Goal: Task Accomplishment & Management: Complete application form

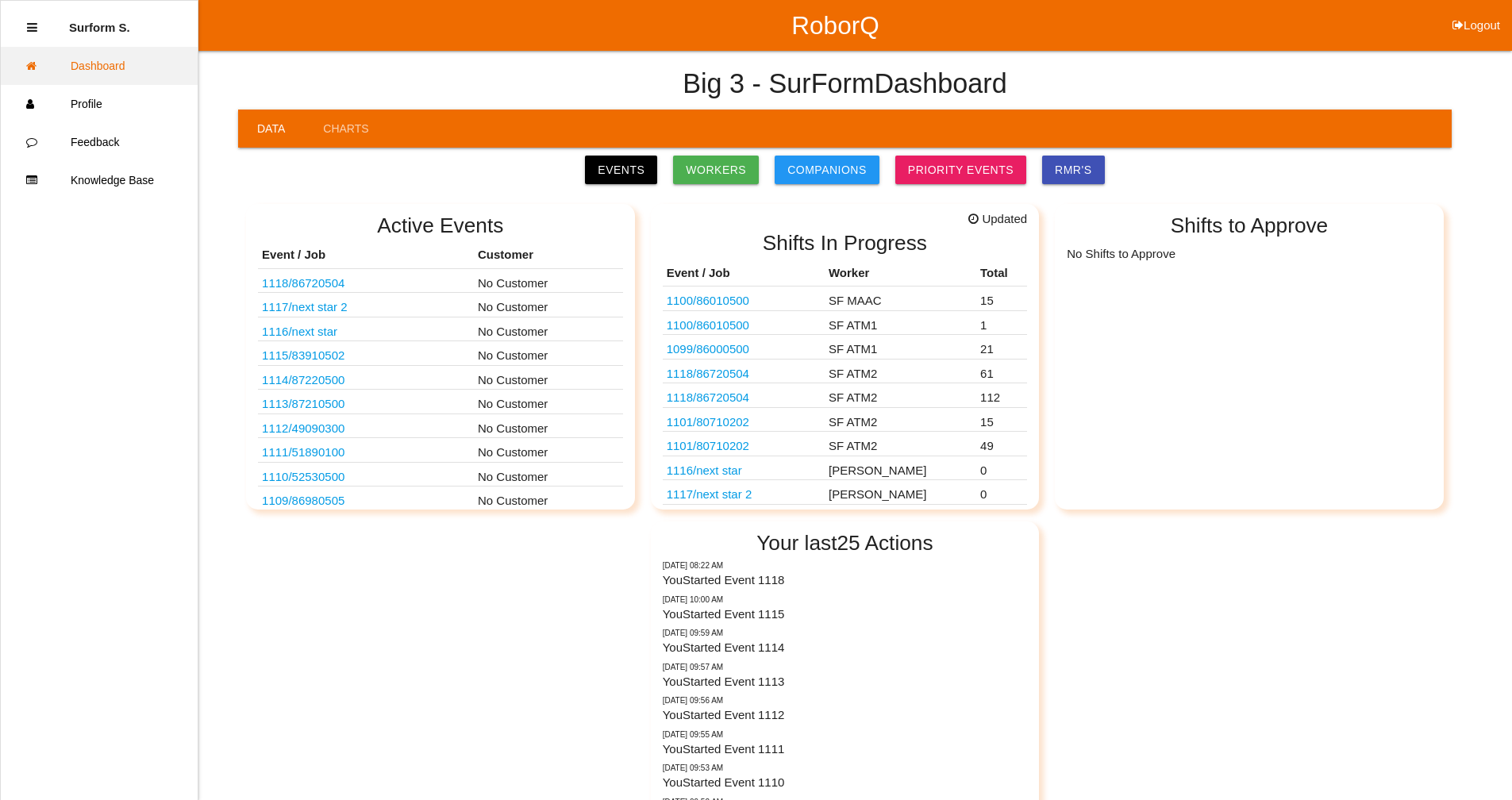
click at [119, 72] on link "Dashboard" at bounding box center [100, 66] width 197 height 38
click at [616, 163] on link "Events" at bounding box center [621, 169] width 73 height 29
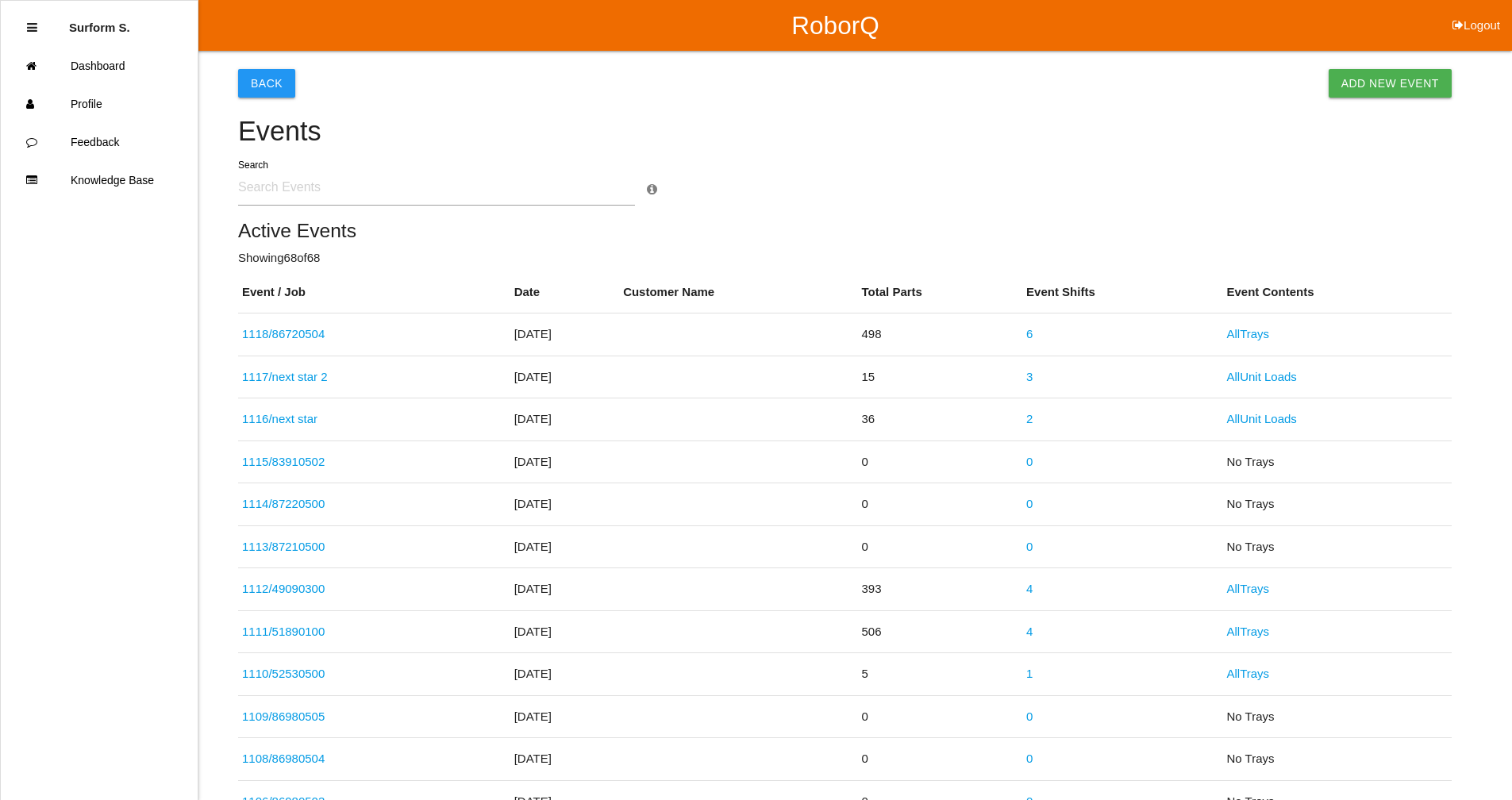
click at [349, 194] on input "text" at bounding box center [436, 187] width 397 height 37
type input "8694"
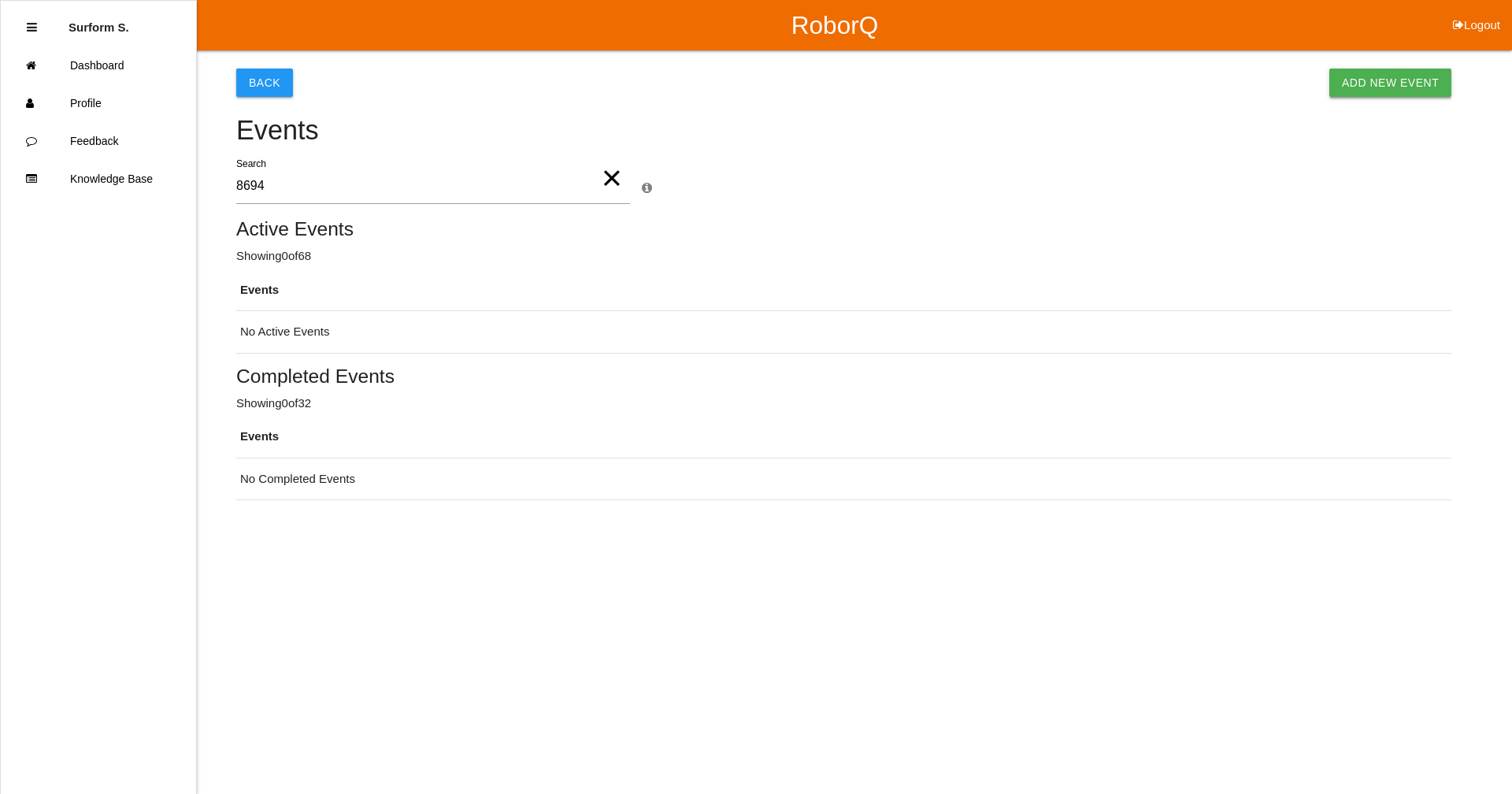
click at [1391, 85] on link "Add New Event" at bounding box center [1391, 82] width 122 height 29
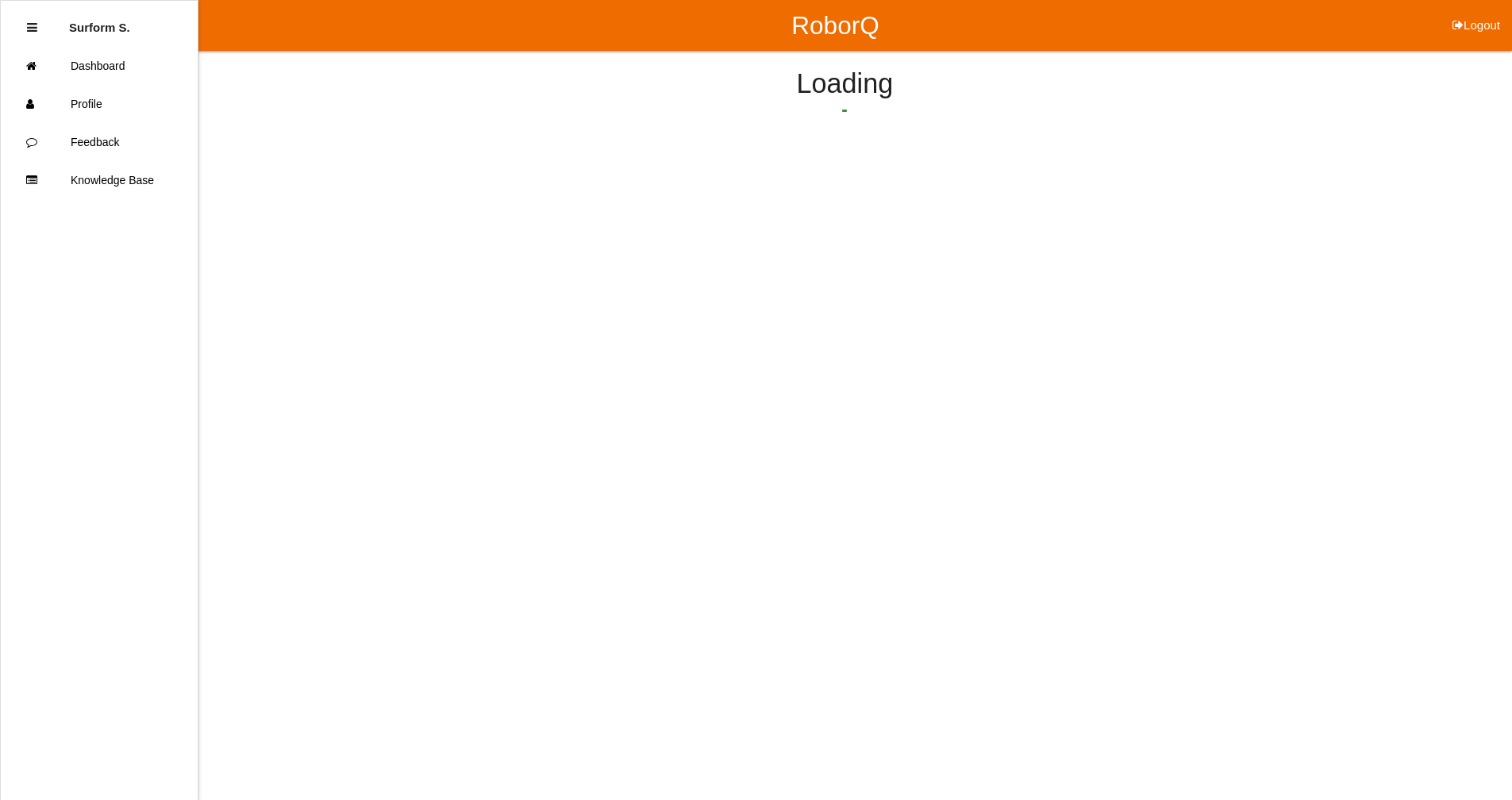
select select "notRequired"
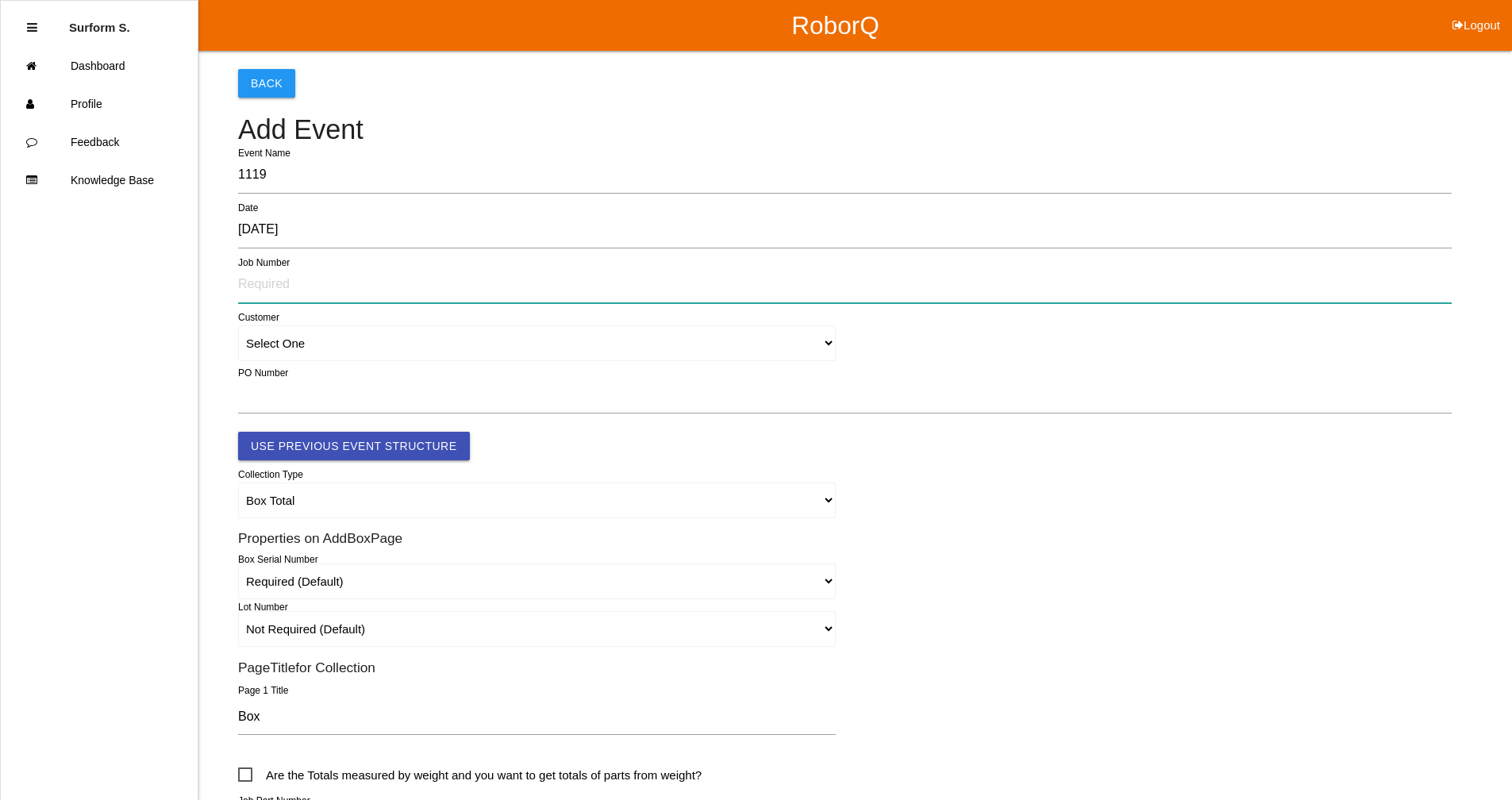
click at [256, 293] on input "text" at bounding box center [844, 285] width 1213 height 37
type input "86940501"
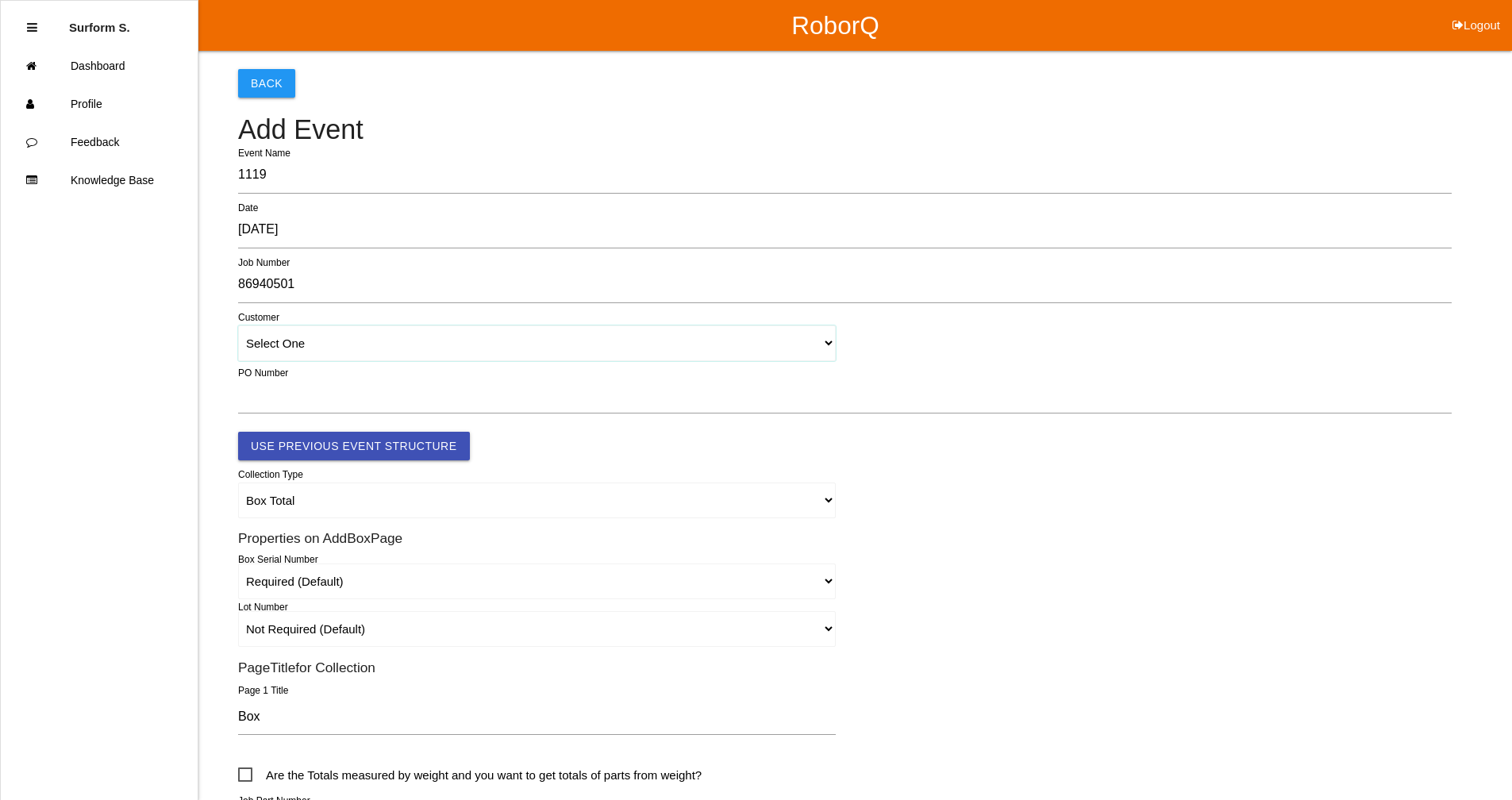
click at [389, 352] on select "Select One" at bounding box center [537, 343] width 597 height 36
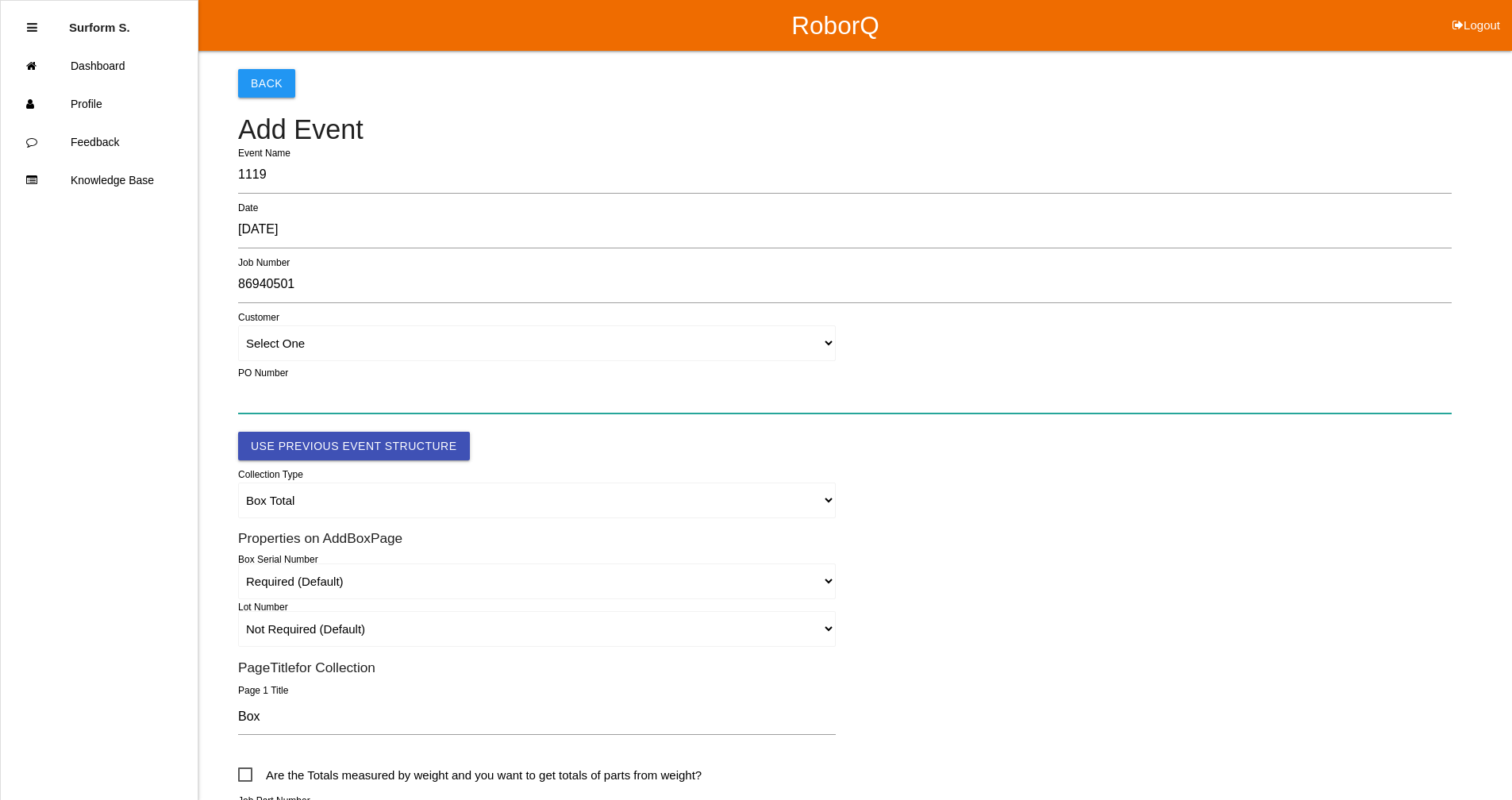
drag, startPoint x: 494, startPoint y: 387, endPoint x: 401, endPoint y: 402, distance: 94.2
click at [493, 387] on input "text" at bounding box center [844, 395] width 1213 height 37
paste input "OR2436245"
type input "OR2436245"
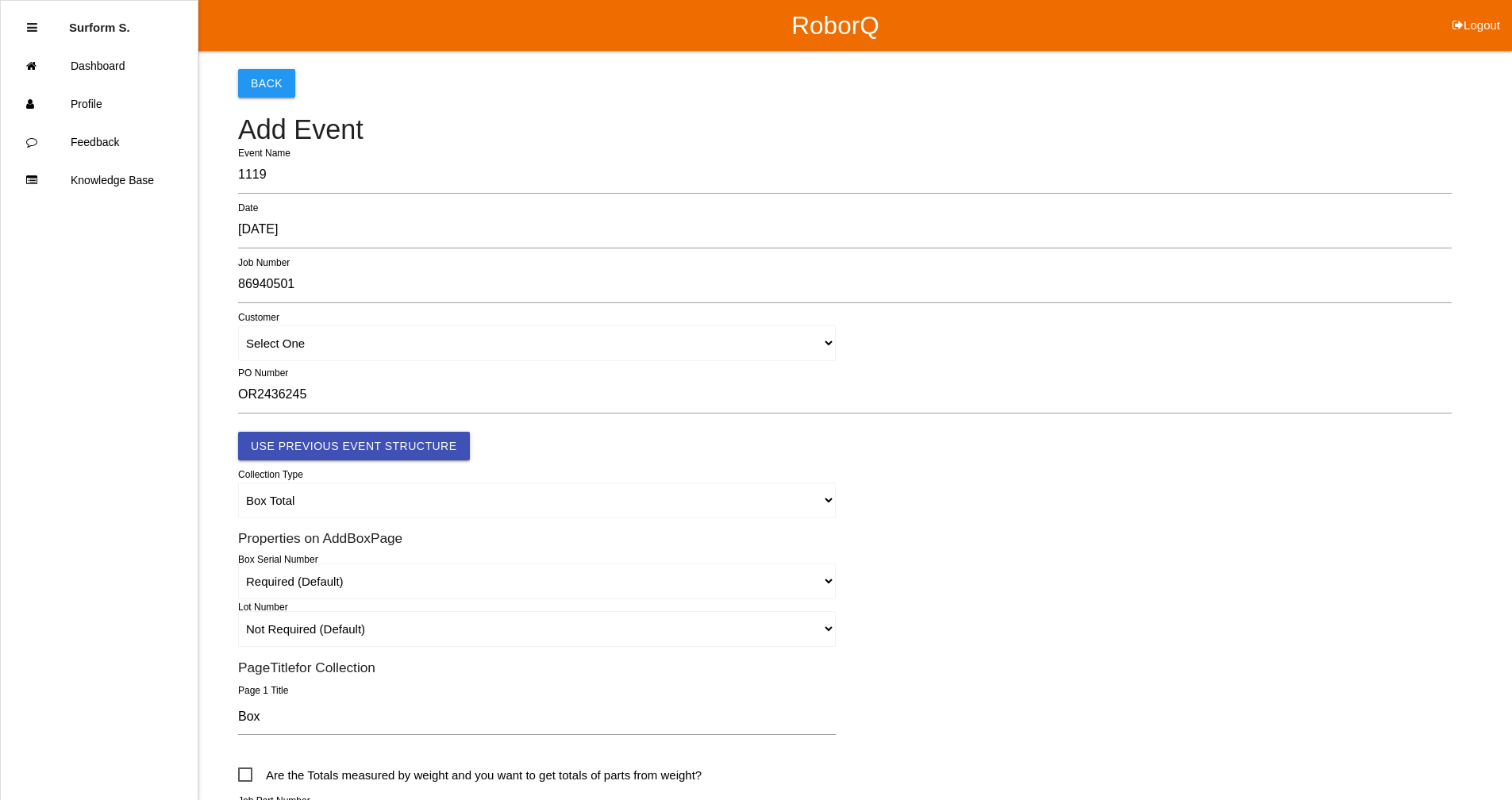
click at [1075, 539] on h6 "Properties on Add Box Page" at bounding box center [844, 537] width 1213 height 15
click at [332, 440] on button "Use Previous Event Structure" at bounding box center [353, 446] width 232 height 29
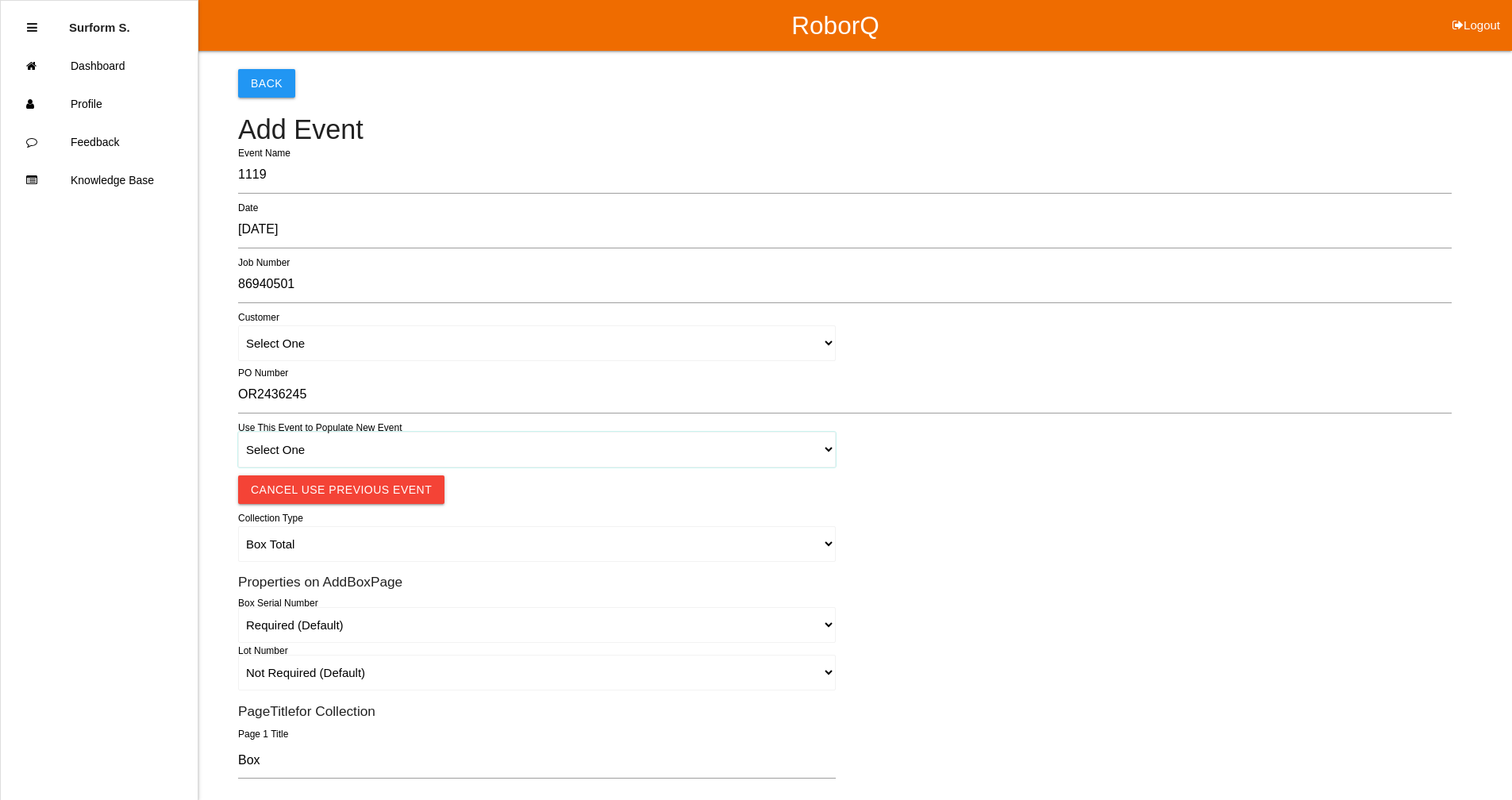
click at [332, 442] on select "Select One 1018 4 - Distinct Barcodes - Not Matching 1015 4 - Matching Barcodes…" at bounding box center [537, 450] width 597 height 36
select select "67b36d620018c9000e46307b"
click at [238, 432] on select "Select One 1018 4 - Distinct Barcodes - Not Matching 1015 4 - Matching Barcodes…" at bounding box center [537, 450] width 597 height 36
select select "autoSingle"
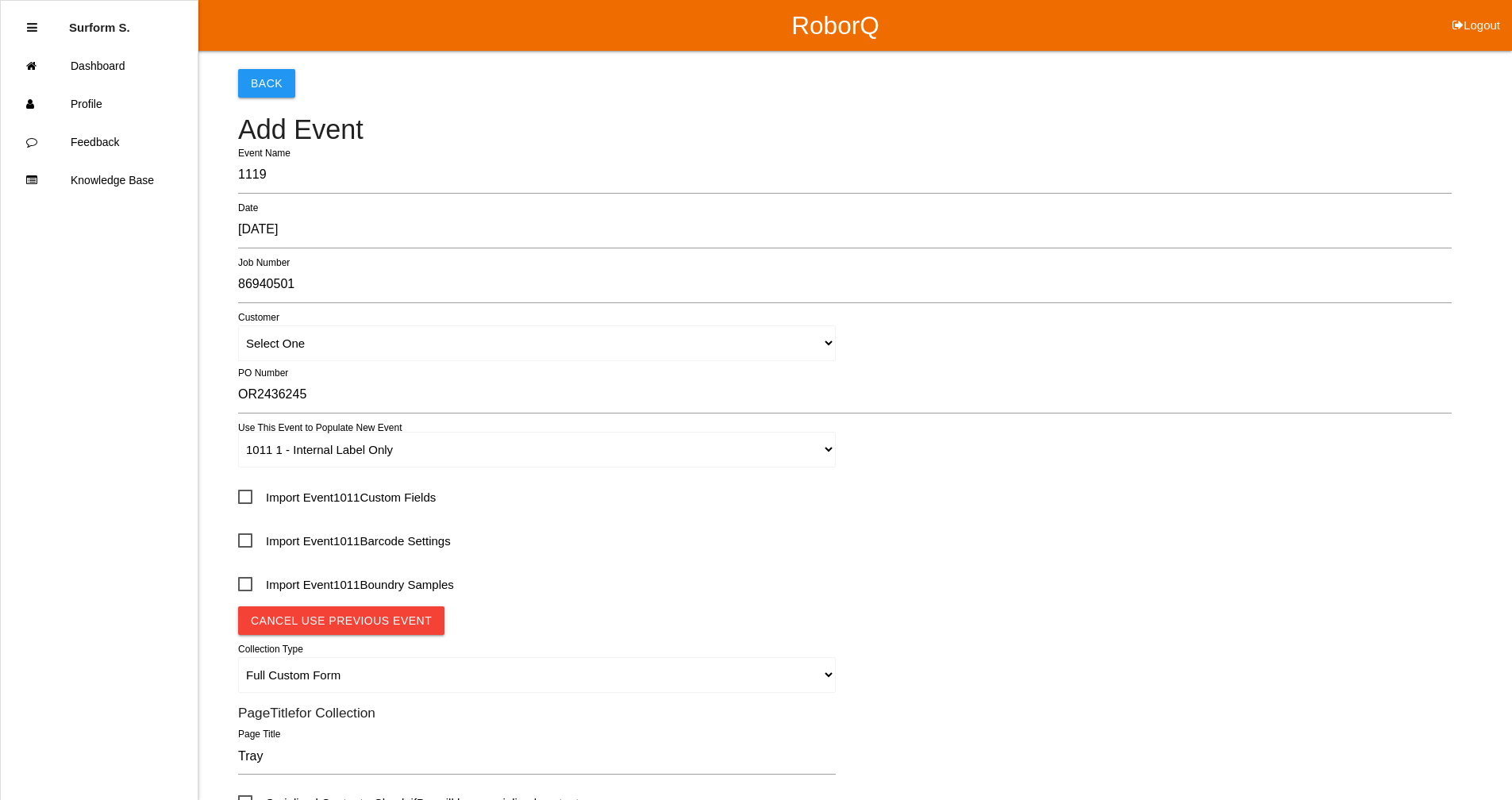
click at [245, 496] on span "Import Event 1011 Custom Fields" at bounding box center [336, 498] width 198 height 20
click at [245, 496] on input "Import Event 1011 Custom Fields" at bounding box center [243, 493] width 10 height 10
checkbox input "true"
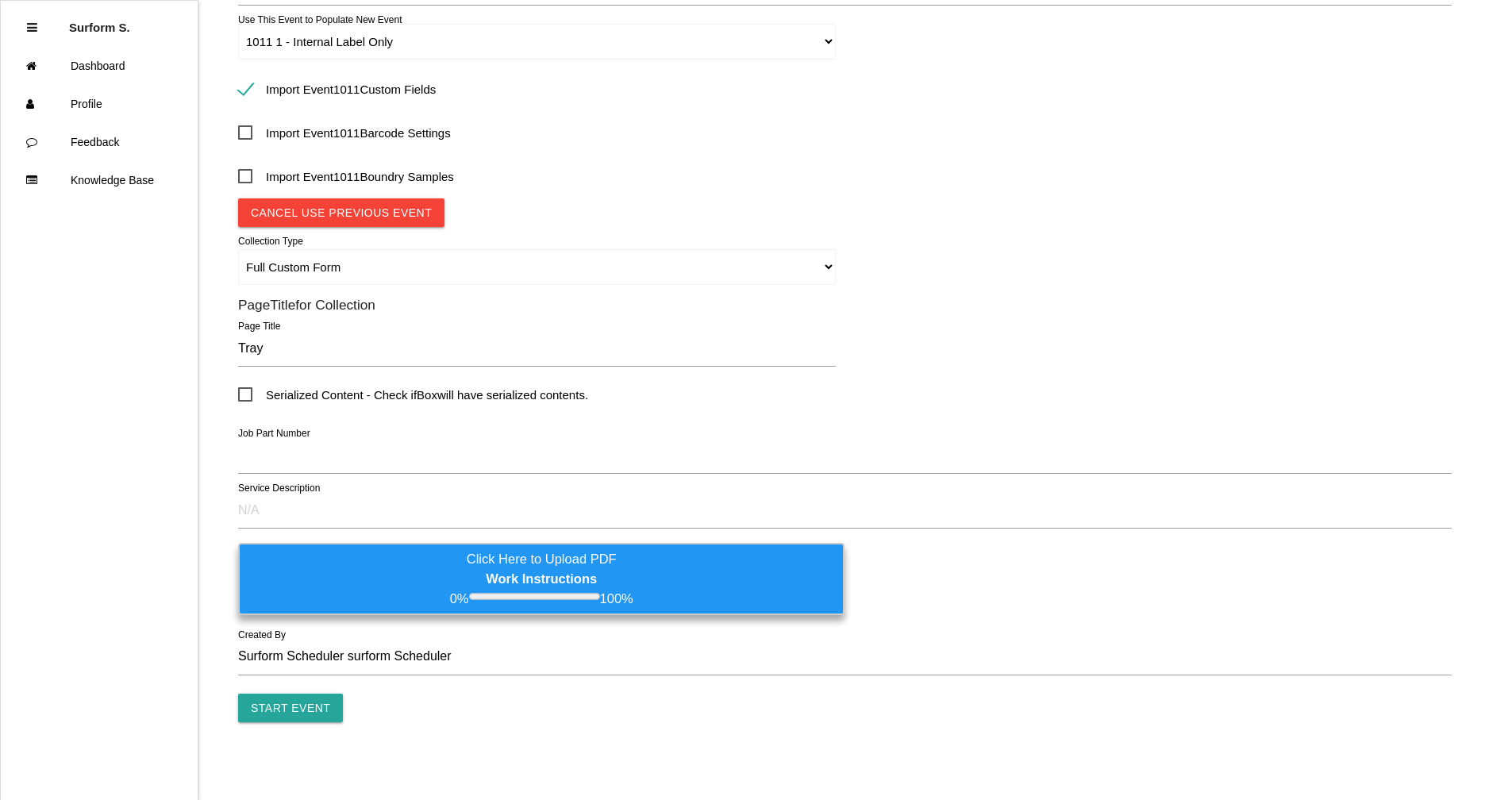
scroll to position [409, 0]
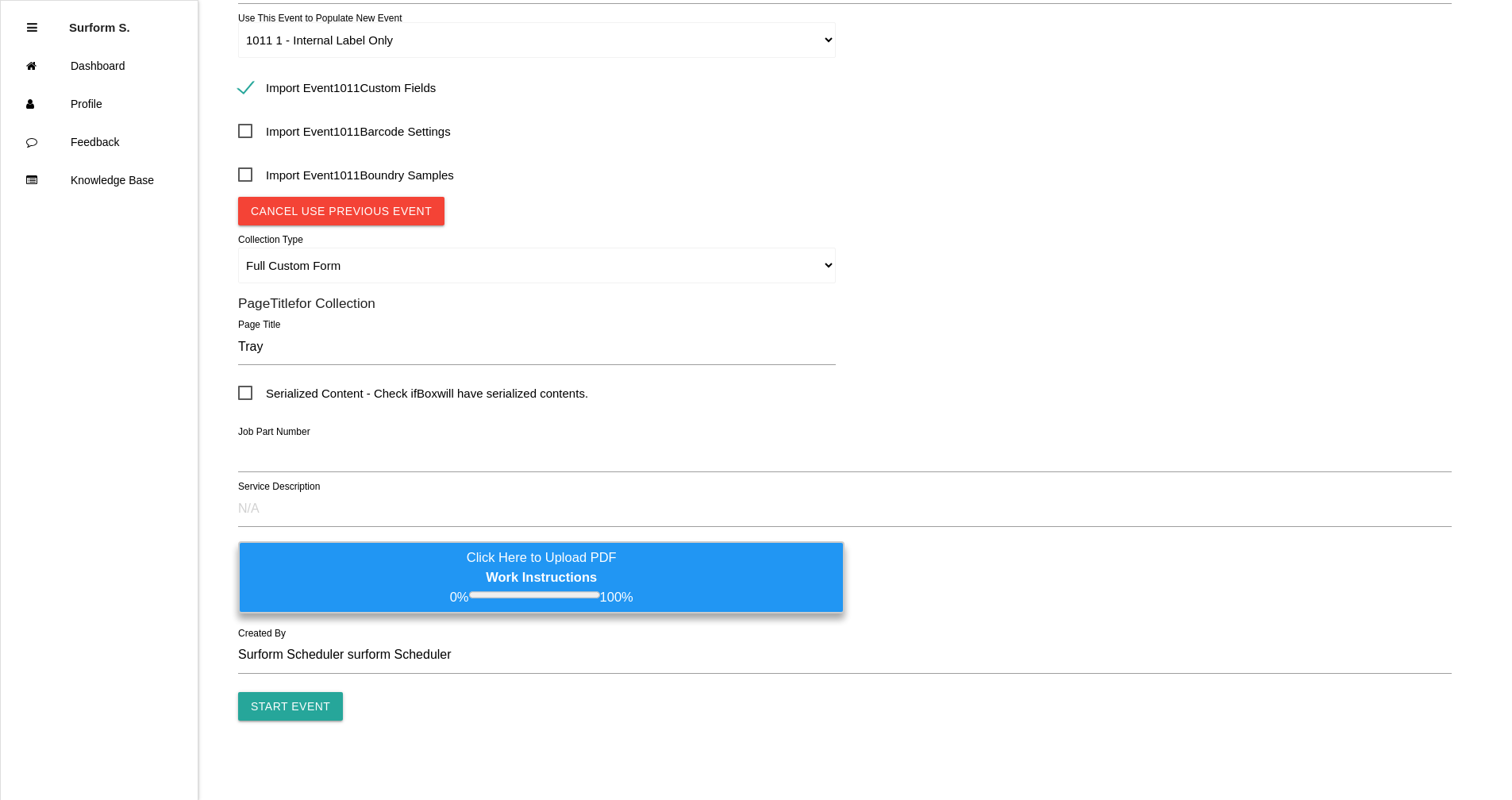
click at [365, 621] on form "1119 Event Name [DATE] Date 86940501 Job Number Select One Customer OR2436245 P…" at bounding box center [844, 234] width 1213 height 973
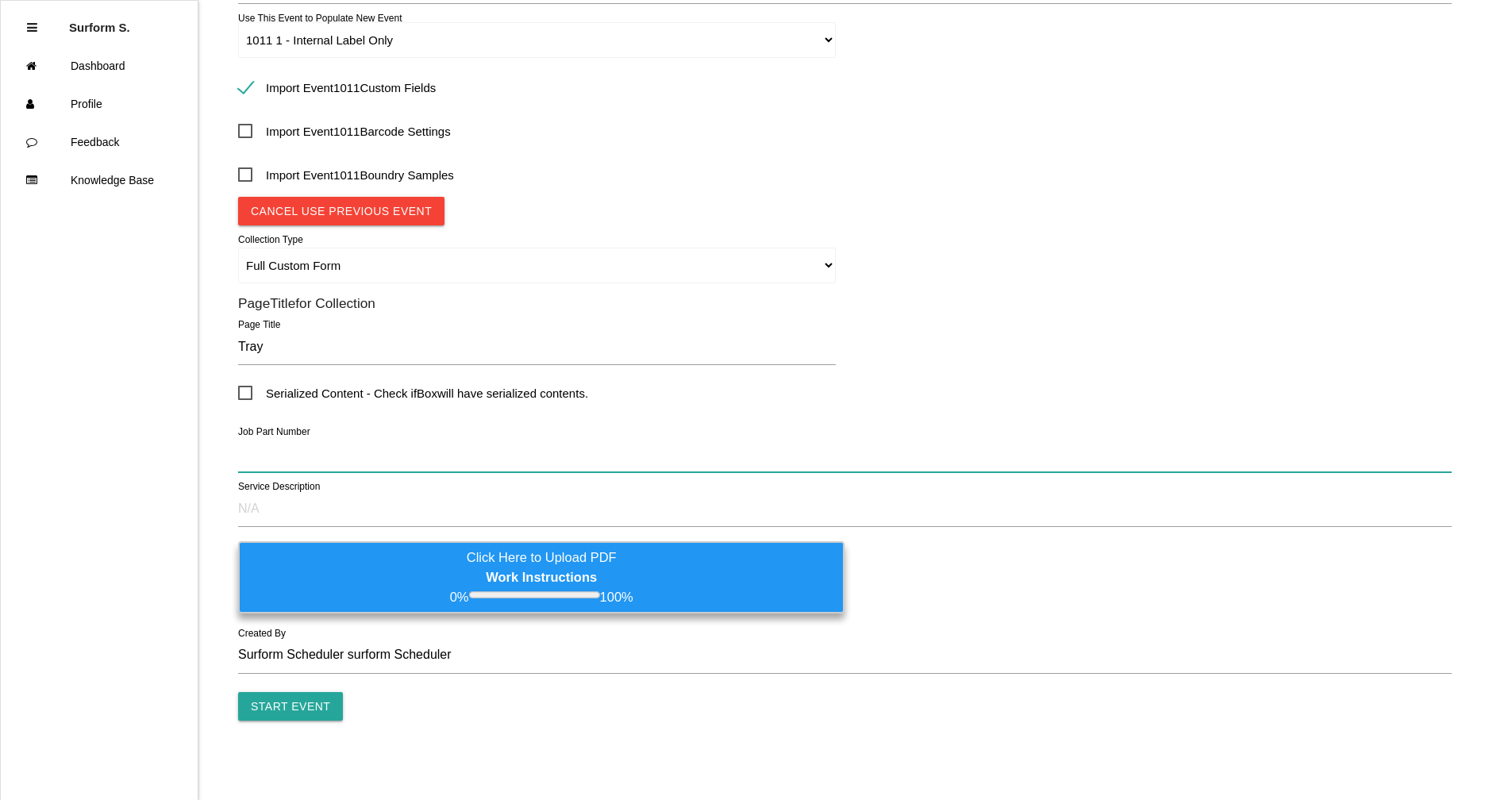
click at [265, 449] on input "text" at bounding box center [844, 454] width 1213 height 37
paste input "TN1933 HF55M STATOR CORE STARTER TRAY"
type input "TN1933 HF55M STATOR CORE STARTER TRAY"
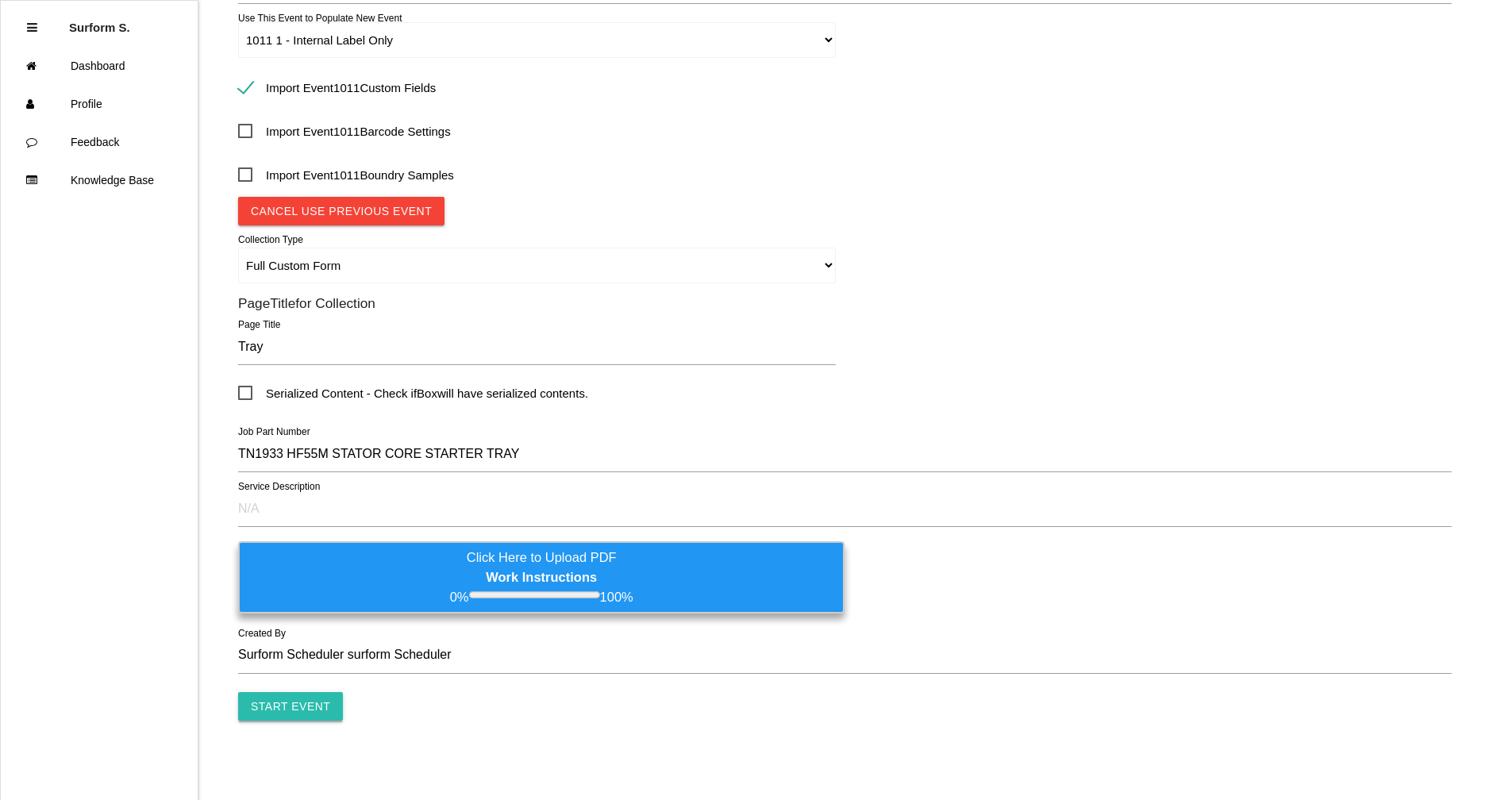
click at [293, 699] on input "Start Event" at bounding box center [290, 705] width 105 height 29
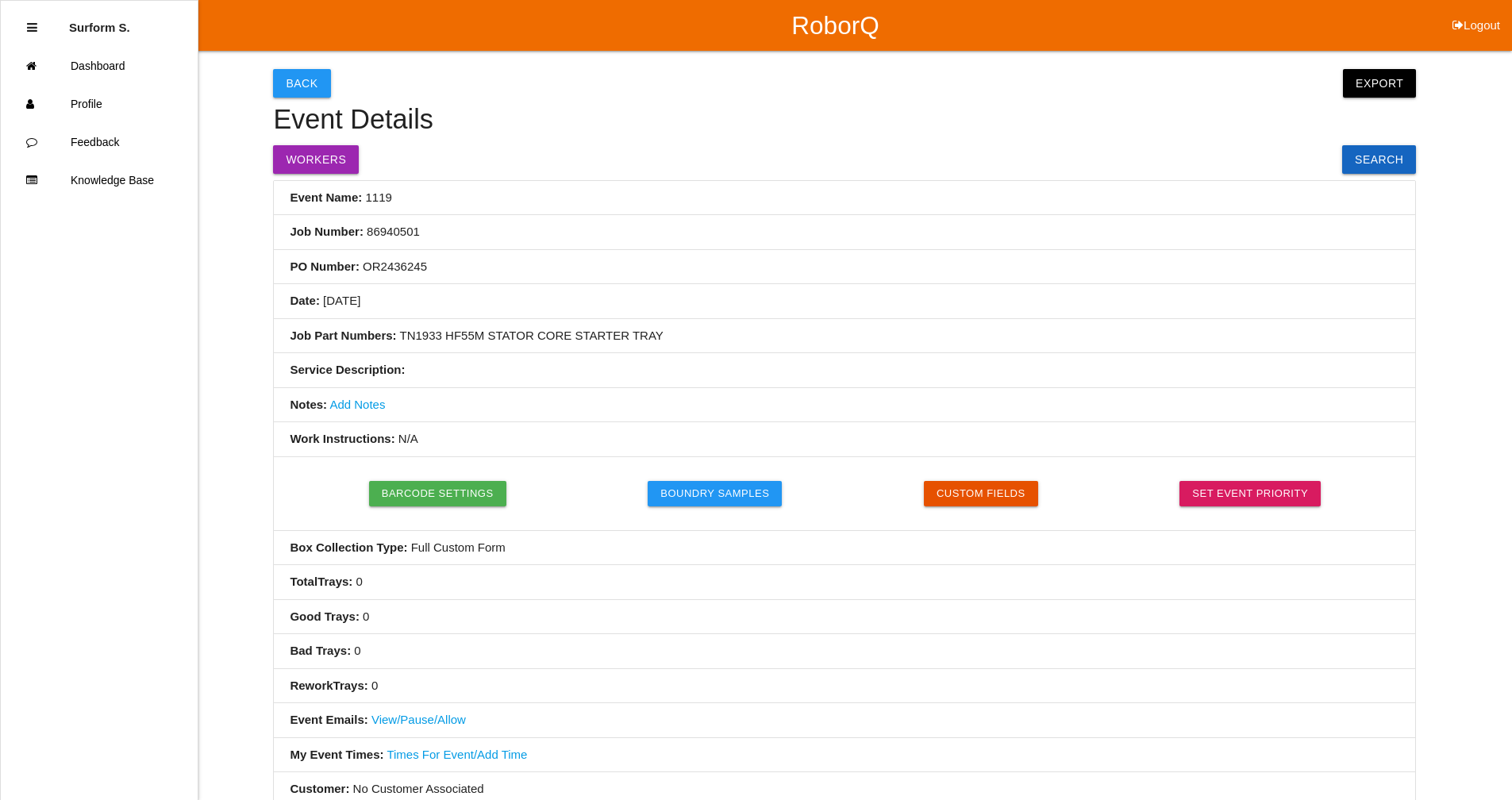
click at [365, 405] on link "Add Notes" at bounding box center [357, 404] width 56 height 14
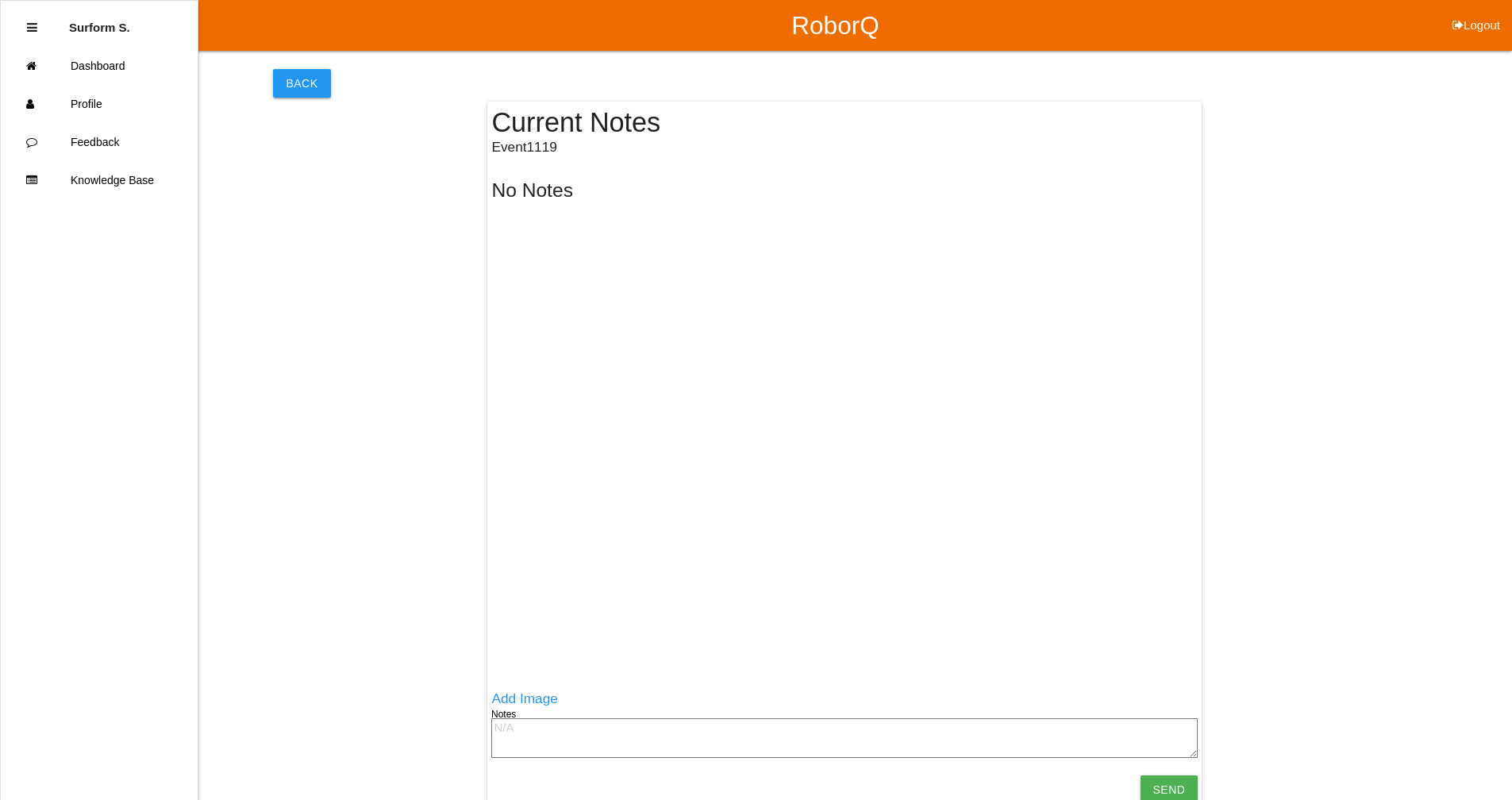
click at [530, 739] on textarea at bounding box center [845, 738] width 707 height 40
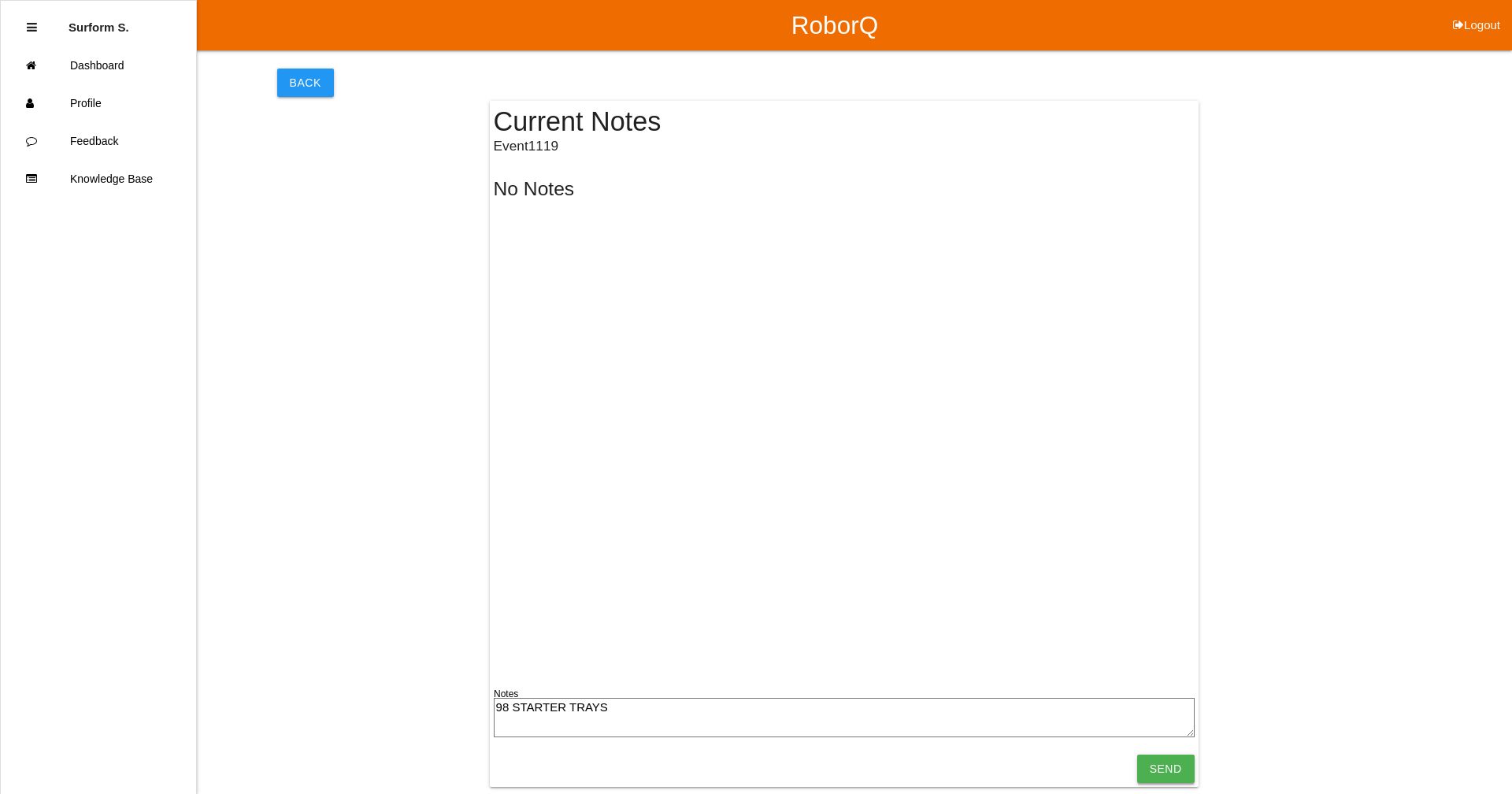
type textarea "98 STARTER TRAYS"
click at [1167, 759] on input "Send" at bounding box center [1165, 768] width 57 height 29
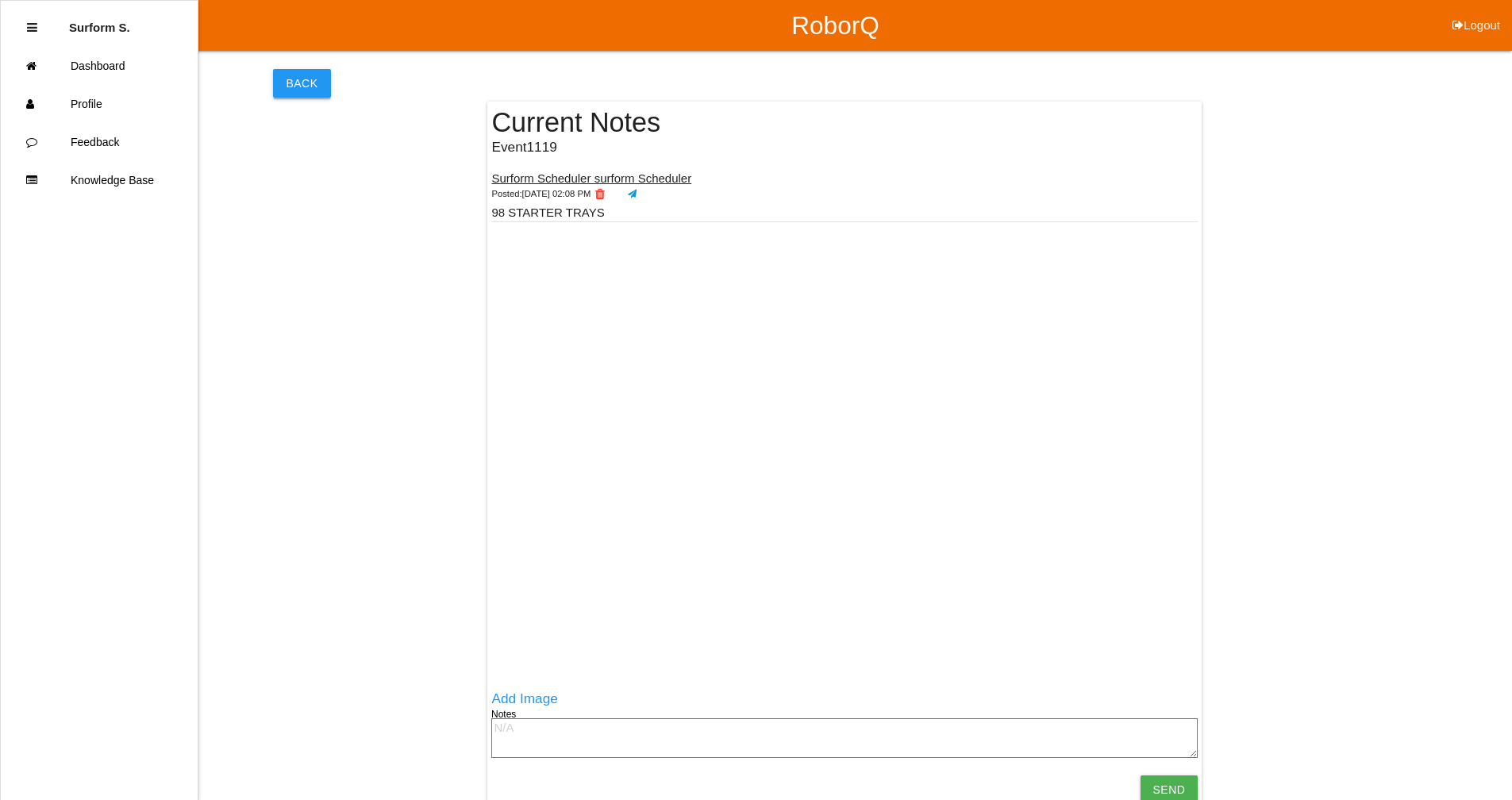
click at [307, 79] on button "Back" at bounding box center [301, 83] width 57 height 29
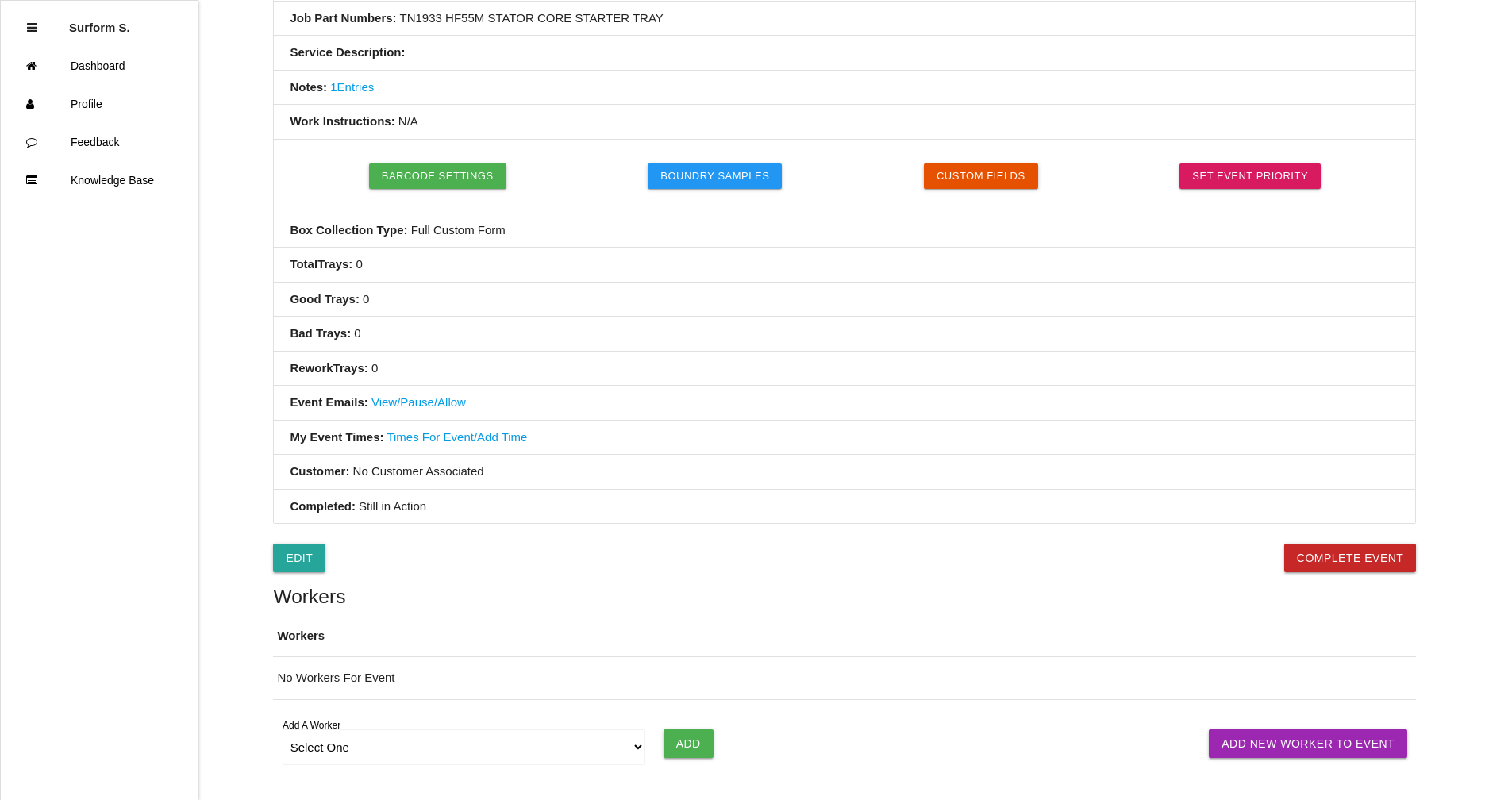
scroll to position [425, 0]
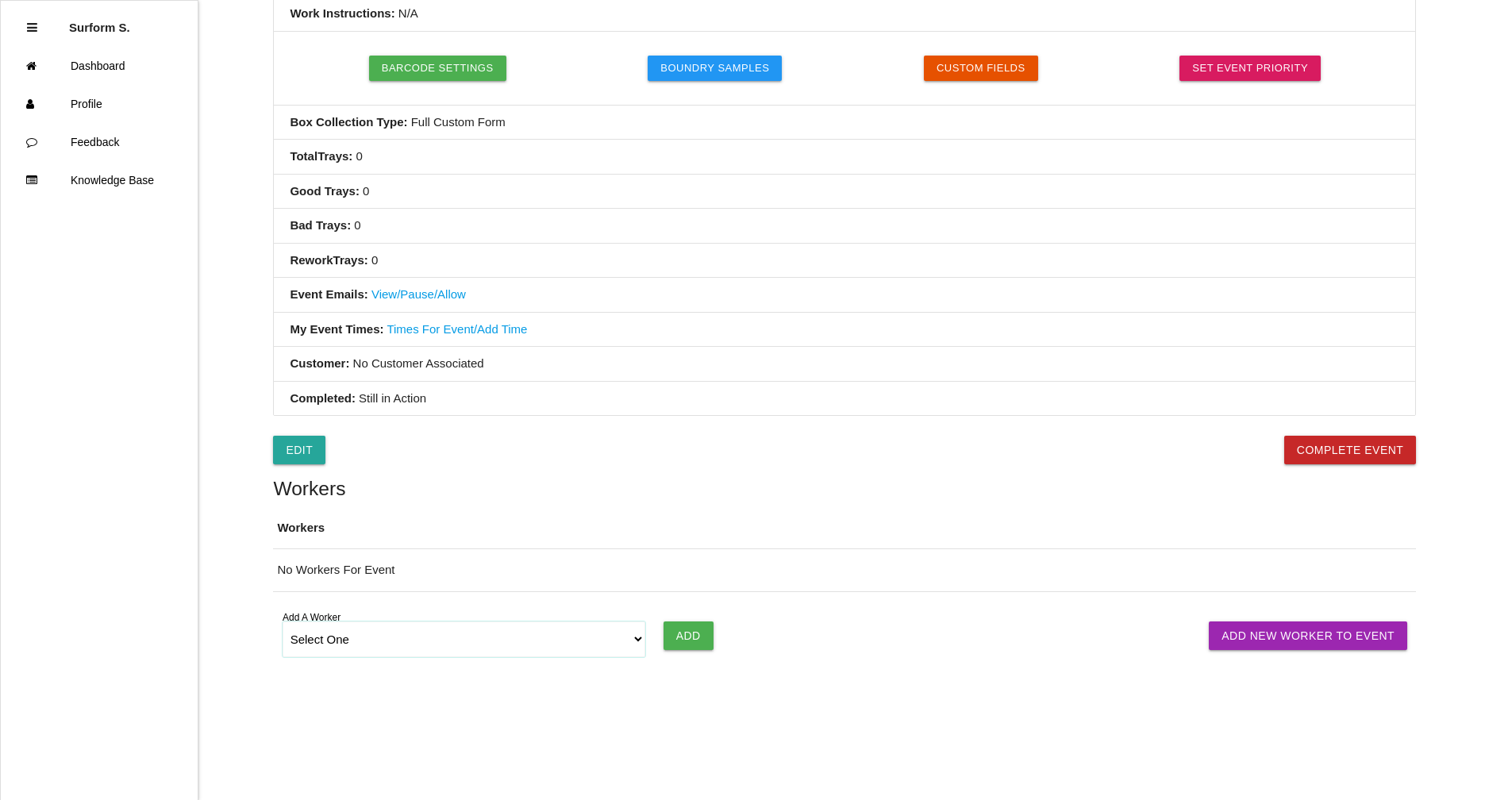
click at [624, 639] on select "Select One [PERSON_NAME] [PERSON_NAME] SF LAMCO SF ATM1 SF ATM2 SF MAAC" at bounding box center [464, 639] width 363 height 36
select select "6781349aea4d1b000ec5d6ec"
click at [283, 621] on select "Select One [PERSON_NAME] [PERSON_NAME] SF LAMCO SF ATM1 SF ATM2 SF MAAC" at bounding box center [464, 639] width 363 height 36
click at [683, 628] on input "Add" at bounding box center [689, 635] width 50 height 29
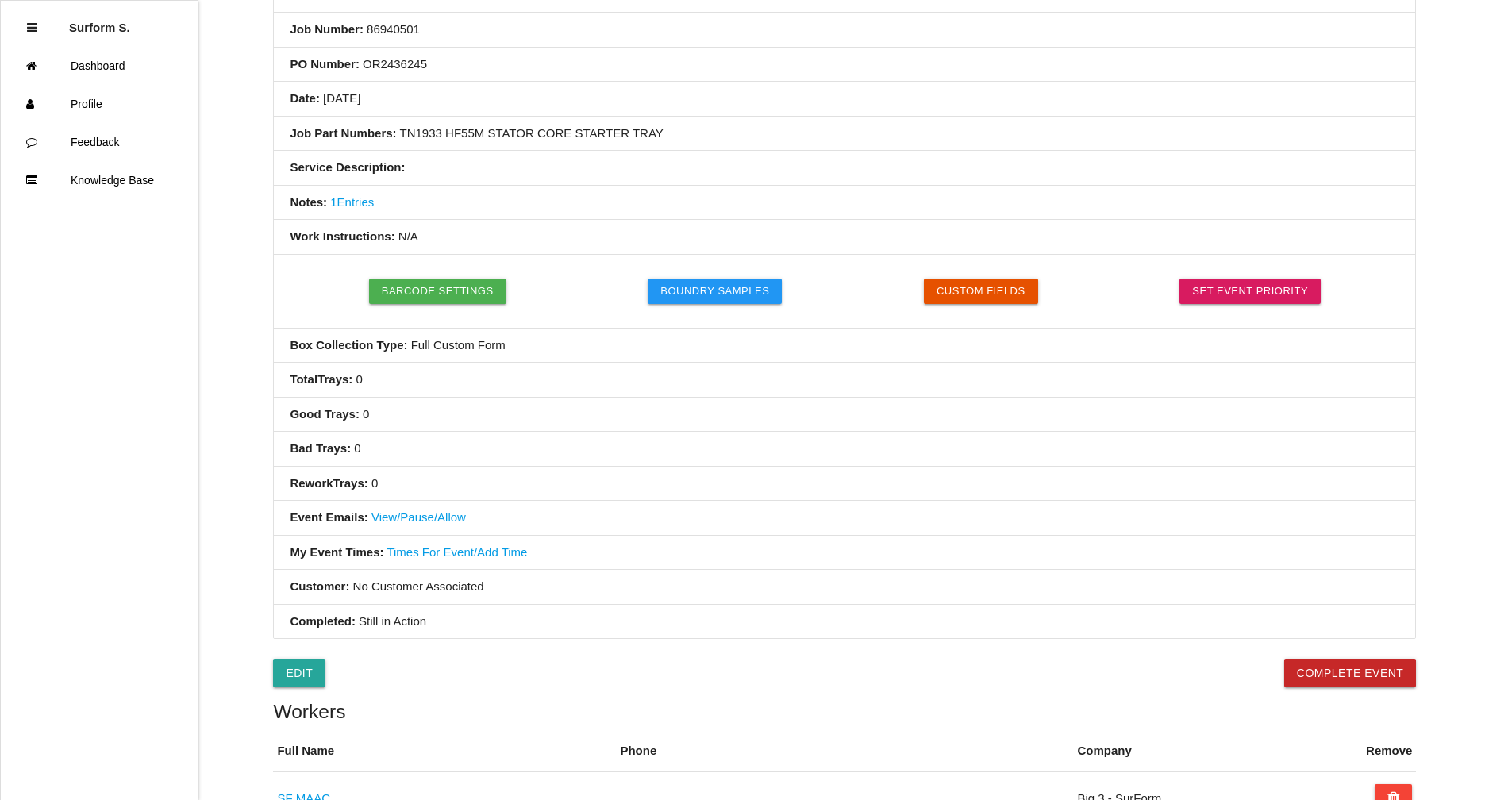
scroll to position [0, 0]
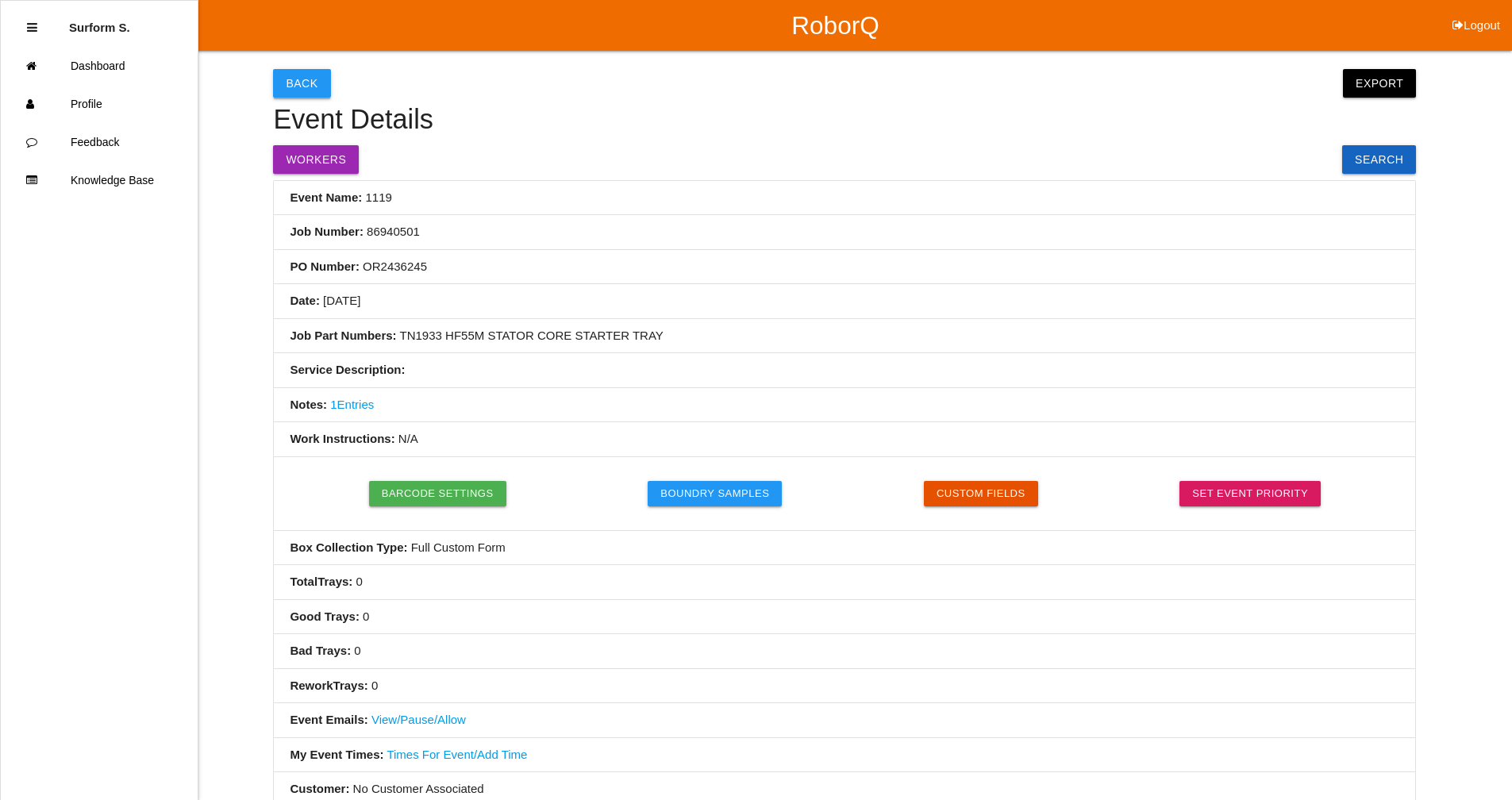
click at [300, 86] on button "Back" at bounding box center [301, 83] width 57 height 29
select select "notRequired"
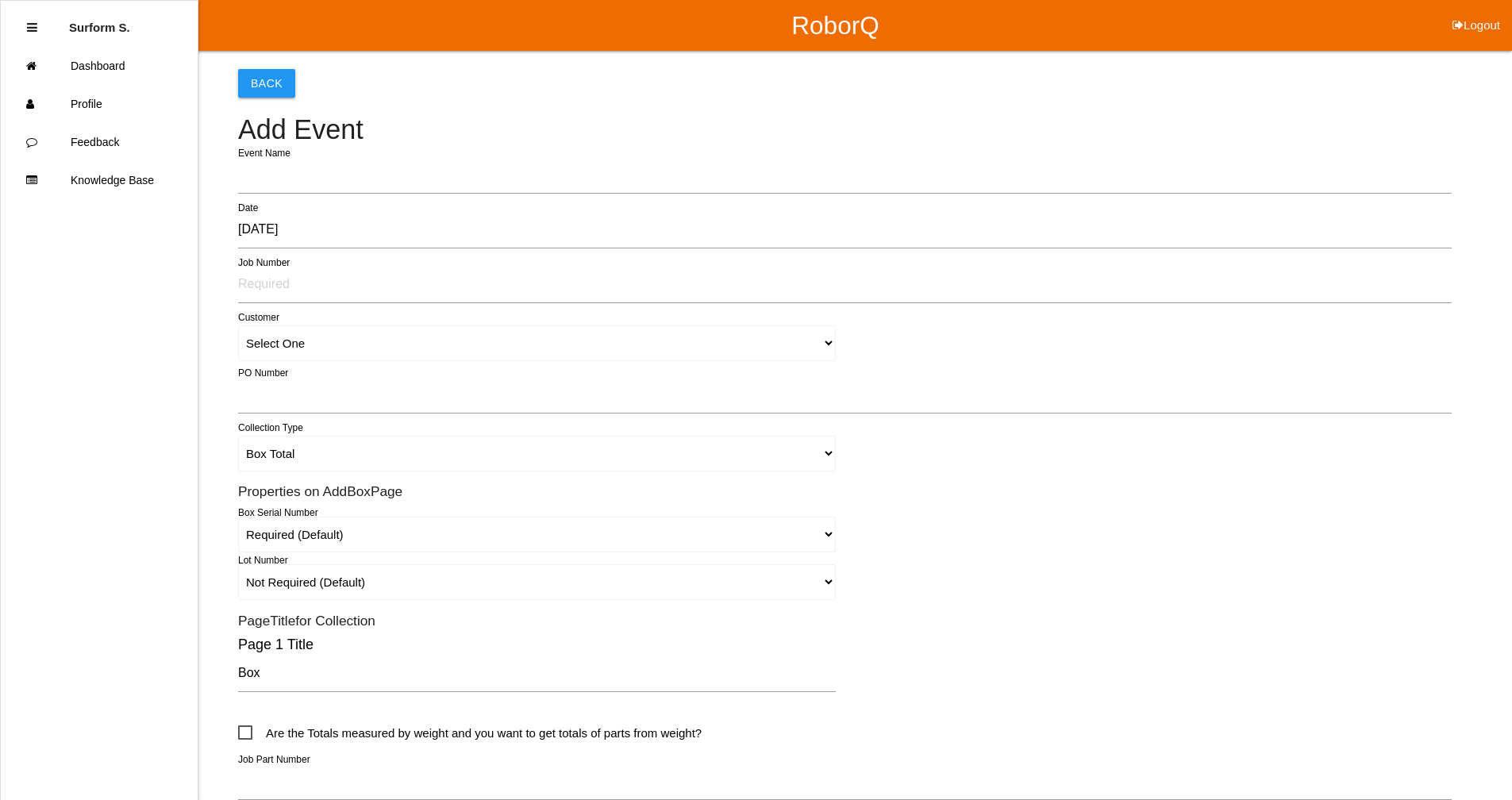
scroll to position [327, 0]
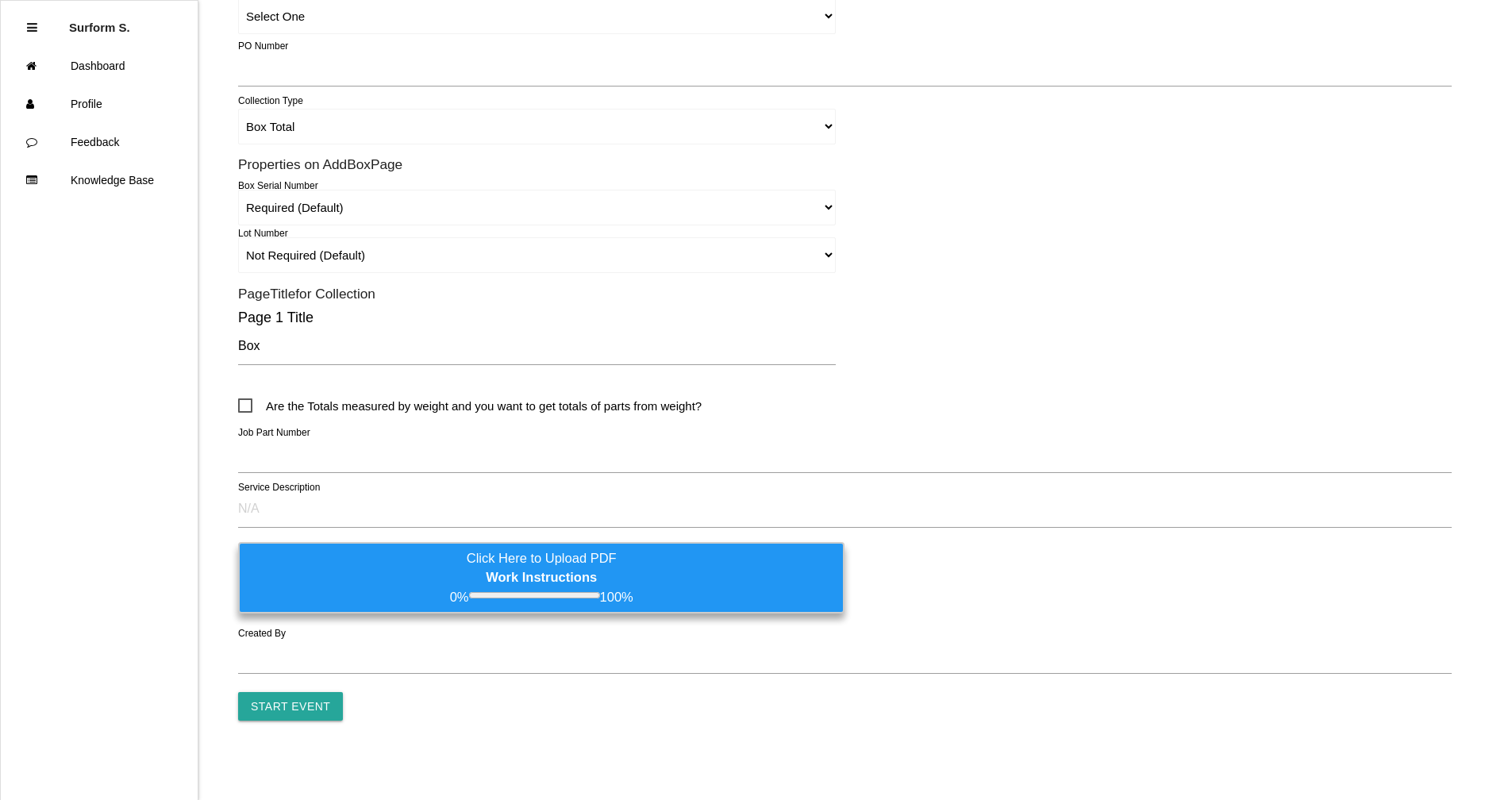
type input "1120"
type input "Surform Scheduler surform Scheduler"
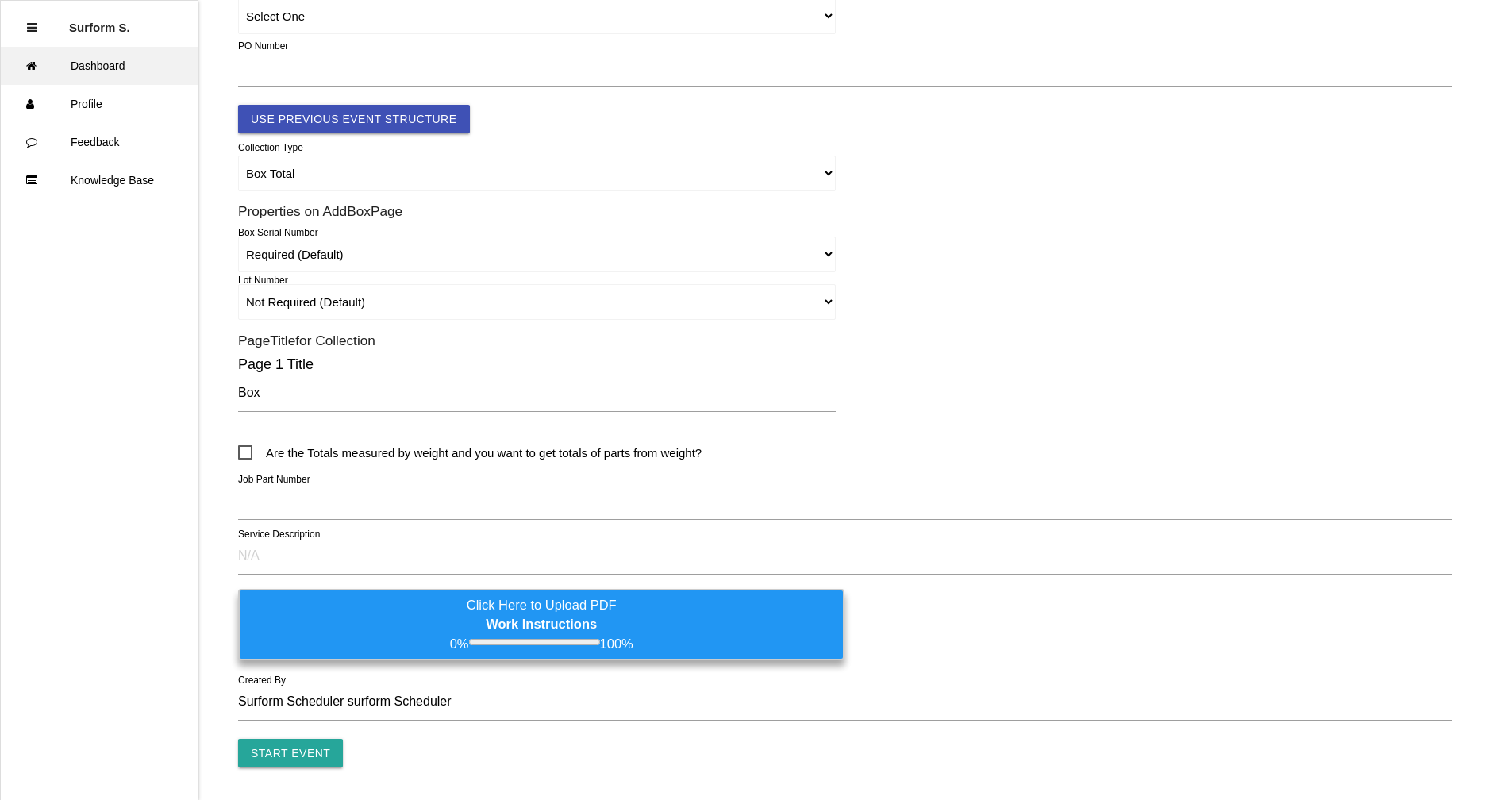
click at [110, 71] on link "Dashboard" at bounding box center [100, 66] width 197 height 38
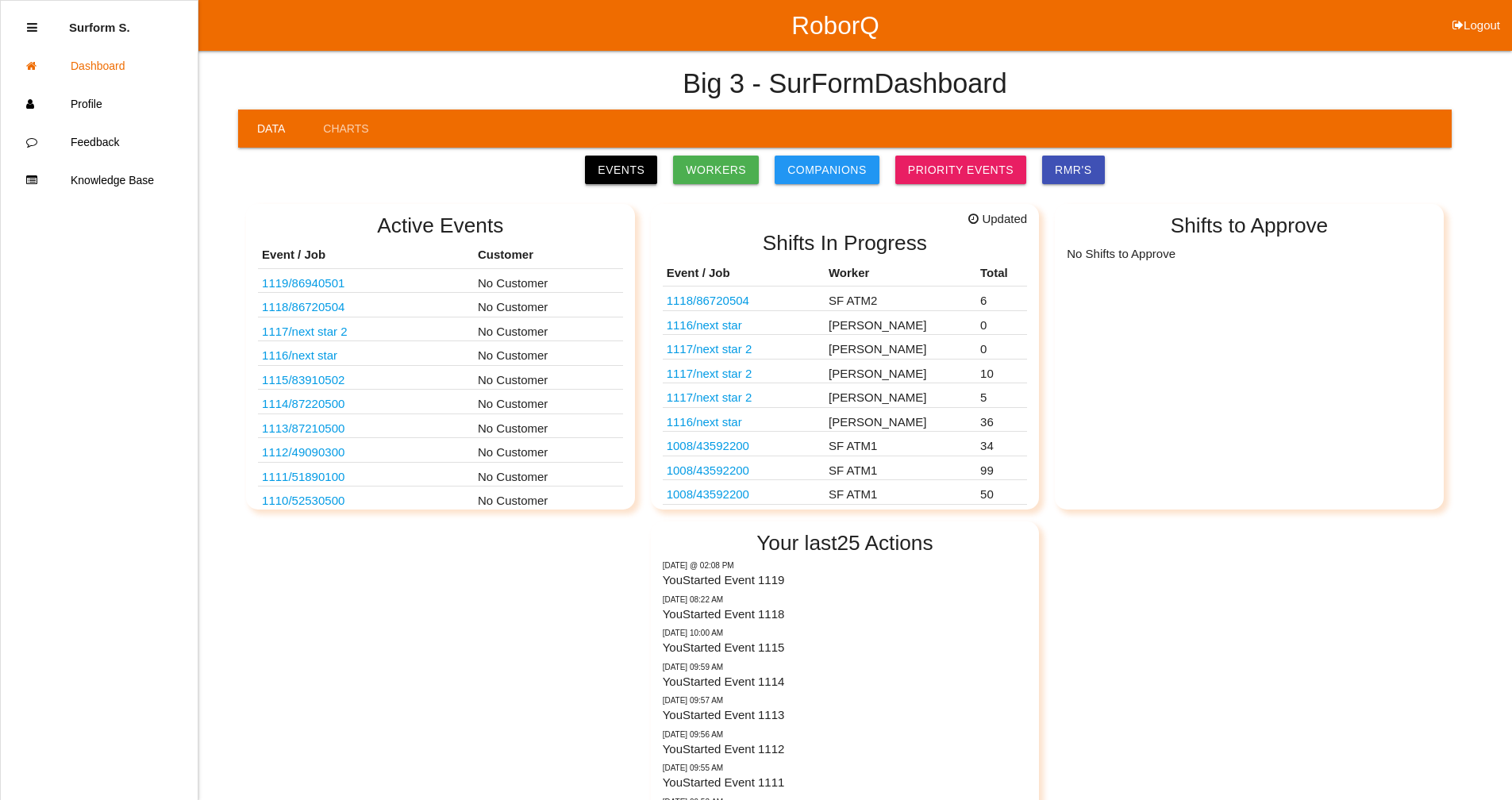
click at [643, 162] on link "Events" at bounding box center [621, 169] width 73 height 29
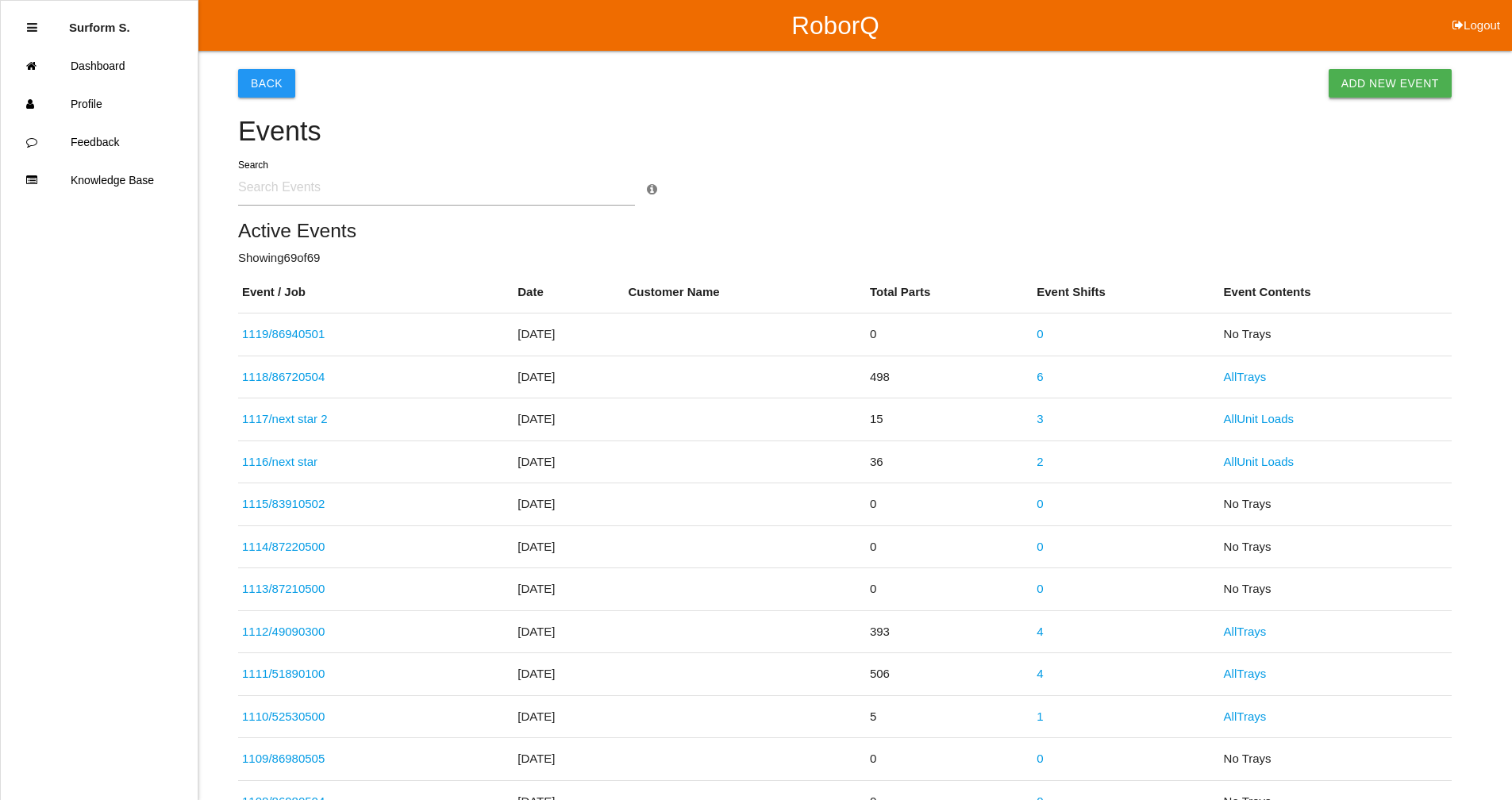
click at [1381, 80] on link "Add New Event" at bounding box center [1391, 83] width 123 height 29
select select "notRequired"
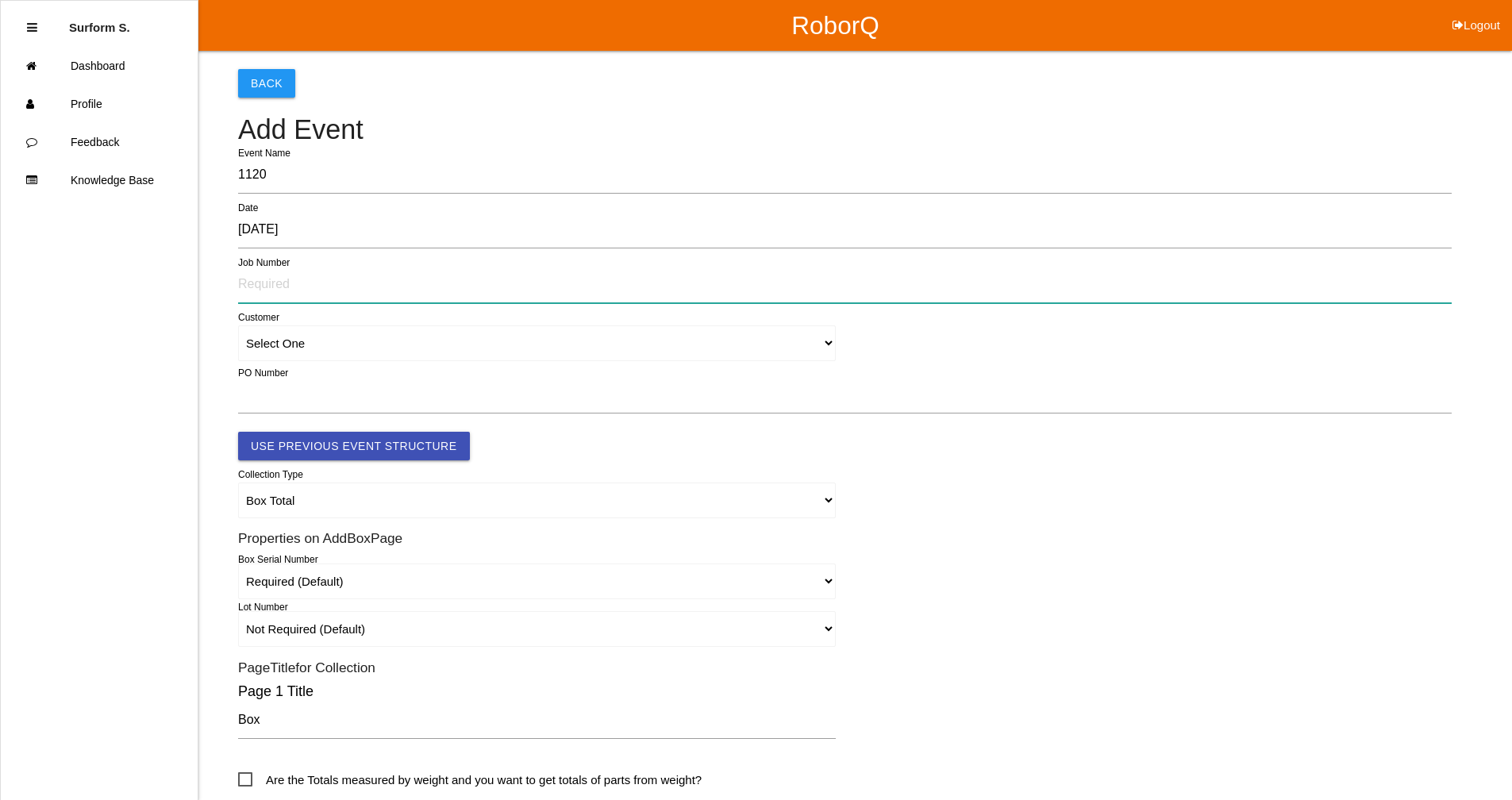
click at [280, 290] on input "text" at bounding box center [844, 285] width 1213 height 37
type input "86860601"
click at [767, 299] on input "86860601" at bounding box center [844, 285] width 1213 height 37
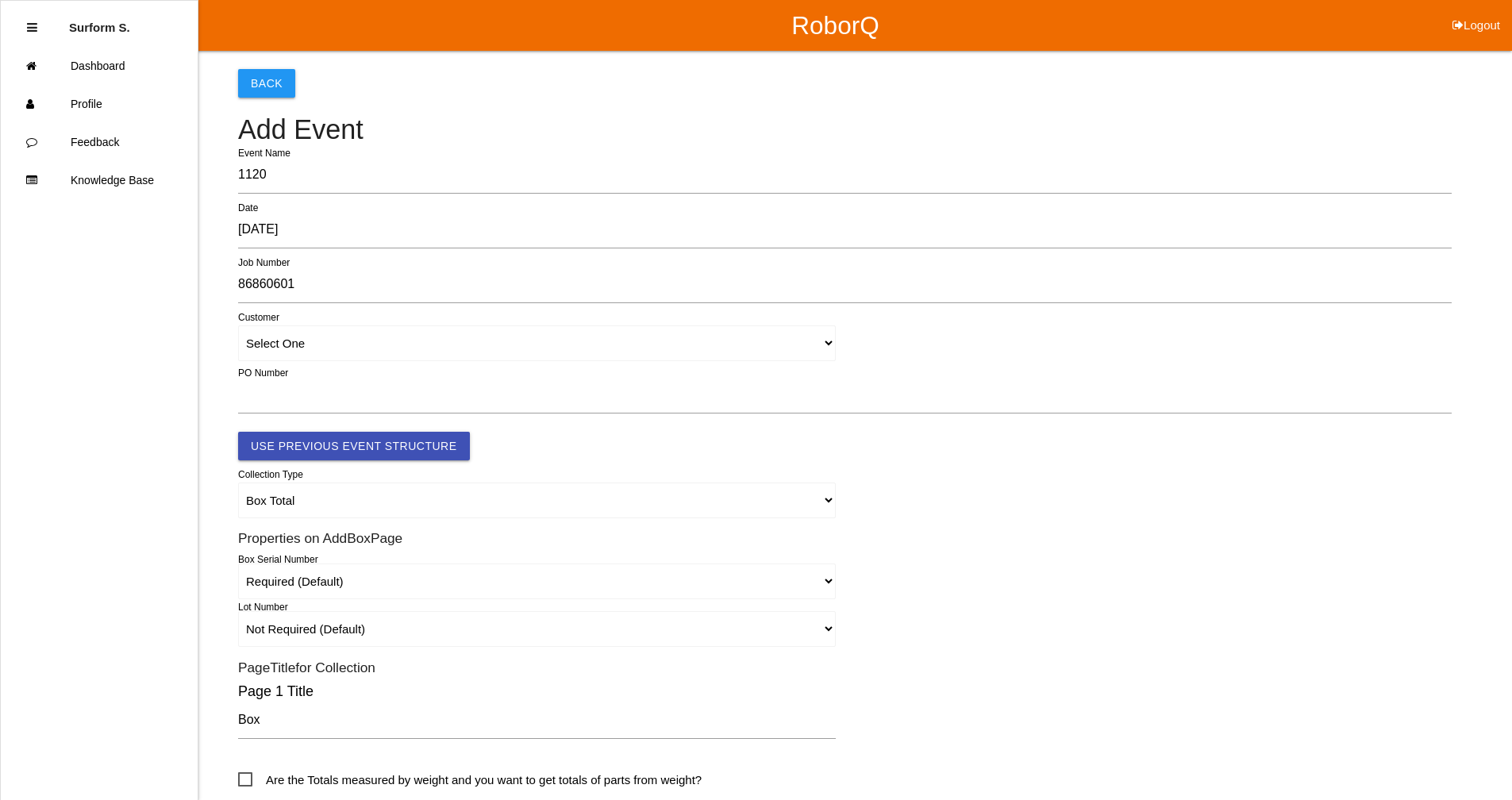
click at [337, 526] on form "1120 Event Name [DATE] Date 86860601 Job Number Select One Customer PO Number U…" at bounding box center [844, 626] width 1213 height 937
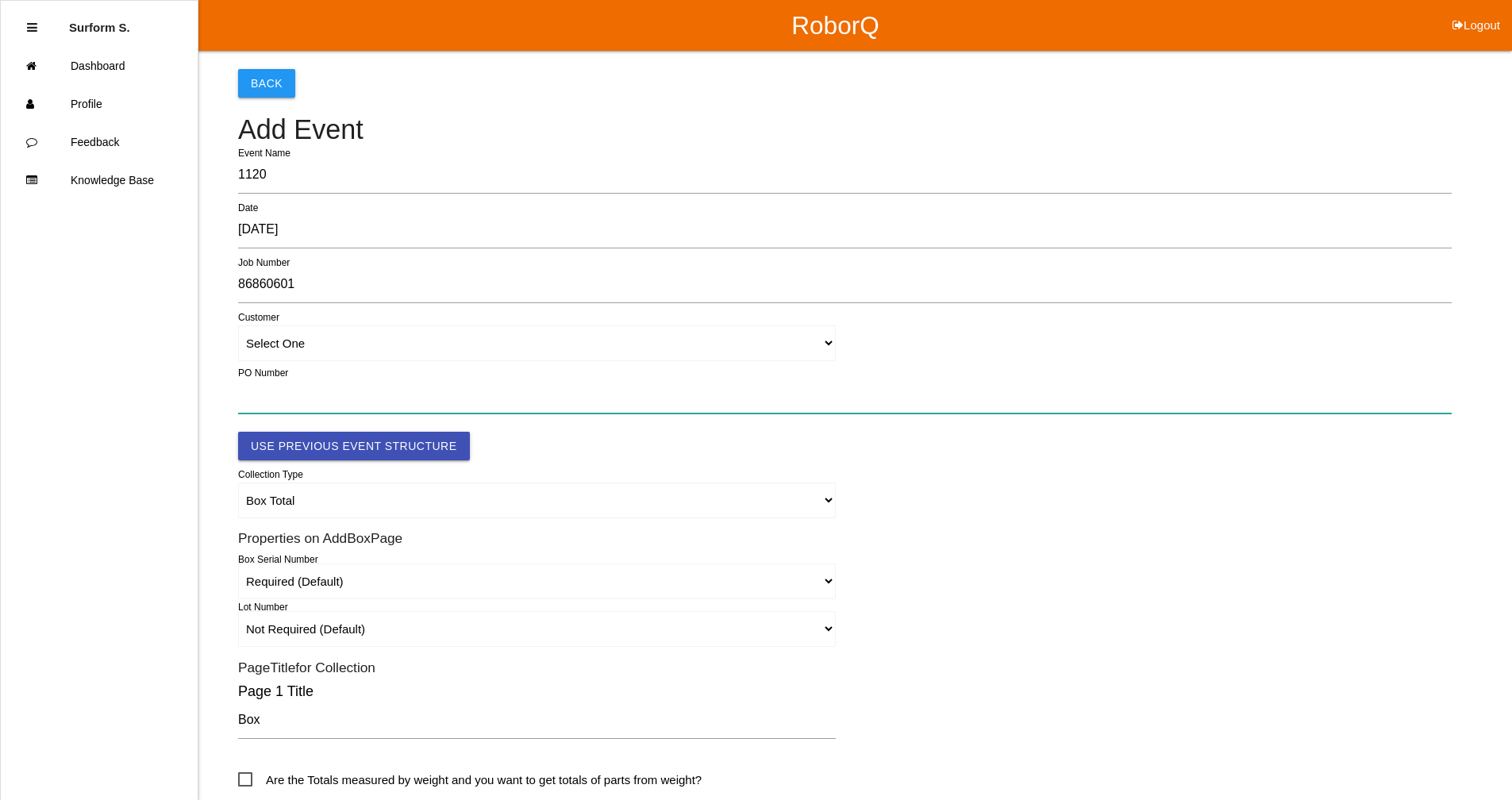
click at [302, 394] on input "text" at bounding box center [844, 395] width 1213 height 37
paste input "OR2422395"
type input "OR2422395"
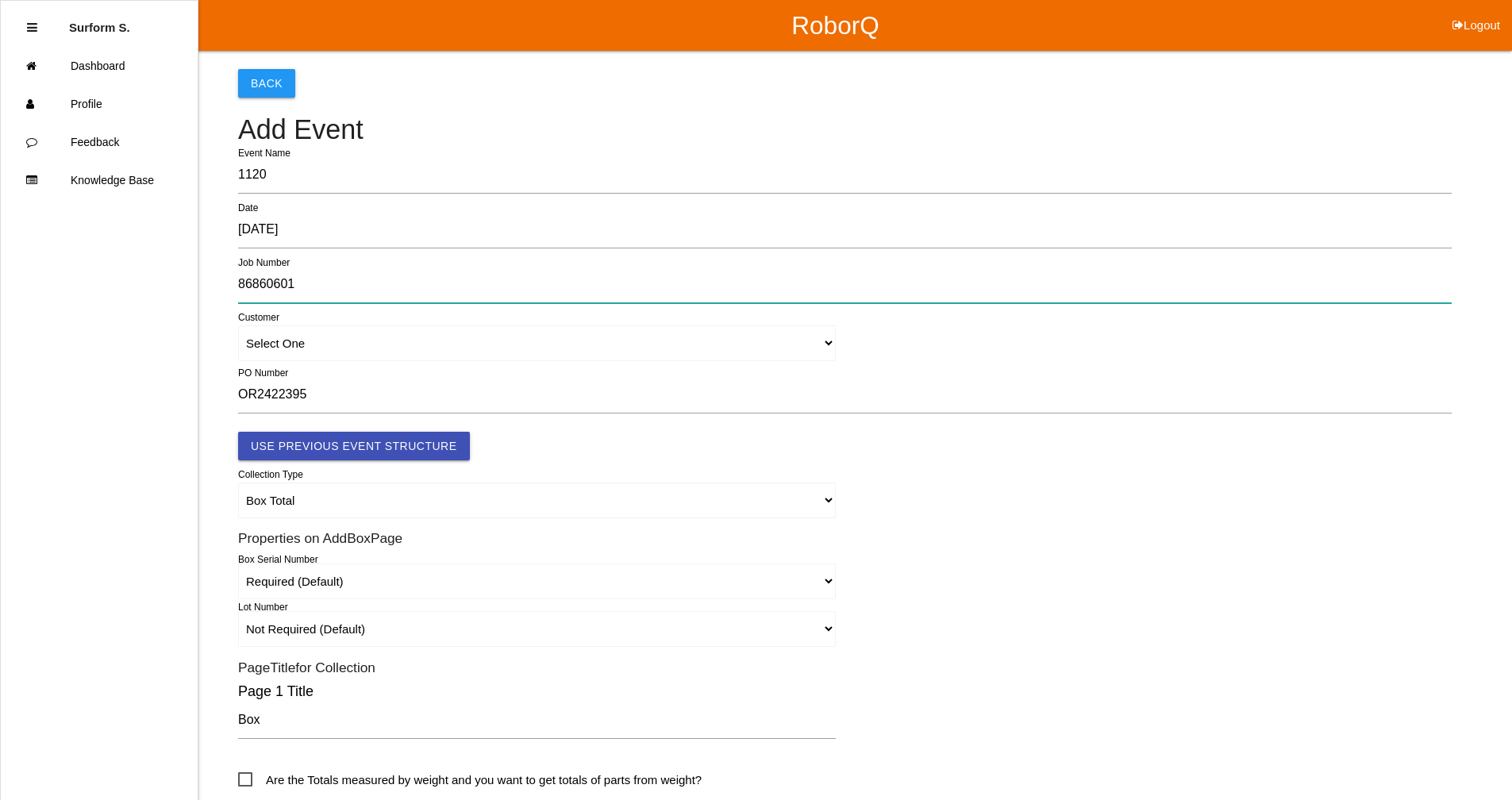
click at [391, 268] on input "86860601" at bounding box center [844, 285] width 1213 height 37
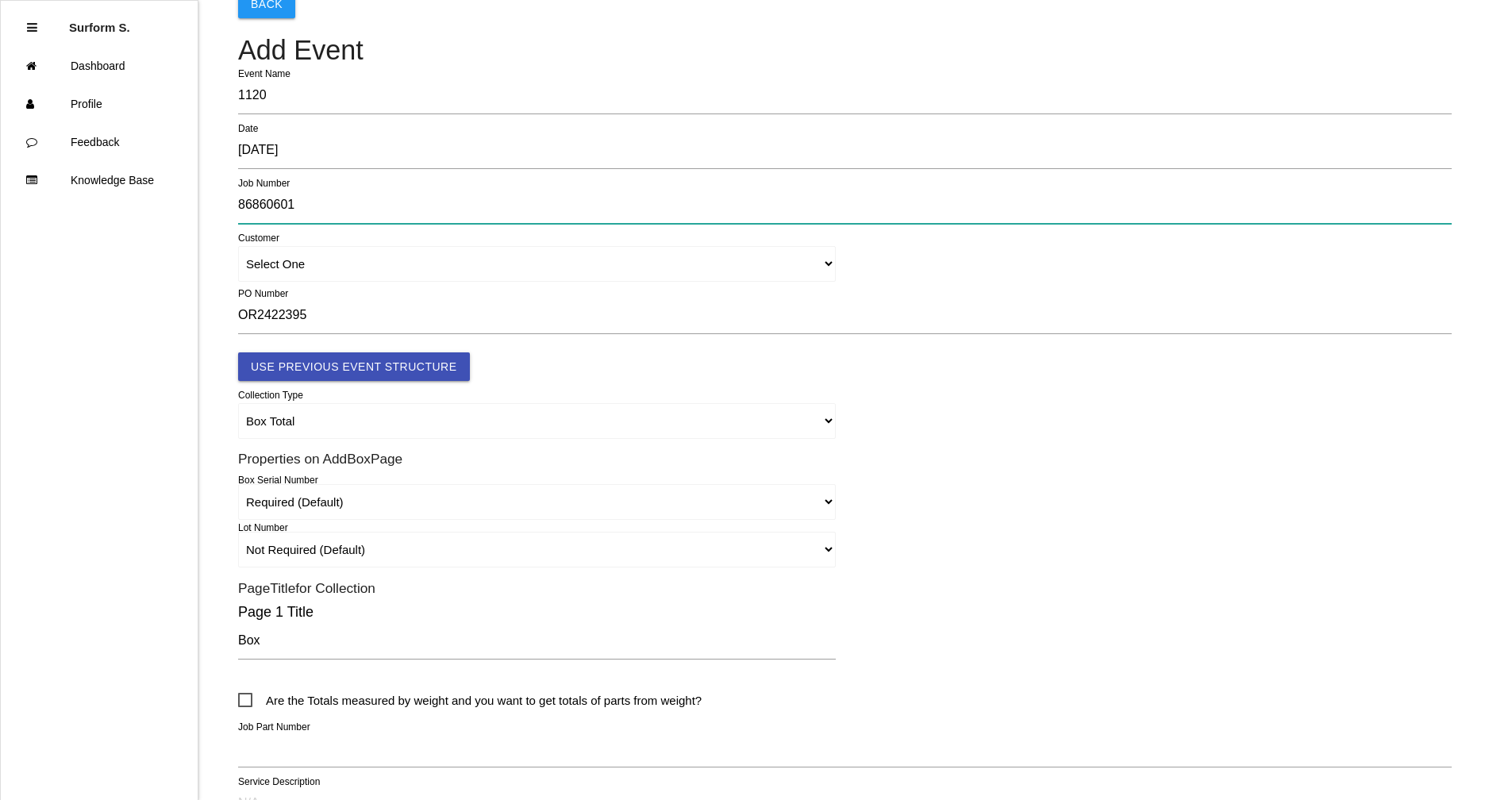
scroll to position [374, 0]
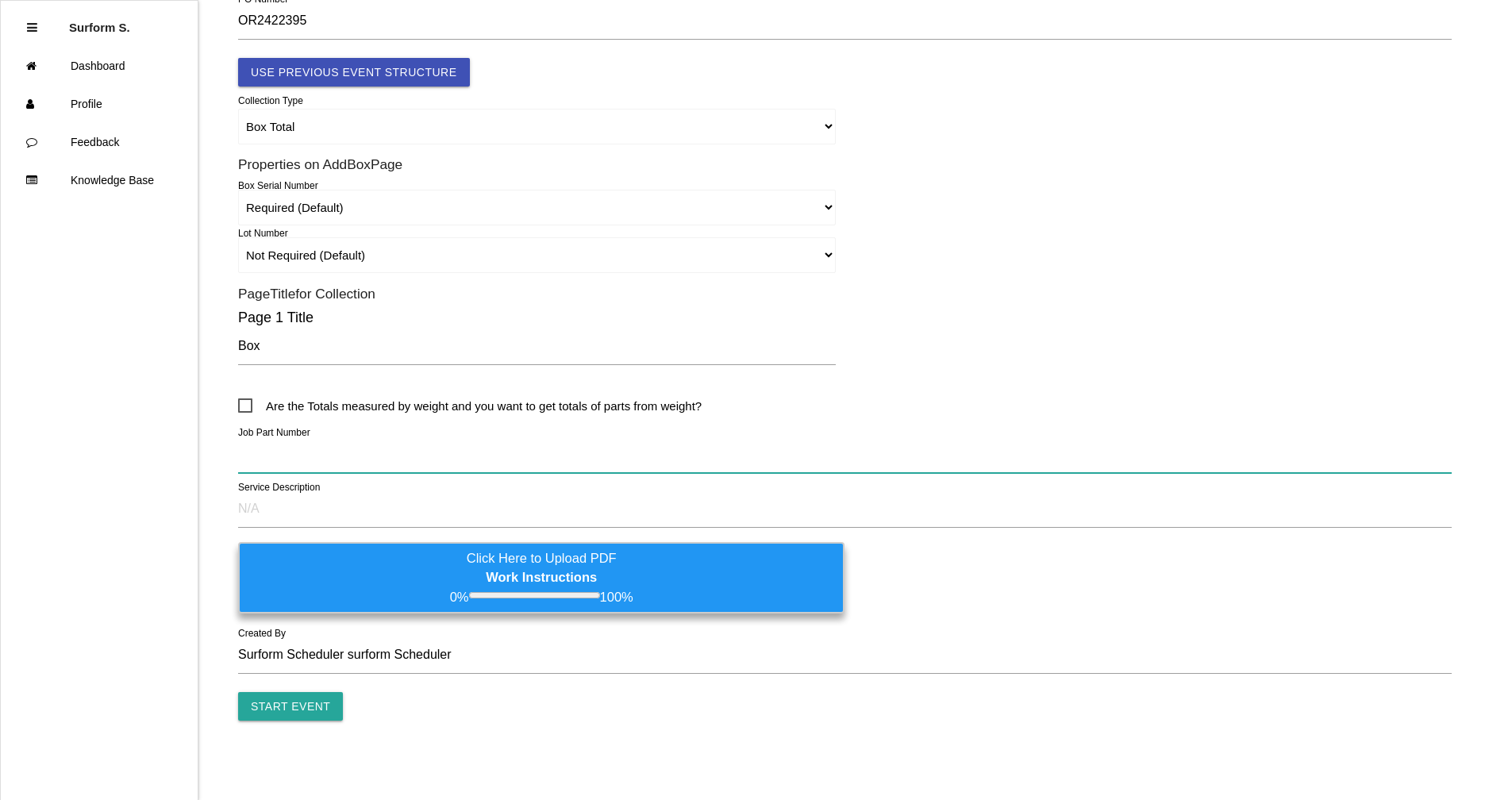
drag, startPoint x: 340, startPoint y: 453, endPoint x: 410, endPoint y: 453, distance: 70.0
click at [340, 453] on input "text" at bounding box center [844, 455] width 1213 height 37
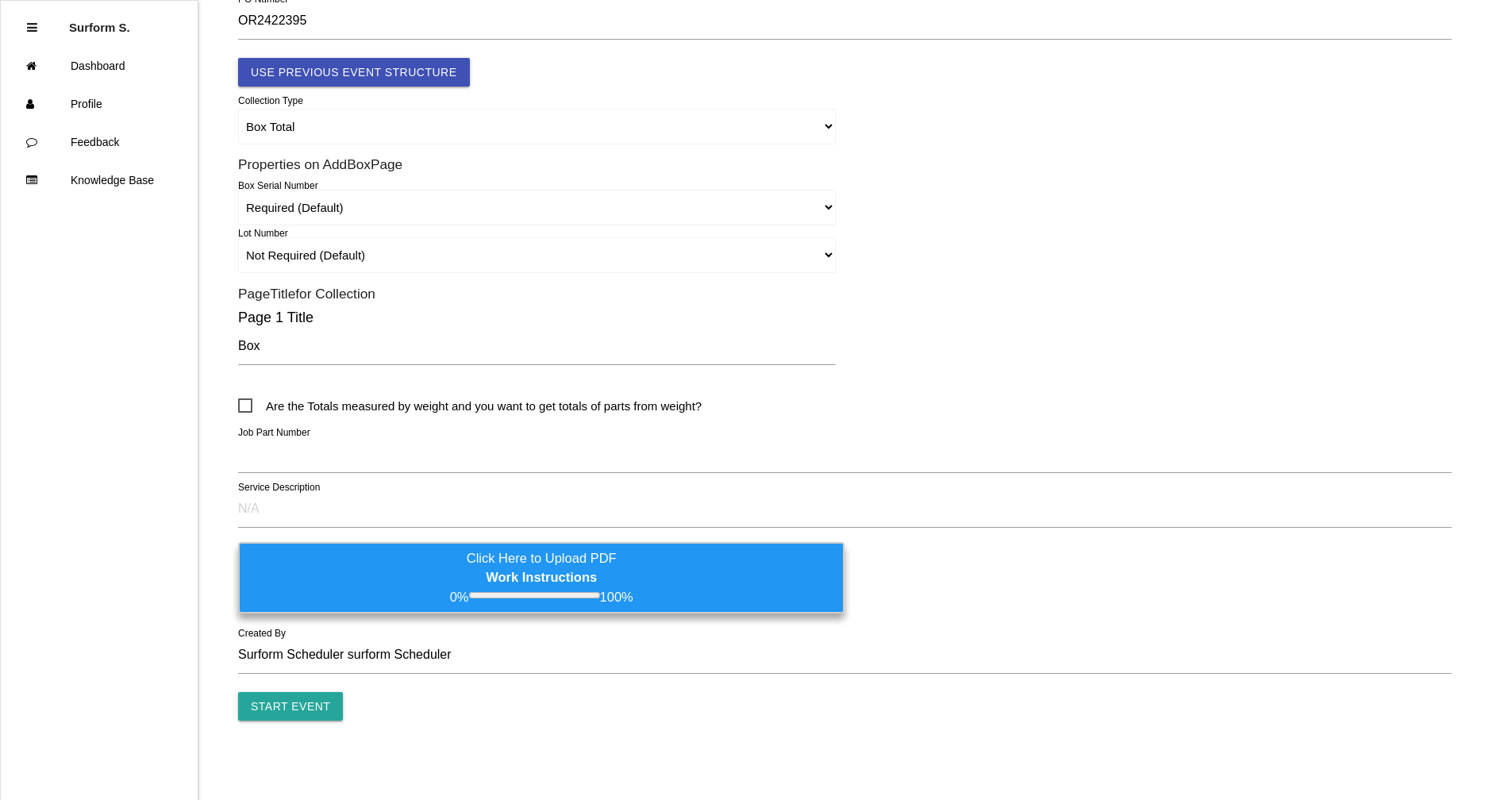
click at [576, 574] on b "Work Instructions" at bounding box center [541, 577] width 111 height 14
click at [0, 0] on input "Click Here to Upload PDF Work Instructions 0% 100%" at bounding box center [0, 0] width 0 height 0
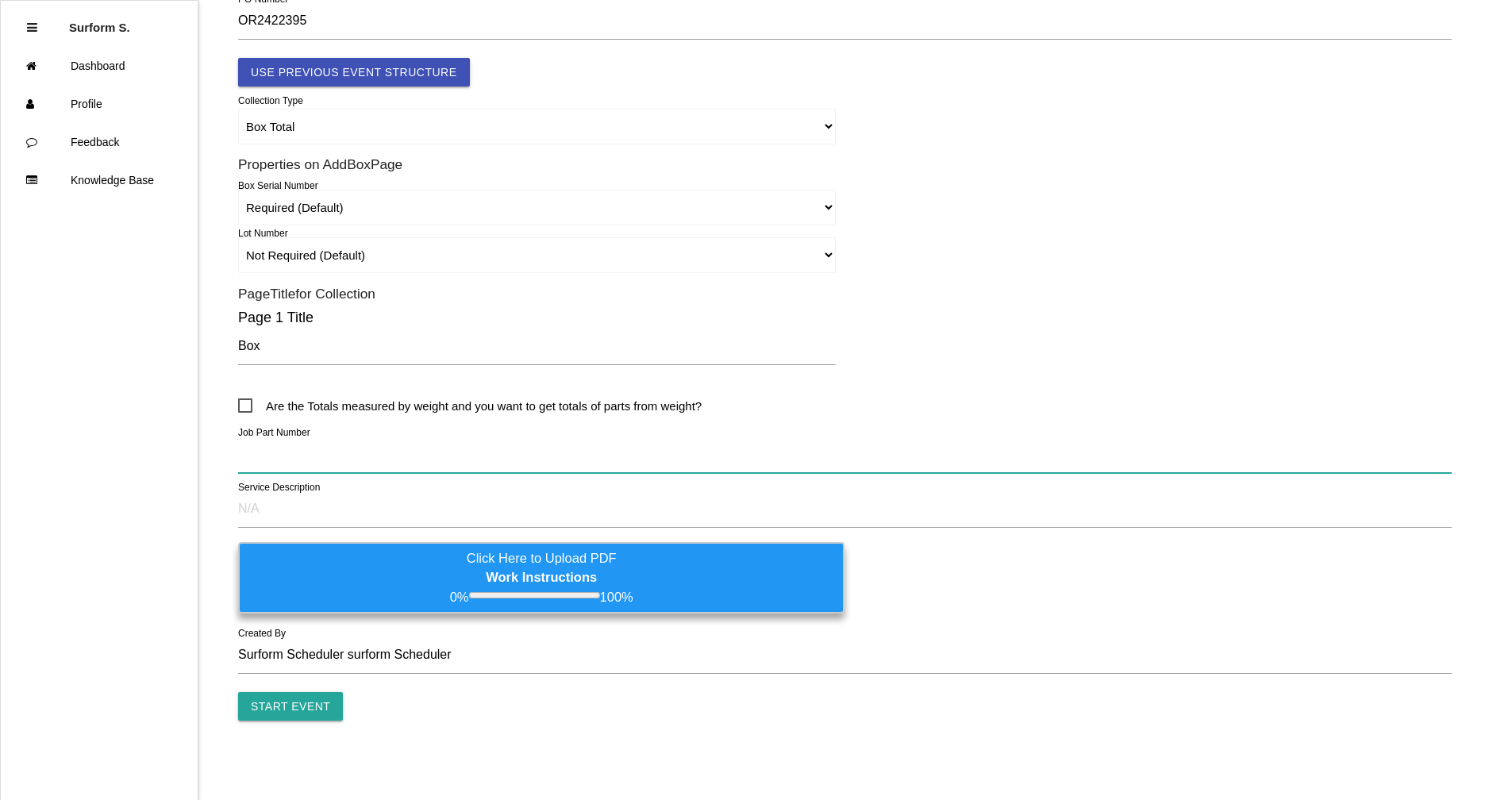
click at [278, 445] on input "text" at bounding box center [844, 455] width 1213 height 37
paste input "HF55G TN1934 STARTER TRAY"
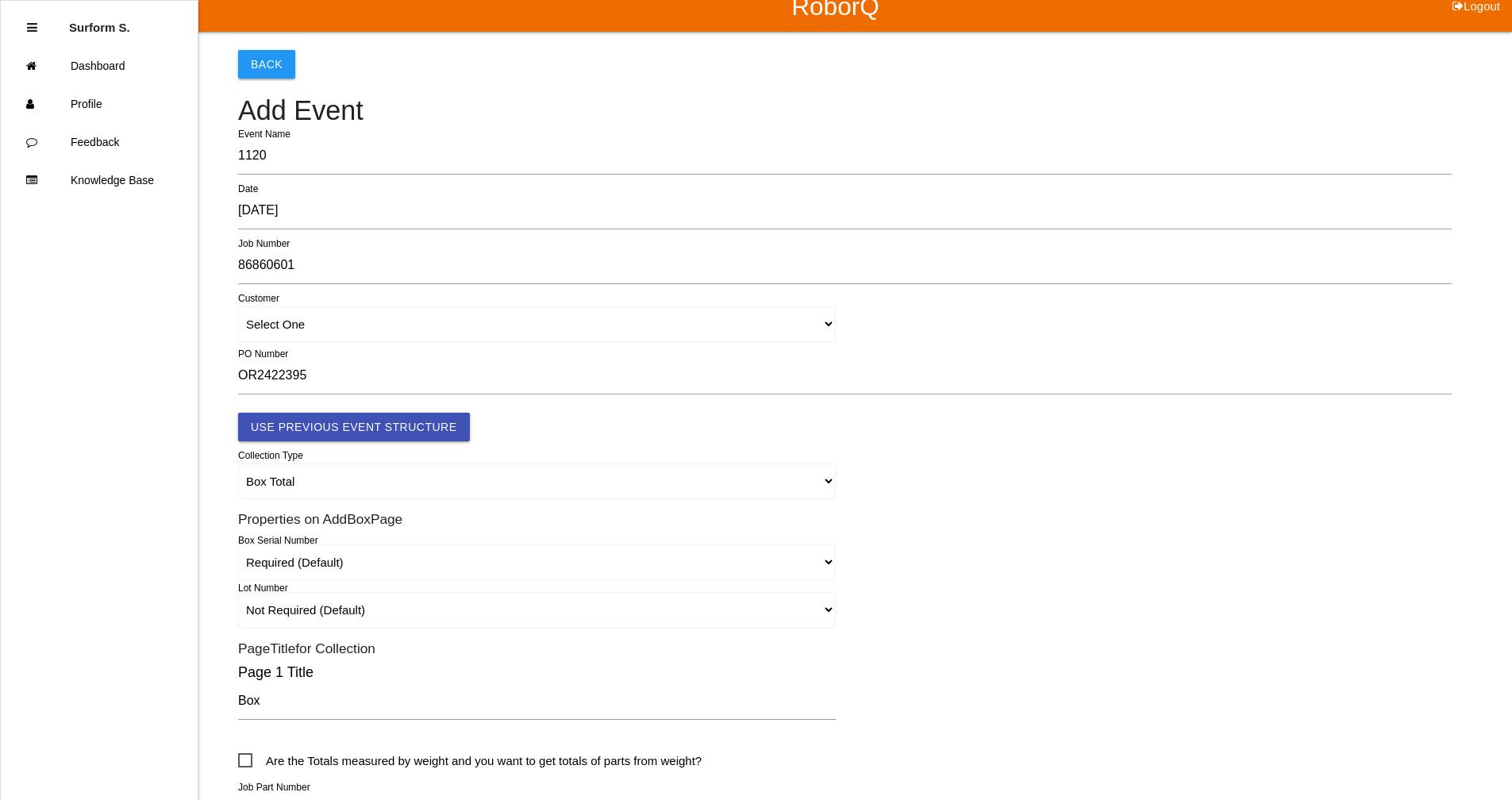
scroll to position [0, 0]
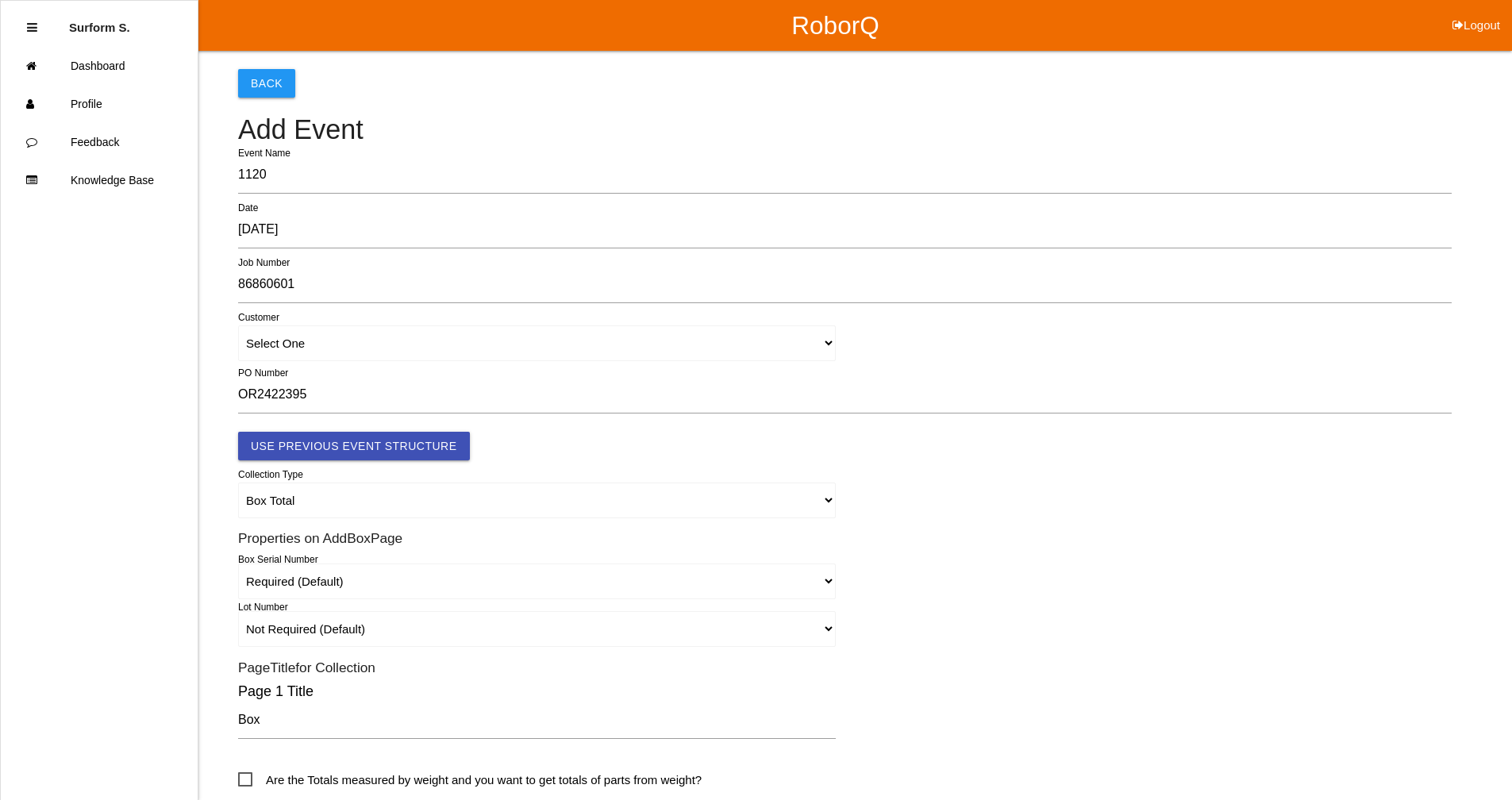
type input "HF55G TN1934 STARTER TRAY"
click at [403, 349] on select "Select One" at bounding box center [537, 343] width 597 height 36
click at [392, 441] on button "Use Previous Event Structure" at bounding box center [353, 446] width 232 height 29
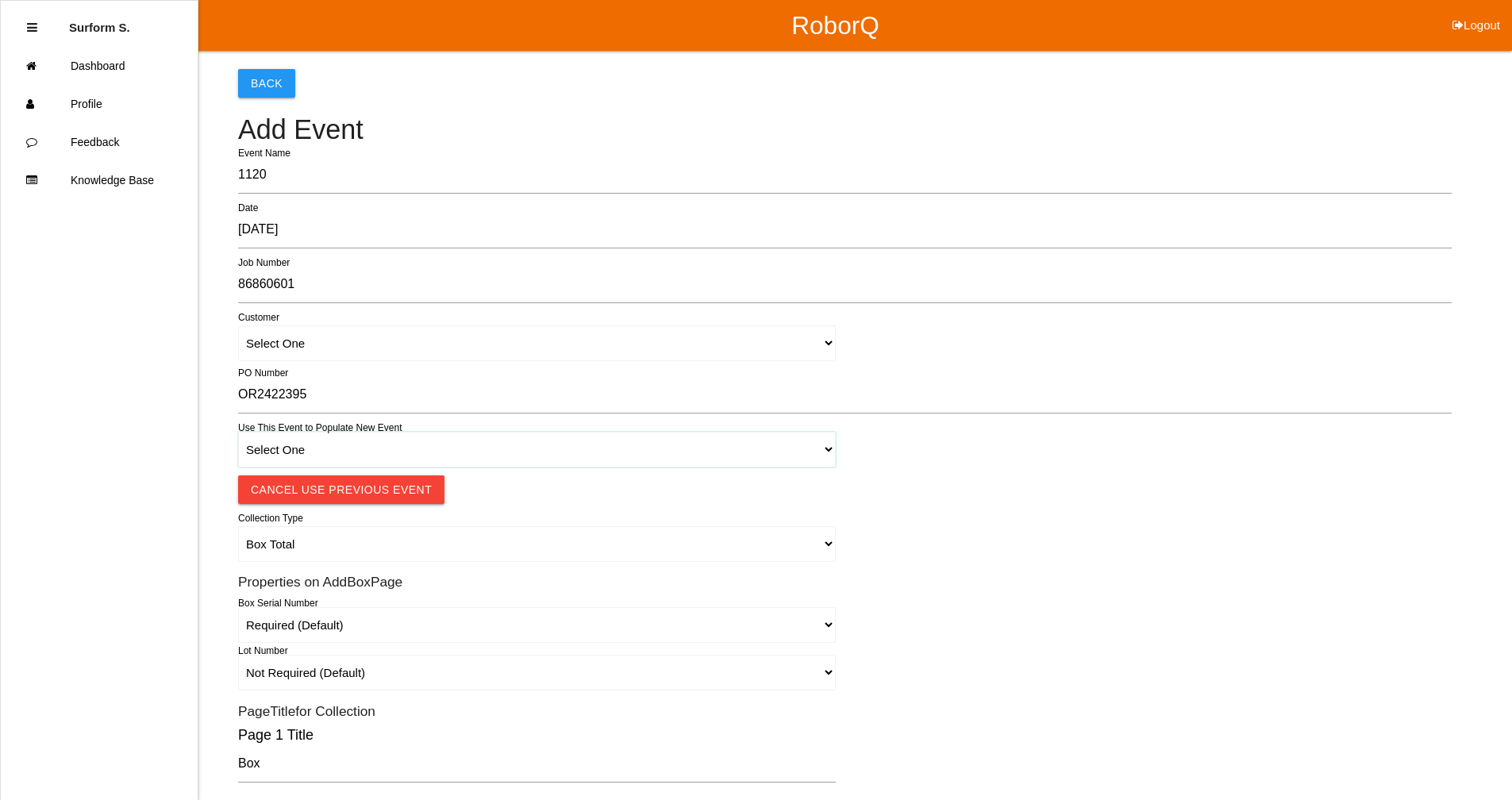
click at [390, 445] on select "Select One 1018 4 - Distinct Barcodes - Not Matching 1015 4 - Matching Barcodes…" at bounding box center [537, 450] width 597 height 36
select select "67b36d620018c9000e46307b"
click at [238, 432] on select "Select One 1018 4 - Distinct Barcodes - Not Matching 1015 4 - Matching Barcodes…" at bounding box center [537, 450] width 597 height 36
select select "autoSingle"
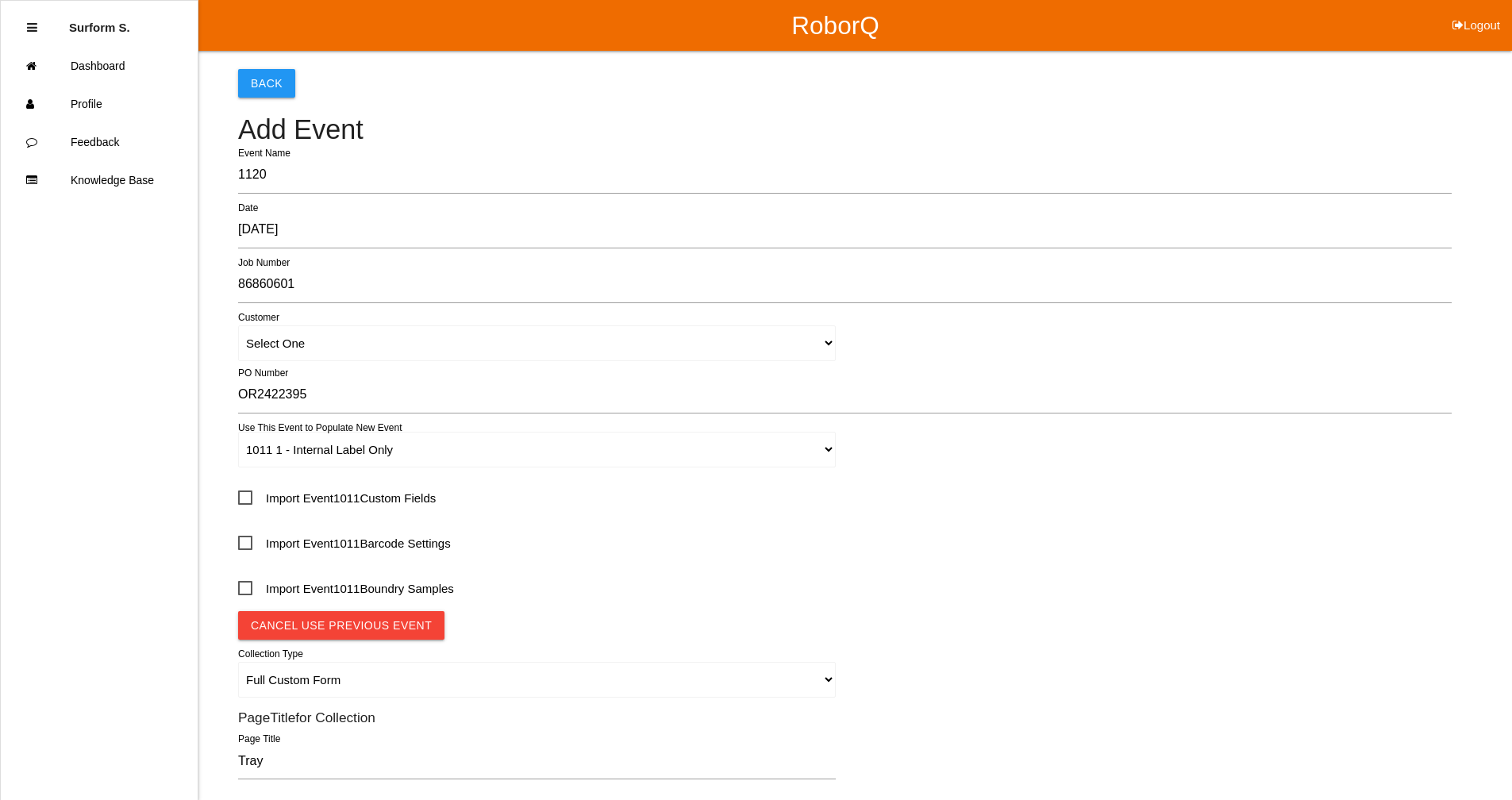
click at [326, 490] on span "Import Event 1011 Custom Fields" at bounding box center [336, 498] width 198 height 20
click at [249, 490] on input "Import Event 1011 Custom Fields" at bounding box center [243, 493] width 10 height 10
checkbox input "true"
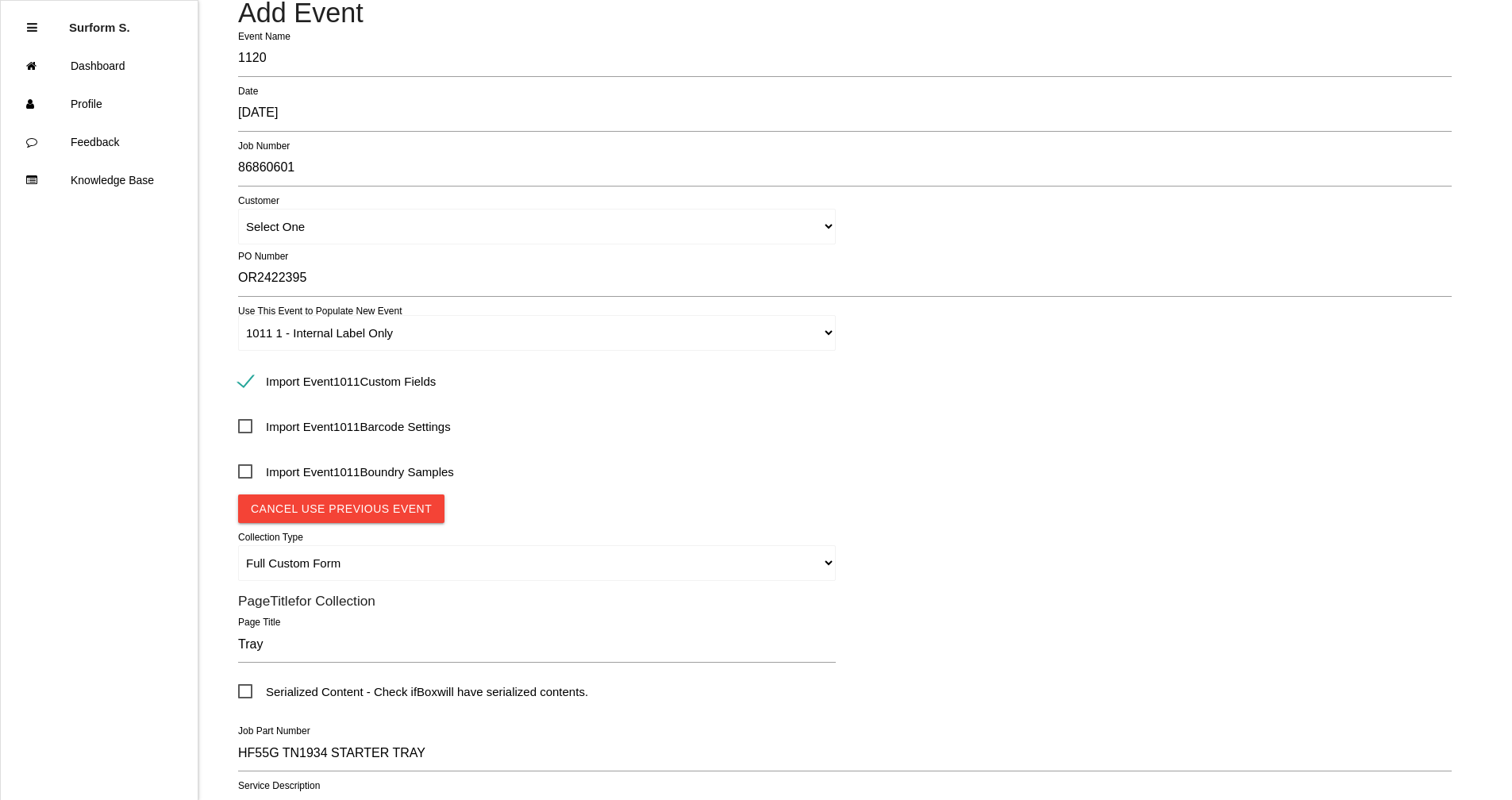
scroll to position [416, 0]
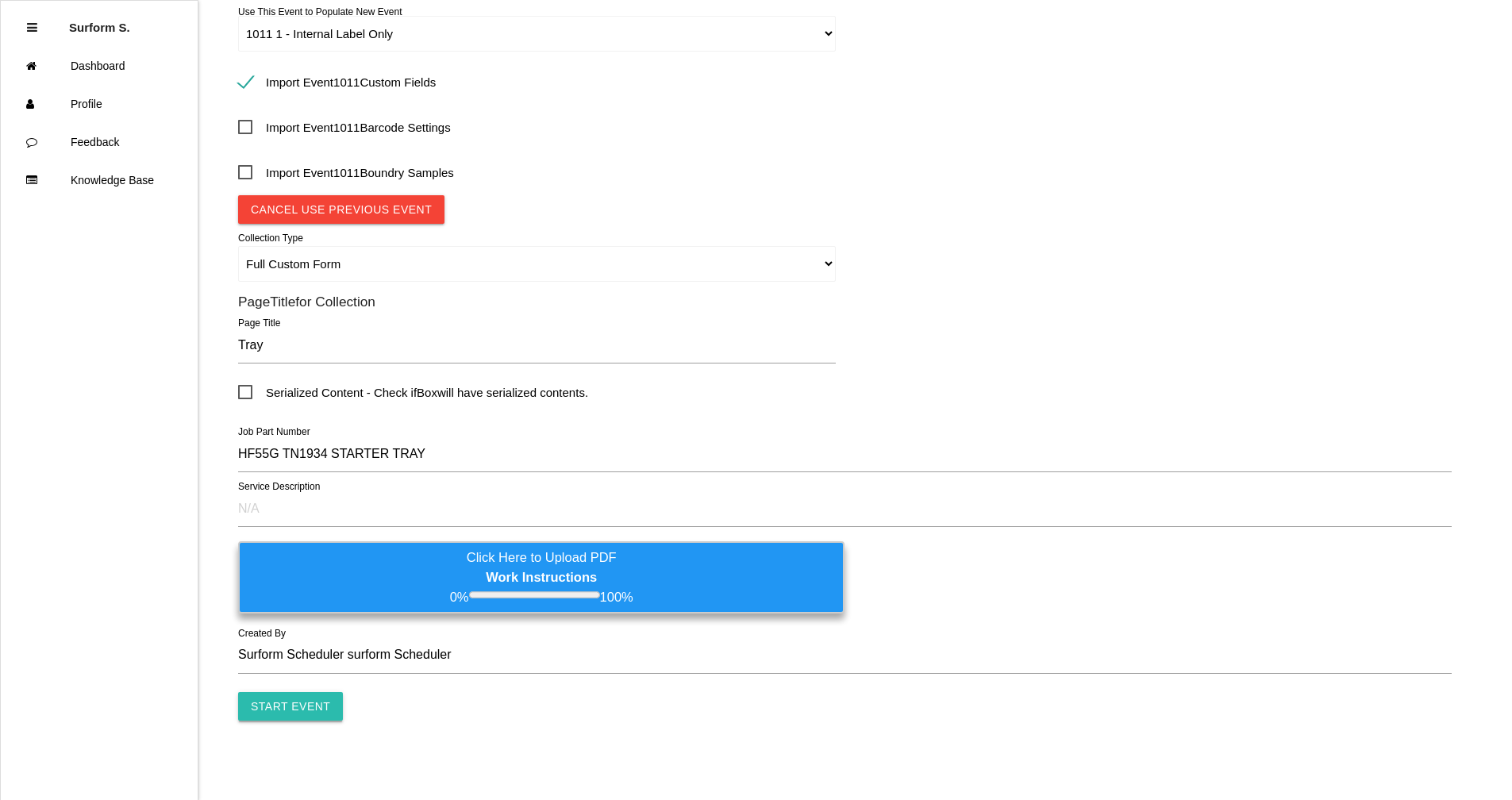
click at [302, 708] on input "Start Event" at bounding box center [290, 705] width 105 height 29
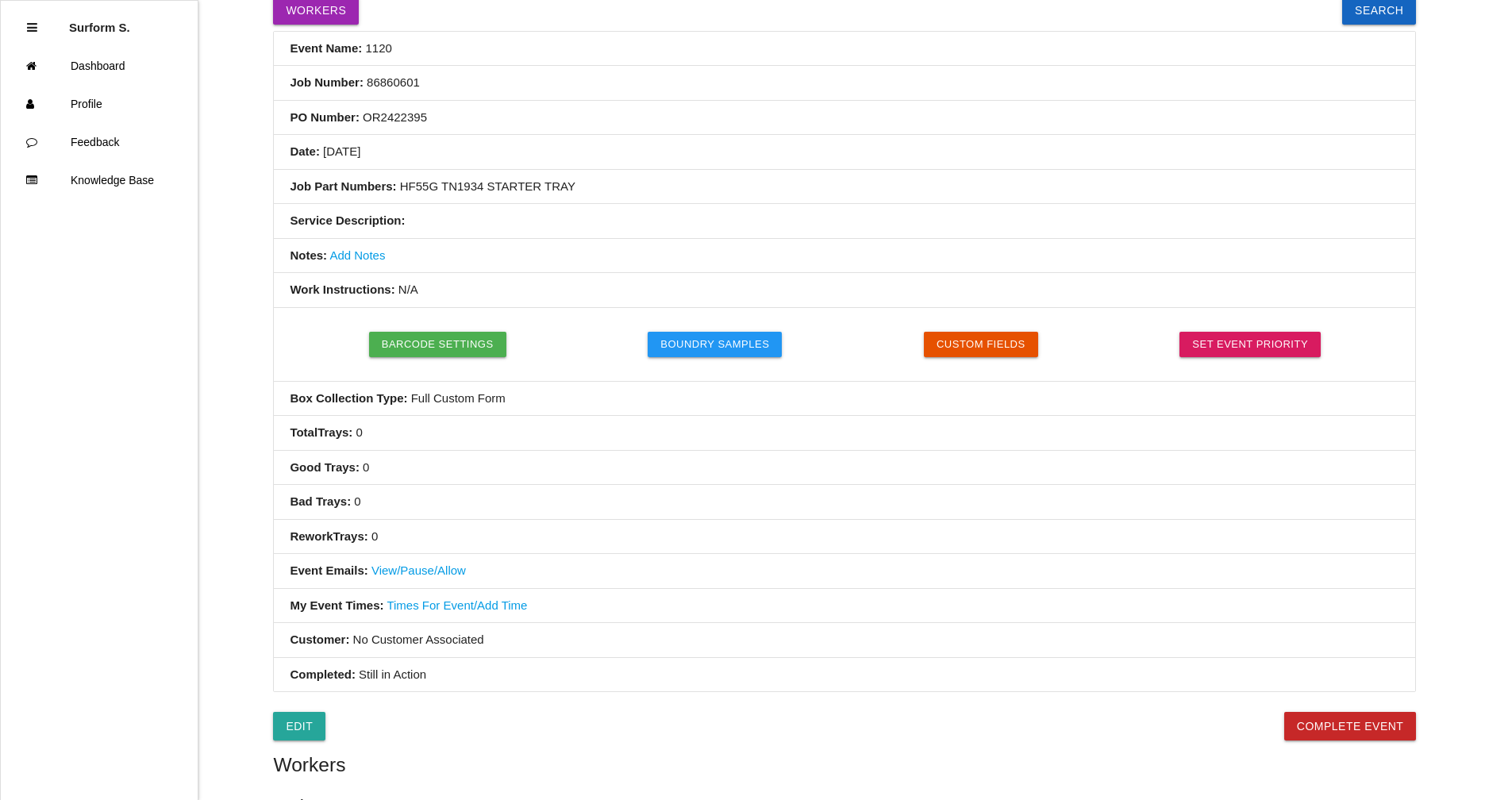
scroll to position [425, 0]
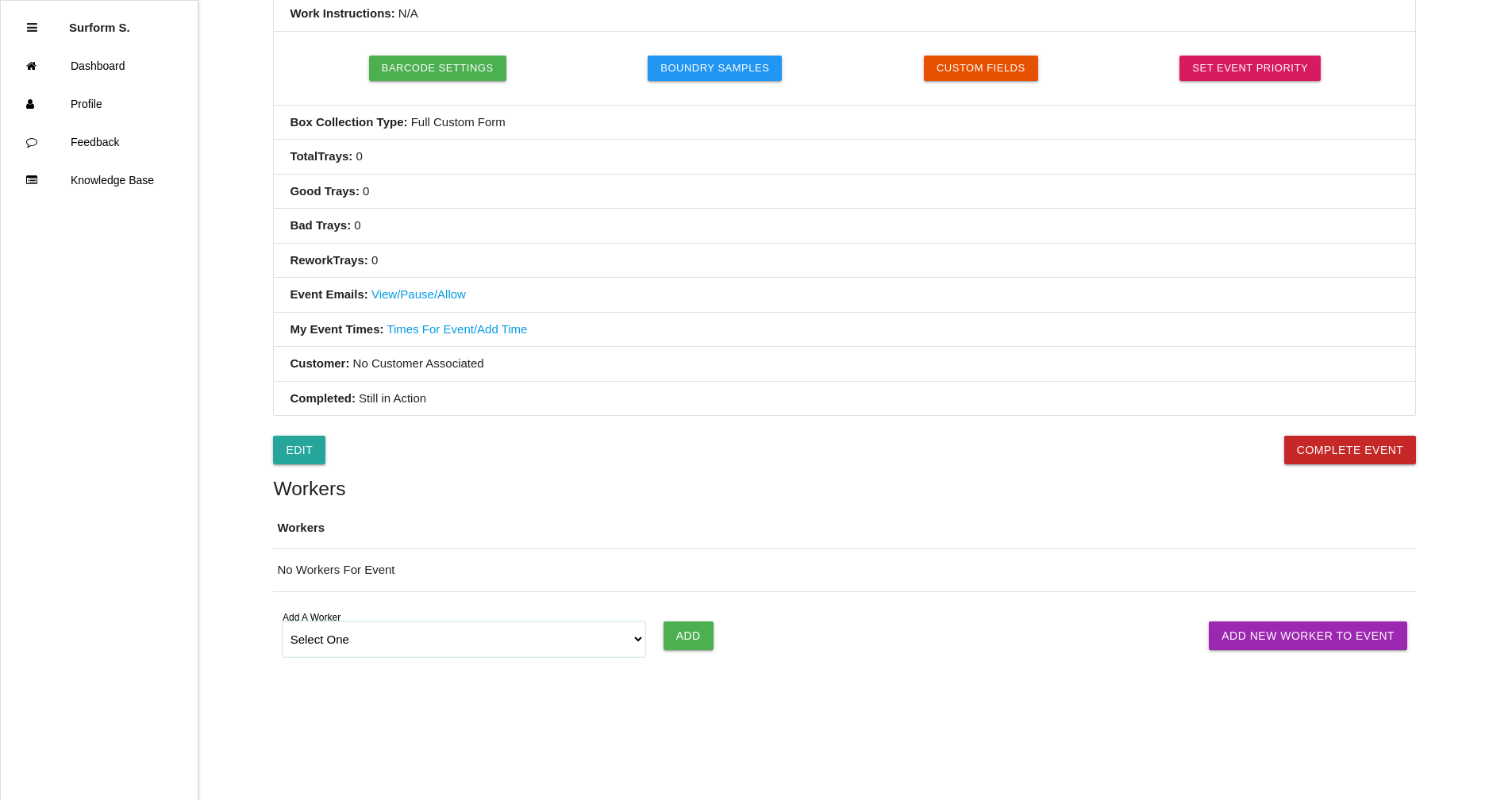
click at [625, 644] on select "Select One [PERSON_NAME] [PERSON_NAME] SF LAMCO SF ATM1 SF ATM2 SF MAAC" at bounding box center [464, 639] width 363 height 36
select select "6781349aea4d1b000ec5d6ec"
click at [283, 621] on select "Select One [PERSON_NAME] [PERSON_NAME] SF LAMCO SF ATM1 SF ATM2 SF MAAC" at bounding box center [464, 639] width 363 height 36
click at [692, 635] on input "Add" at bounding box center [689, 635] width 50 height 29
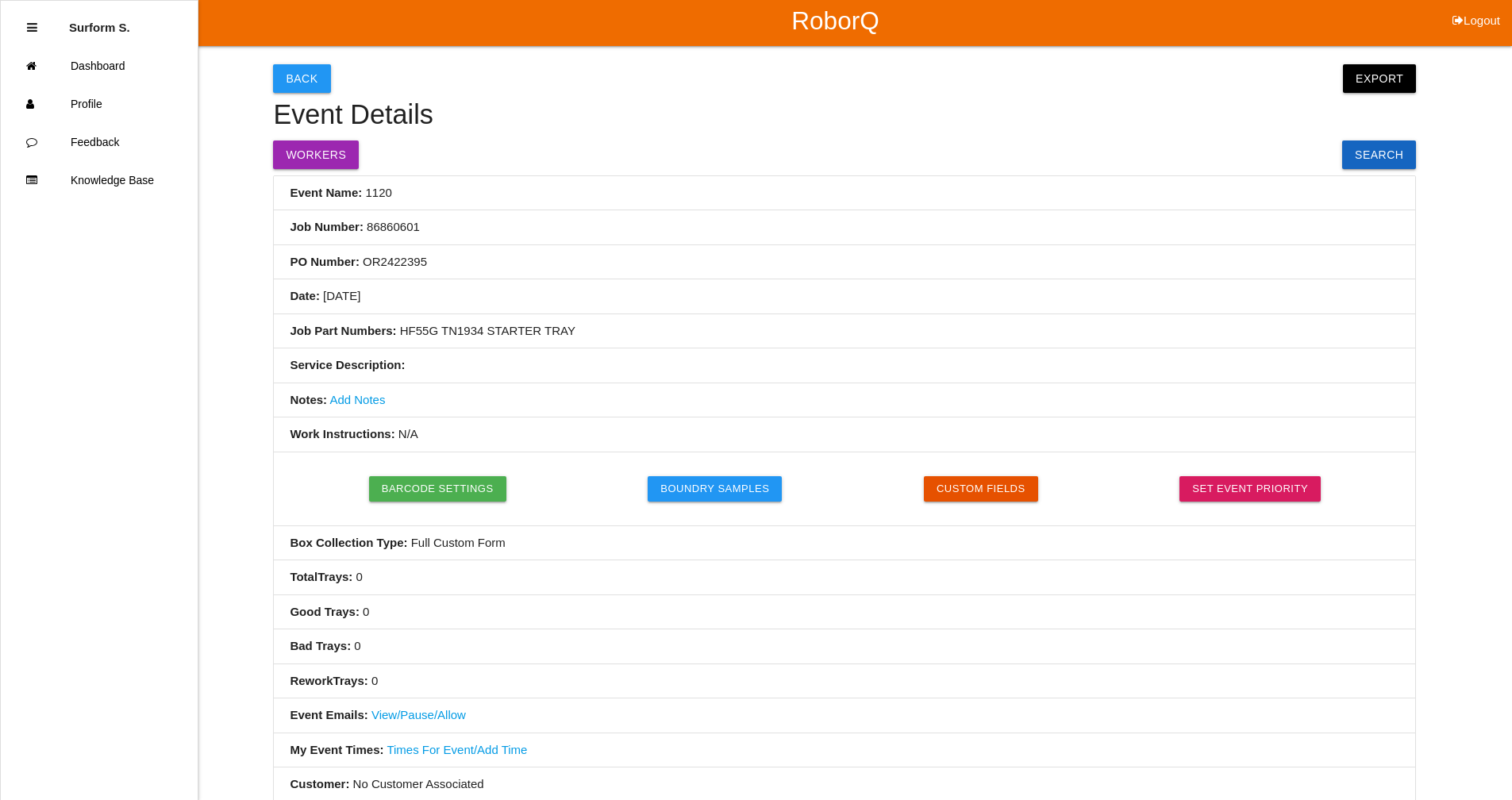
scroll to position [0, 0]
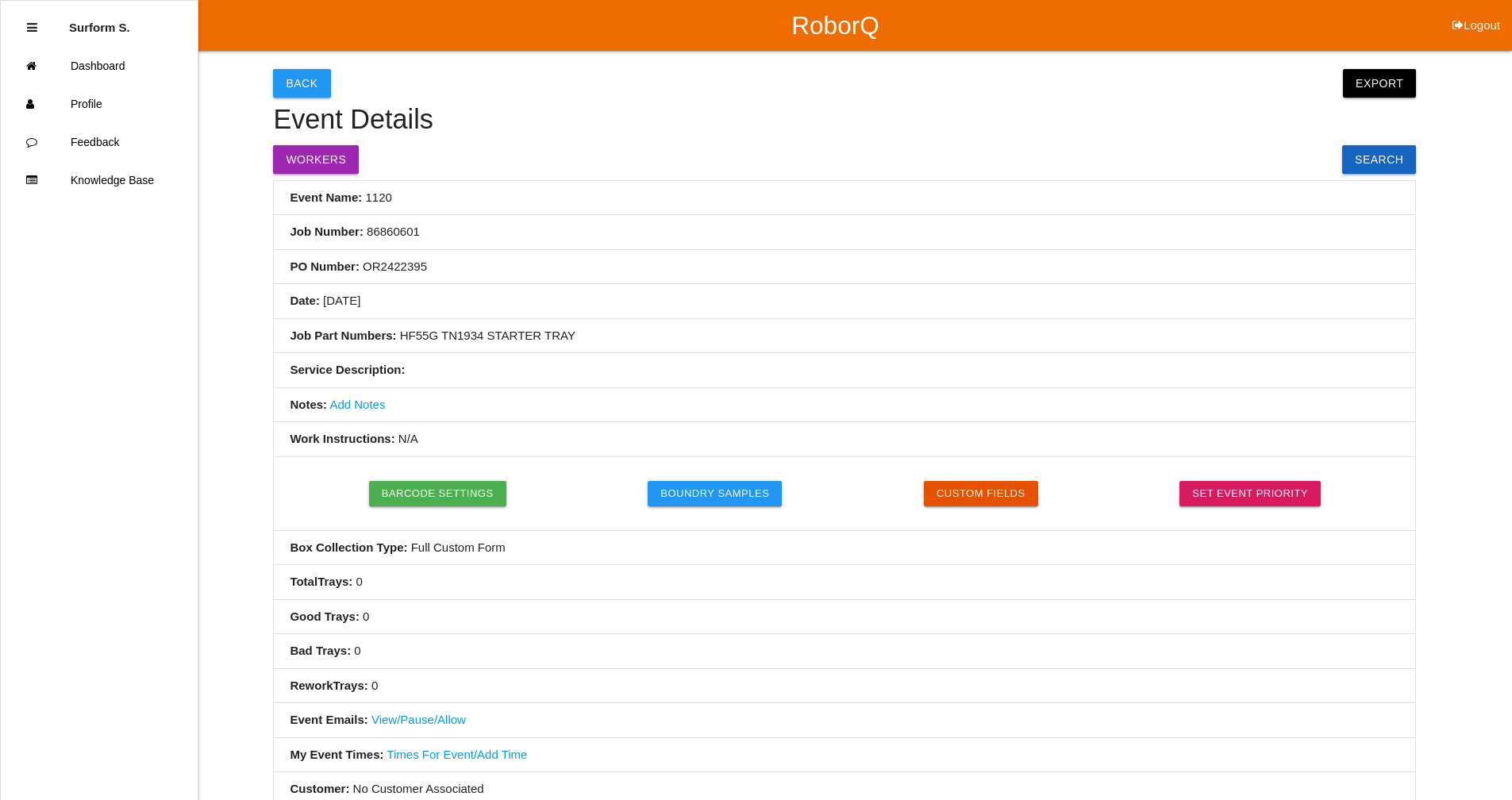
click at [366, 399] on link "Add Notes" at bounding box center [357, 404] width 56 height 14
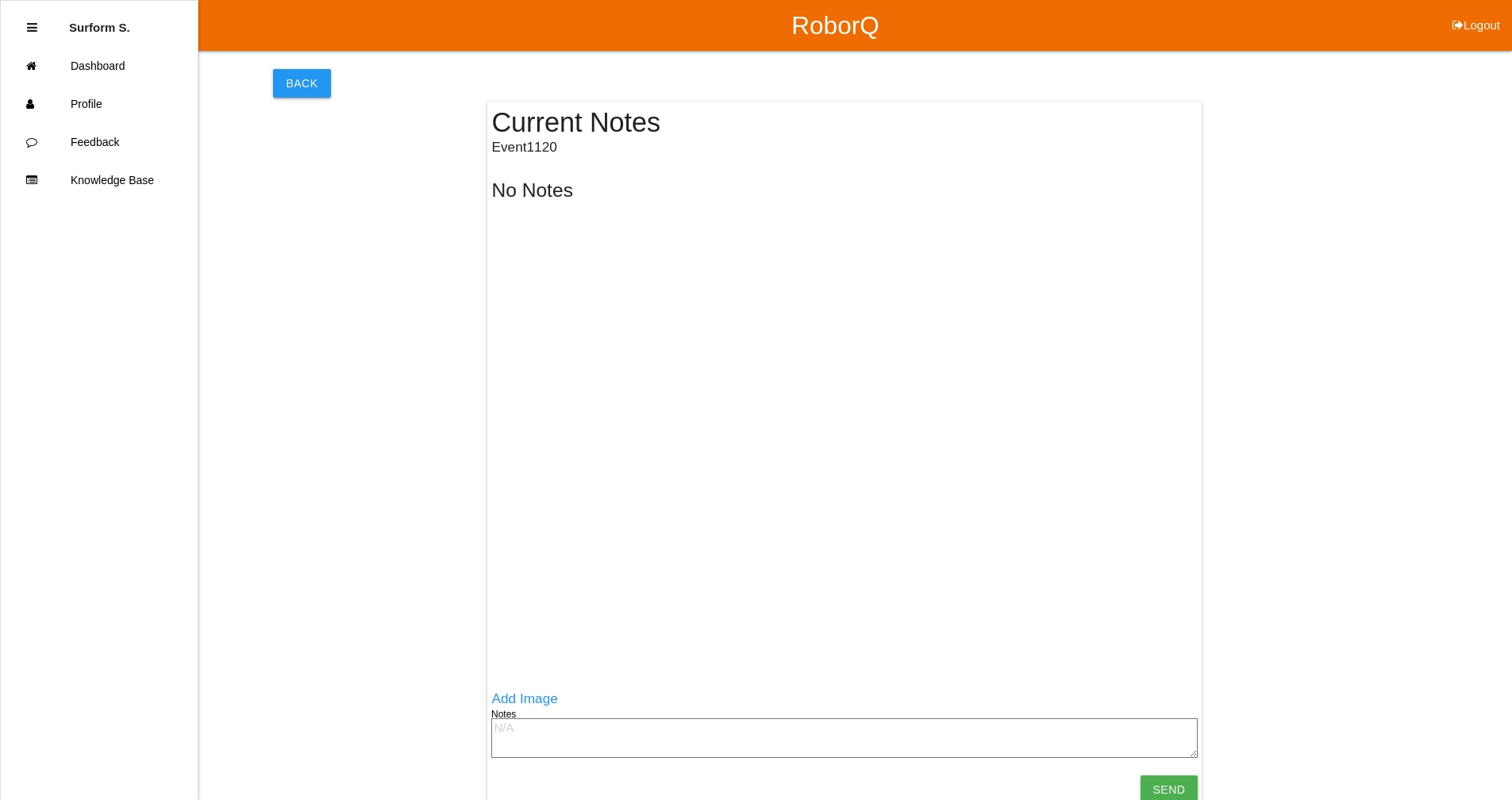
click at [539, 742] on textarea at bounding box center [845, 738] width 707 height 40
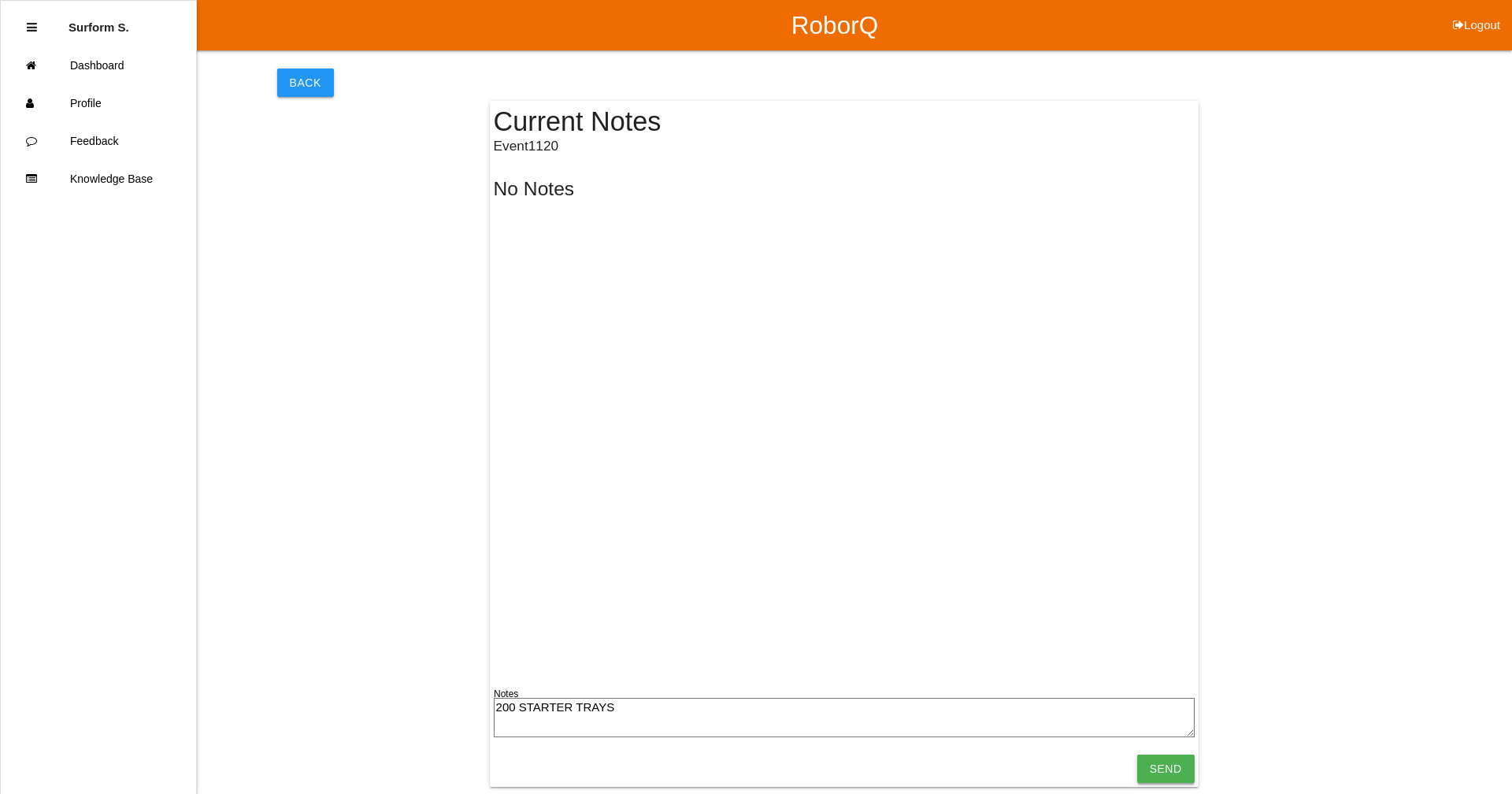
type textarea "200 STARTER TRAYS"
click at [1160, 762] on input "Send" at bounding box center [1165, 768] width 57 height 29
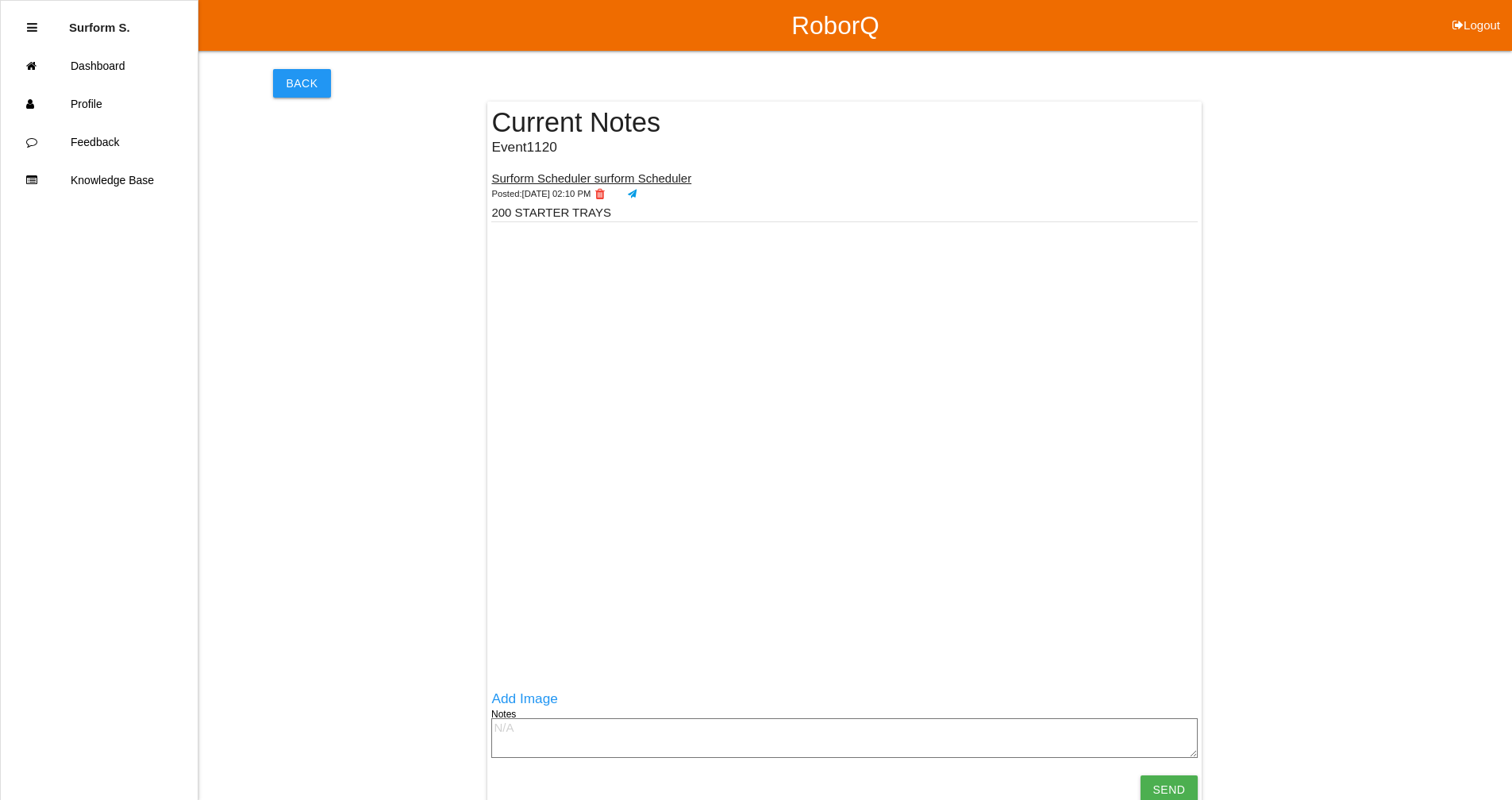
drag, startPoint x: 299, startPoint y: 238, endPoint x: 324, endPoint y: 109, distance: 131.4
click at [298, 236] on div "Back Current Notes Event 1120 Surform Scheduler surform Scheduler Posted: [DATE…" at bounding box center [844, 429] width 1143 height 757
click at [300, 85] on button "Back" at bounding box center [301, 83] width 57 height 29
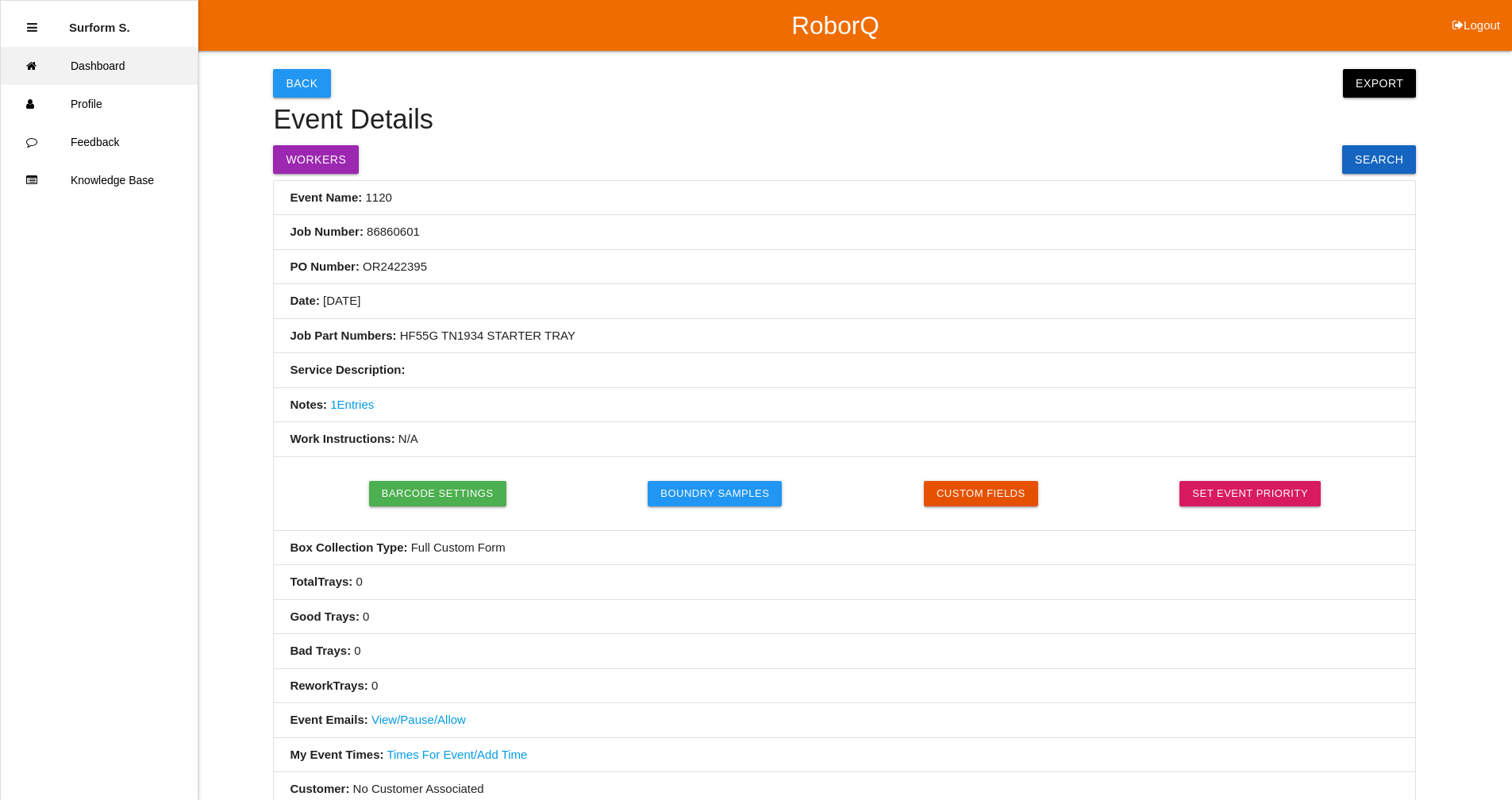
click at [100, 57] on link "Dashboard" at bounding box center [100, 66] width 197 height 38
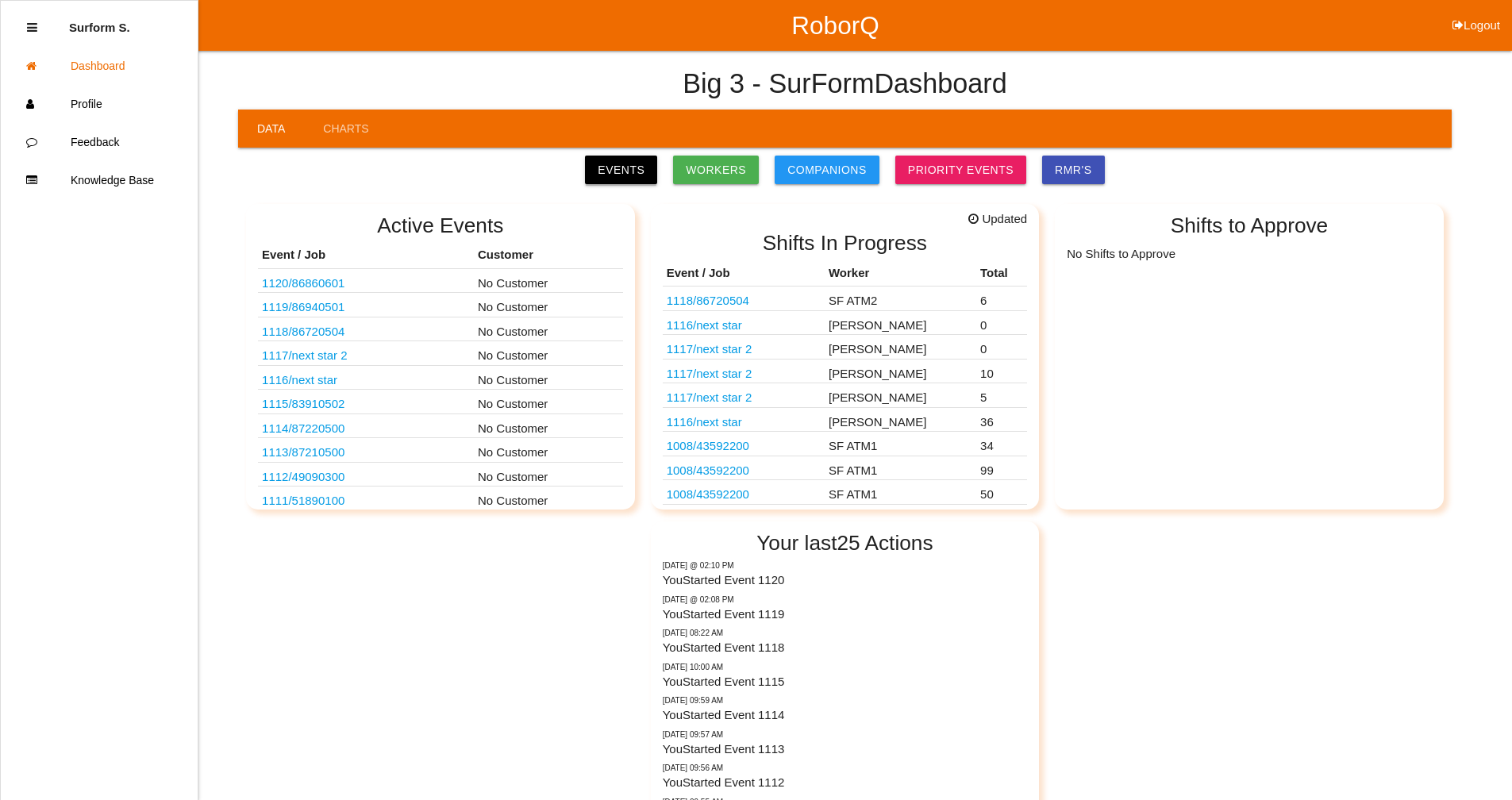
click at [653, 176] on link "Events" at bounding box center [621, 169] width 73 height 29
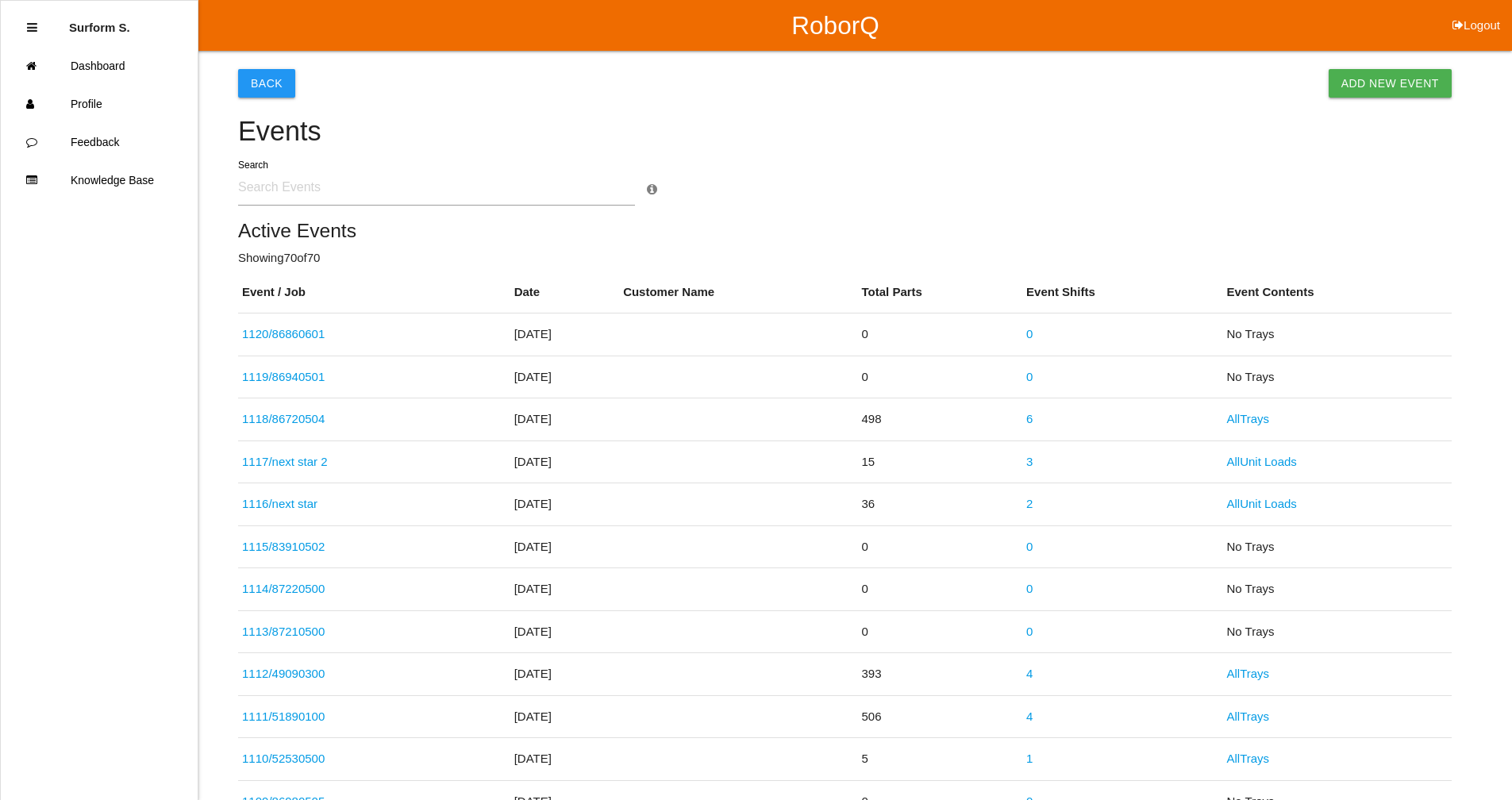
click at [328, 200] on input "text" at bounding box center [436, 187] width 397 height 37
type input "8672"
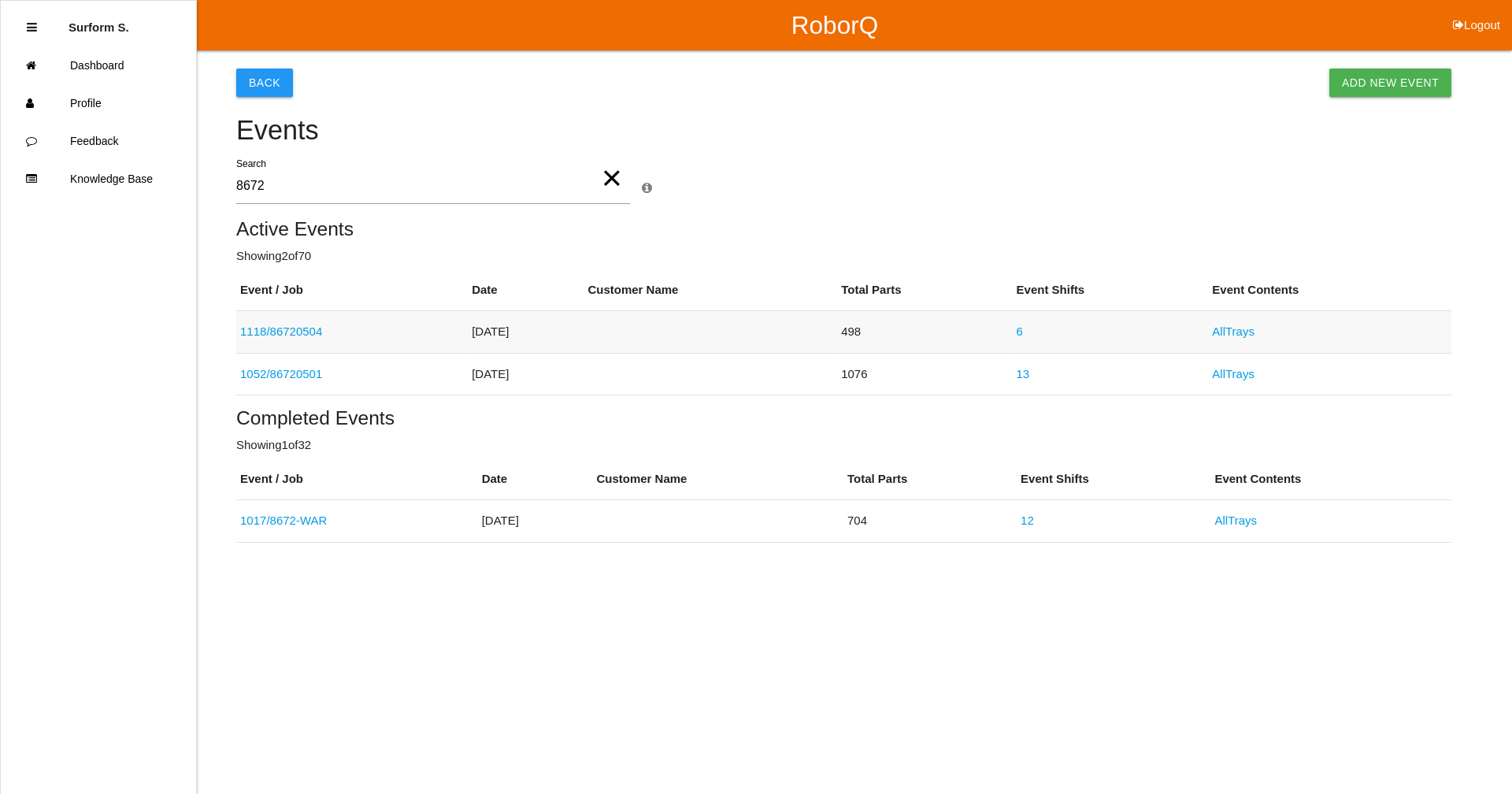
click at [309, 332] on link "1118 / 86720504" at bounding box center [280, 332] width 82 height 14
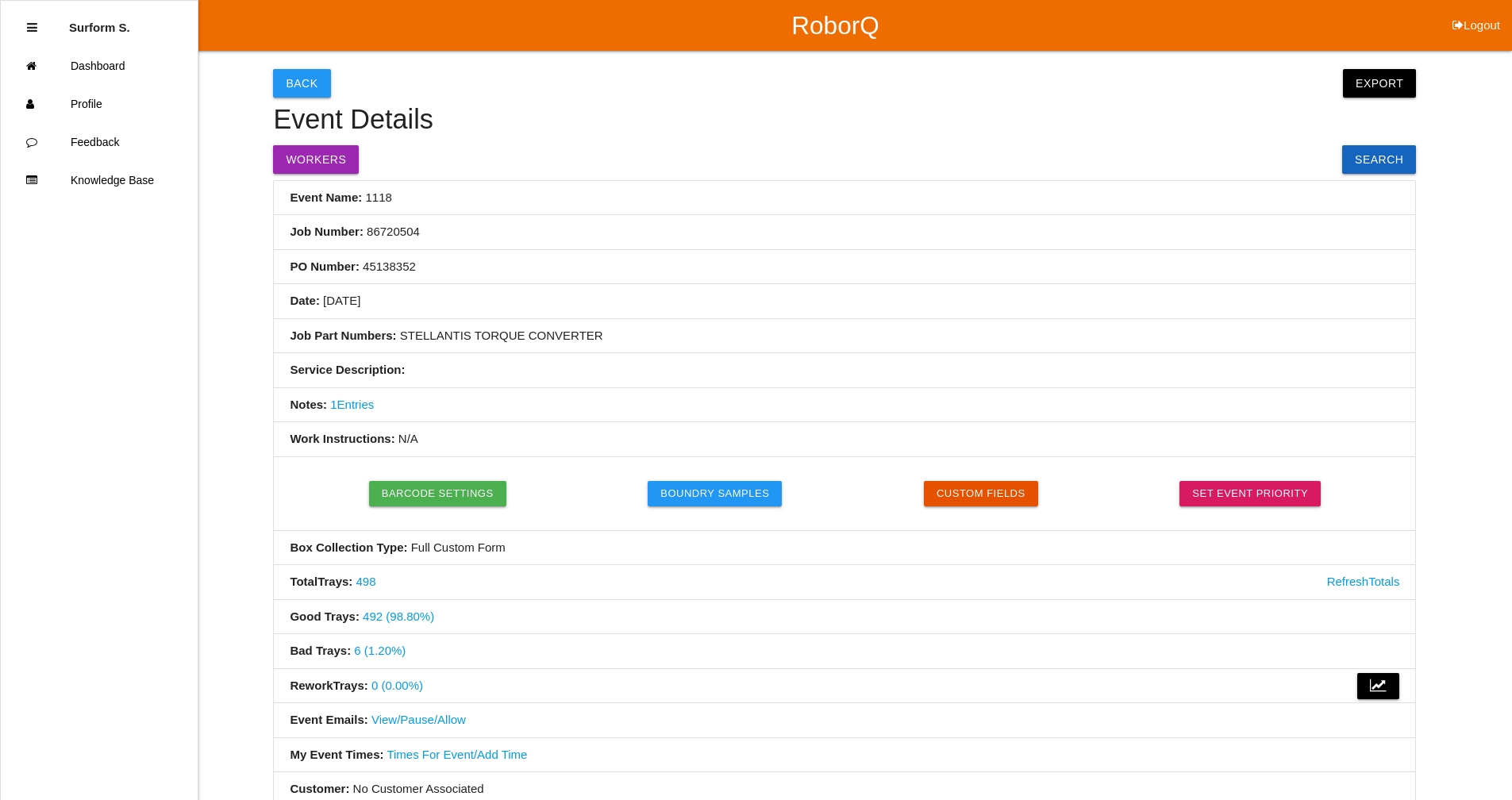
click at [371, 582] on link "498" at bounding box center [366, 581] width 20 height 14
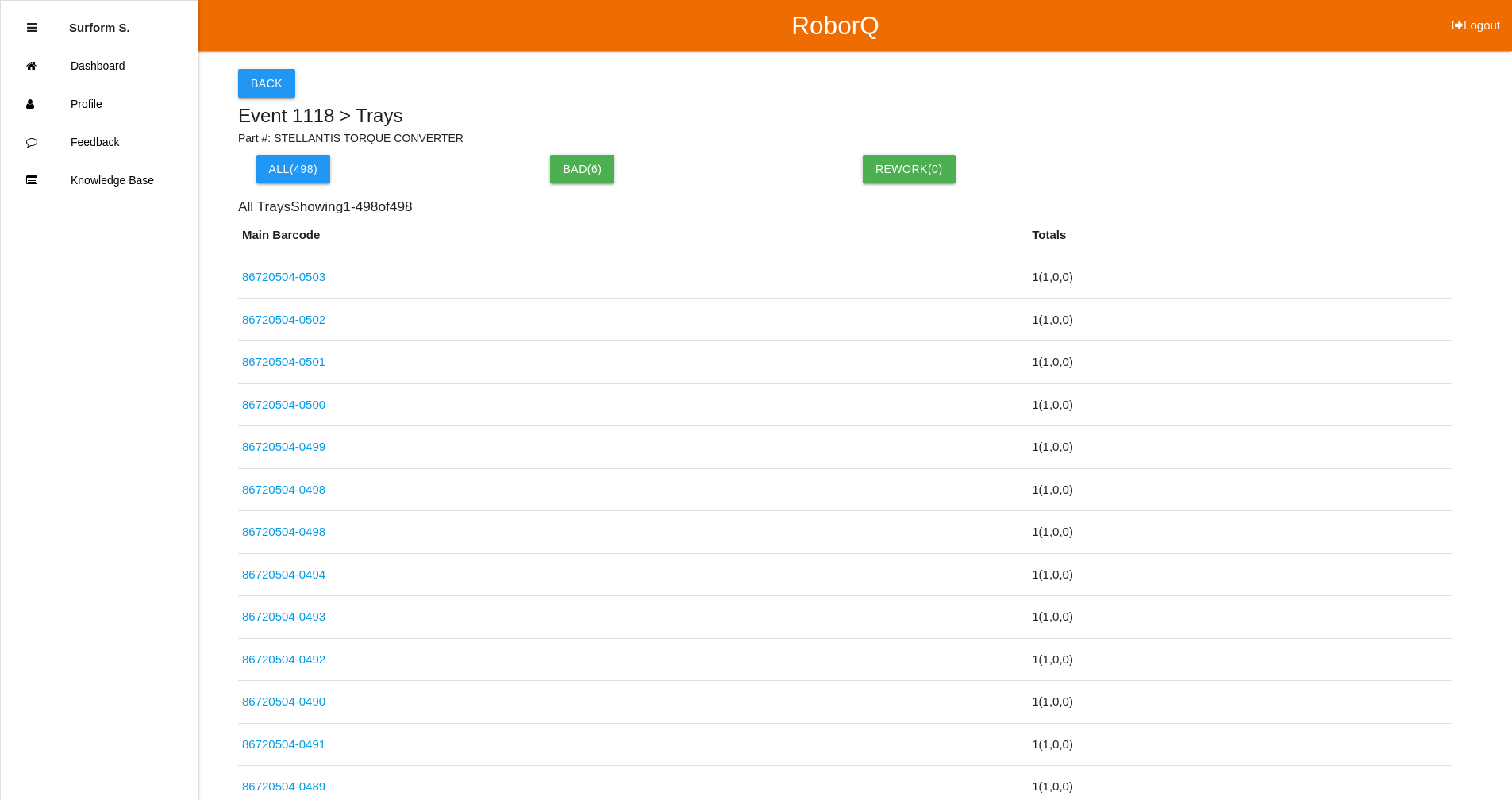
click at [256, 79] on button "Back" at bounding box center [266, 83] width 57 height 29
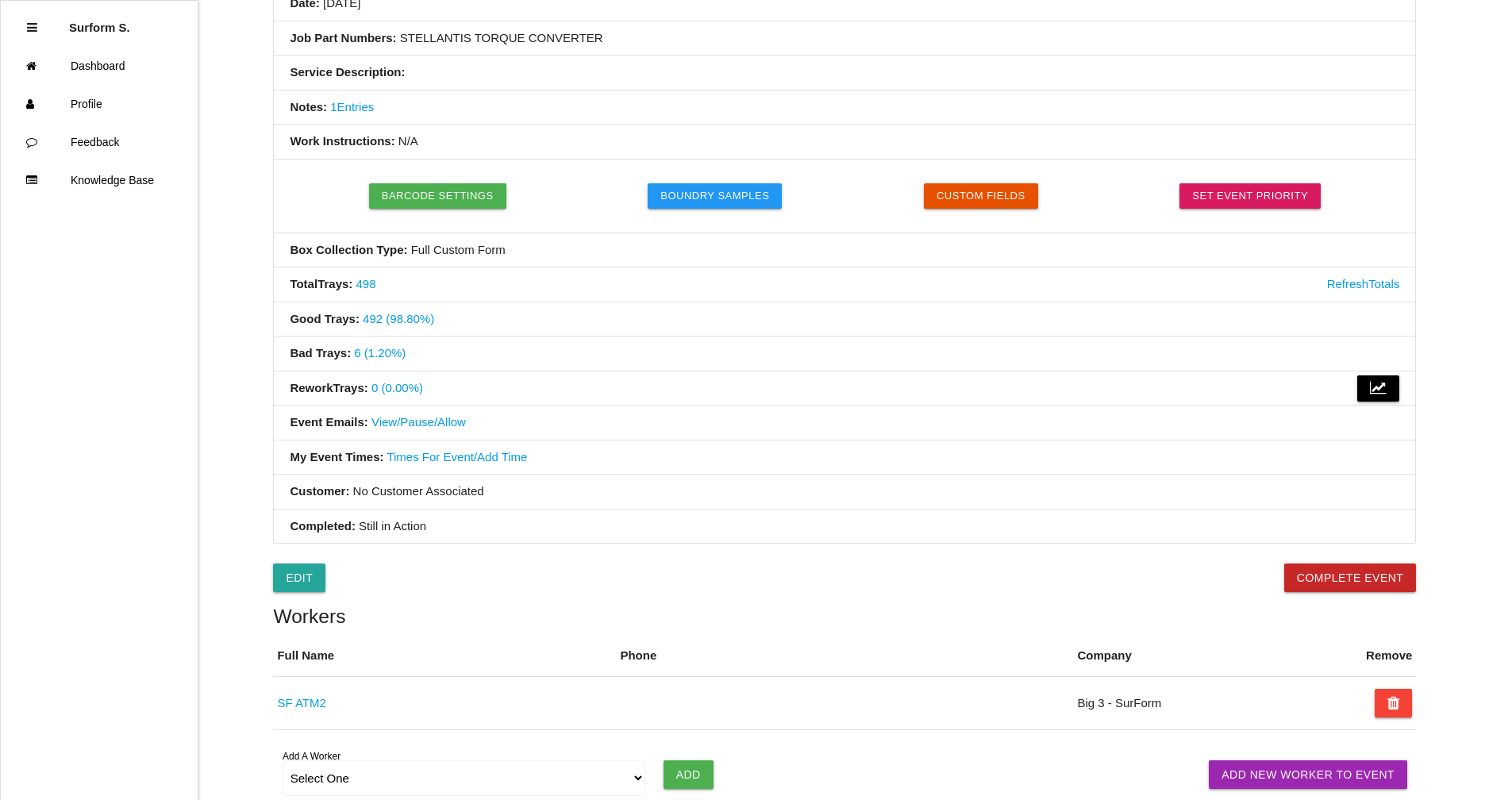
scroll to position [40, 0]
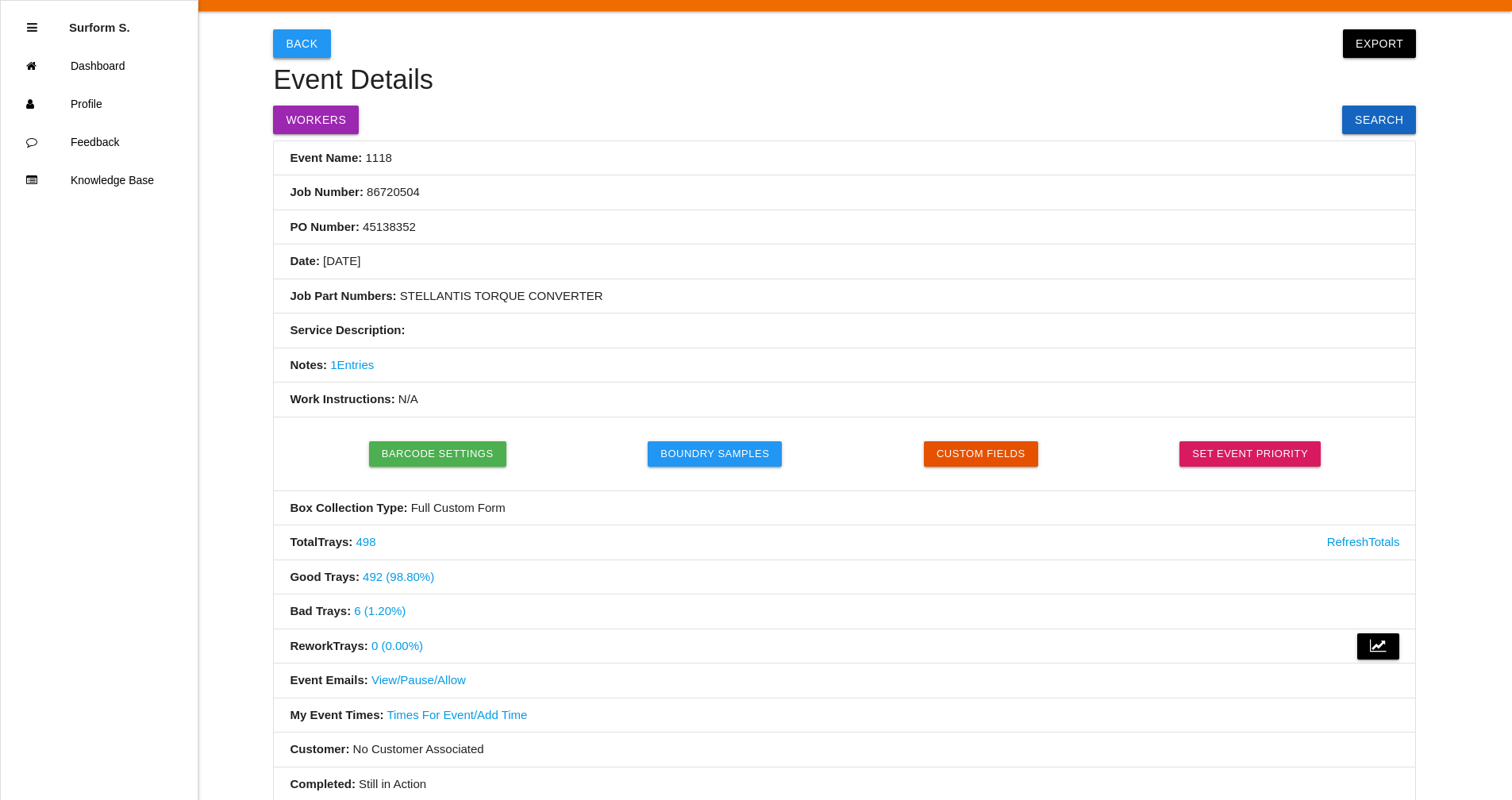
click at [306, 45] on button "Back" at bounding box center [301, 44] width 57 height 29
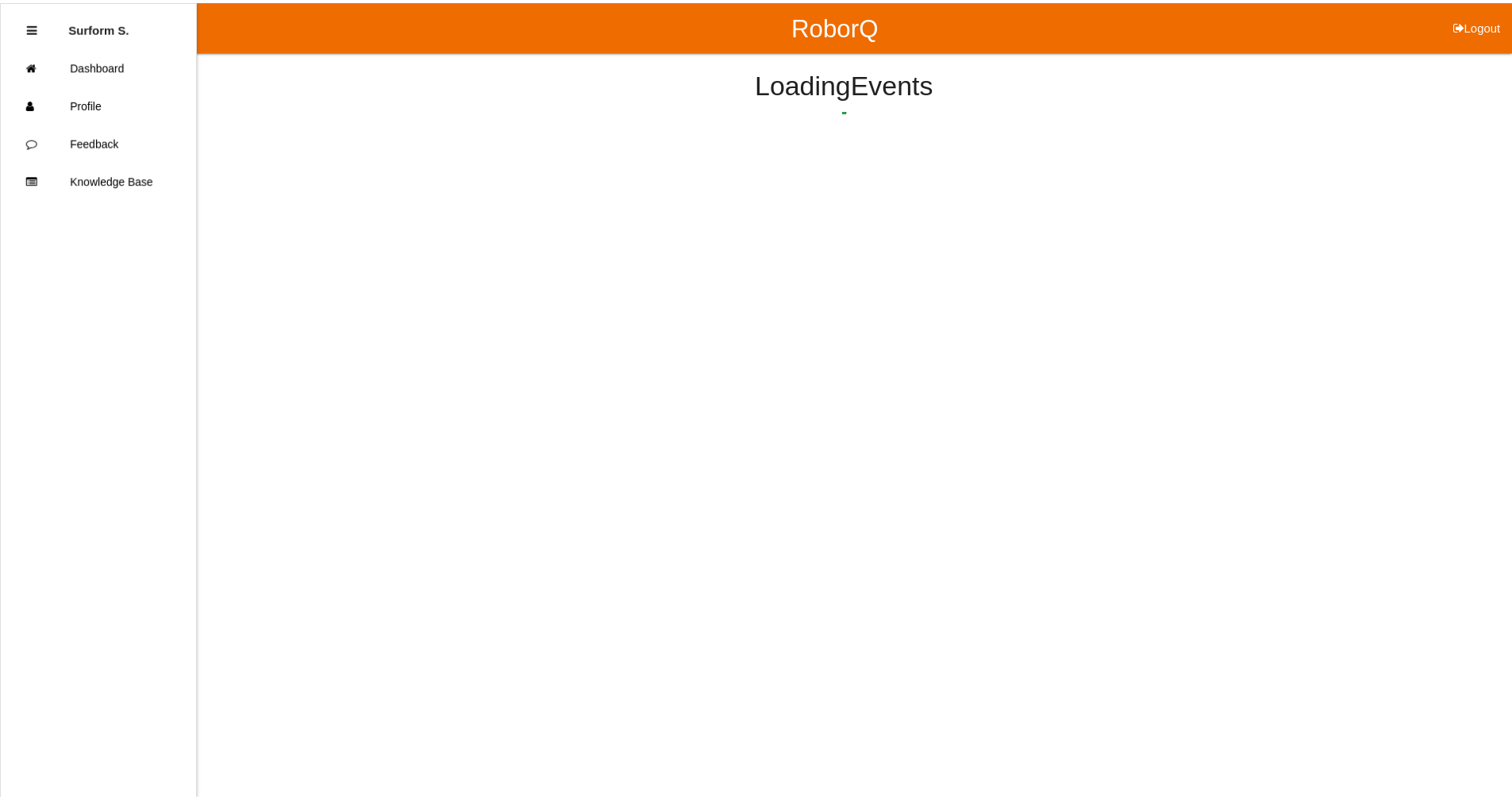
scroll to position [19, 0]
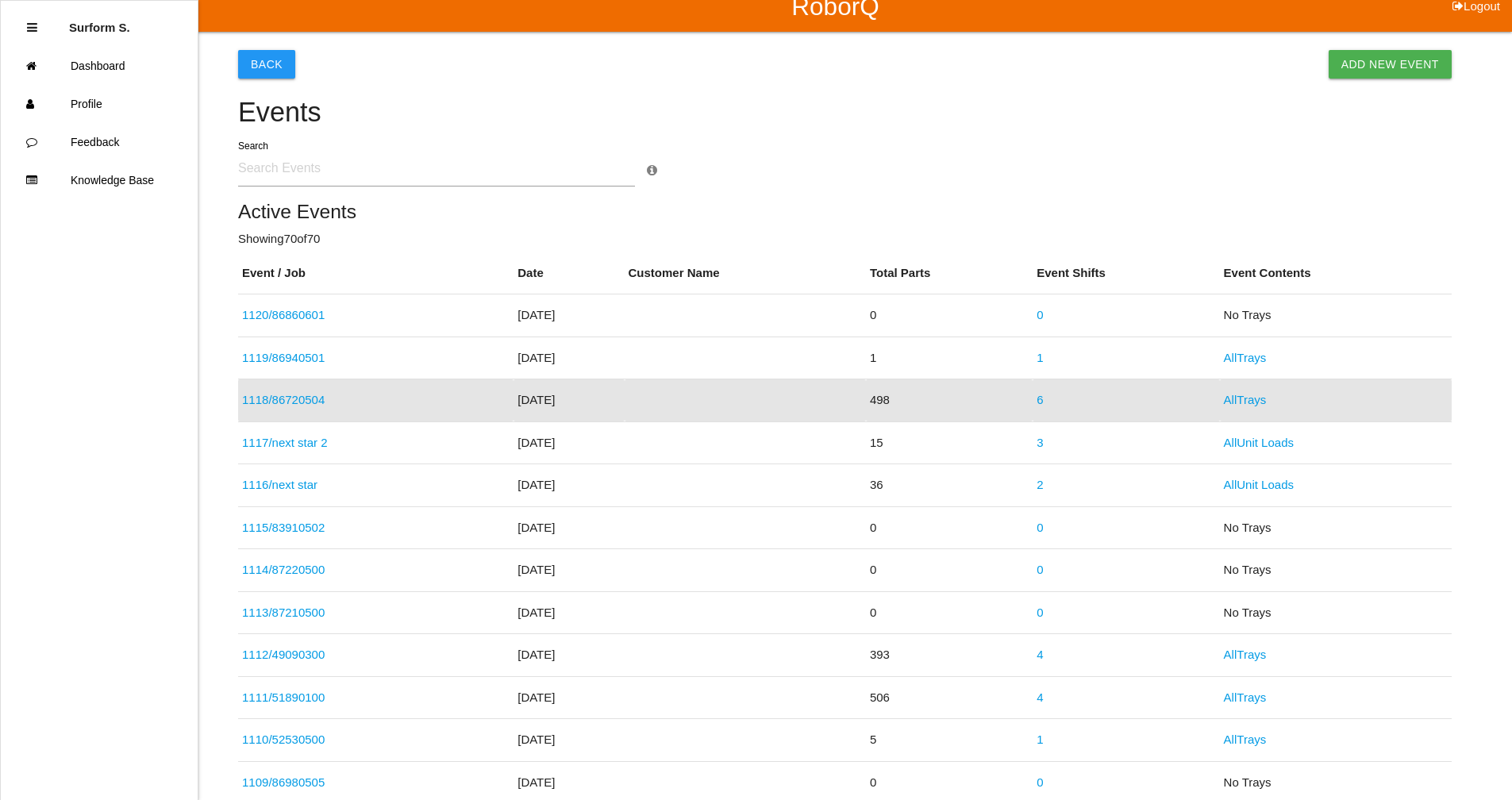
click at [280, 180] on input "text" at bounding box center [436, 168] width 397 height 37
type input "8672"
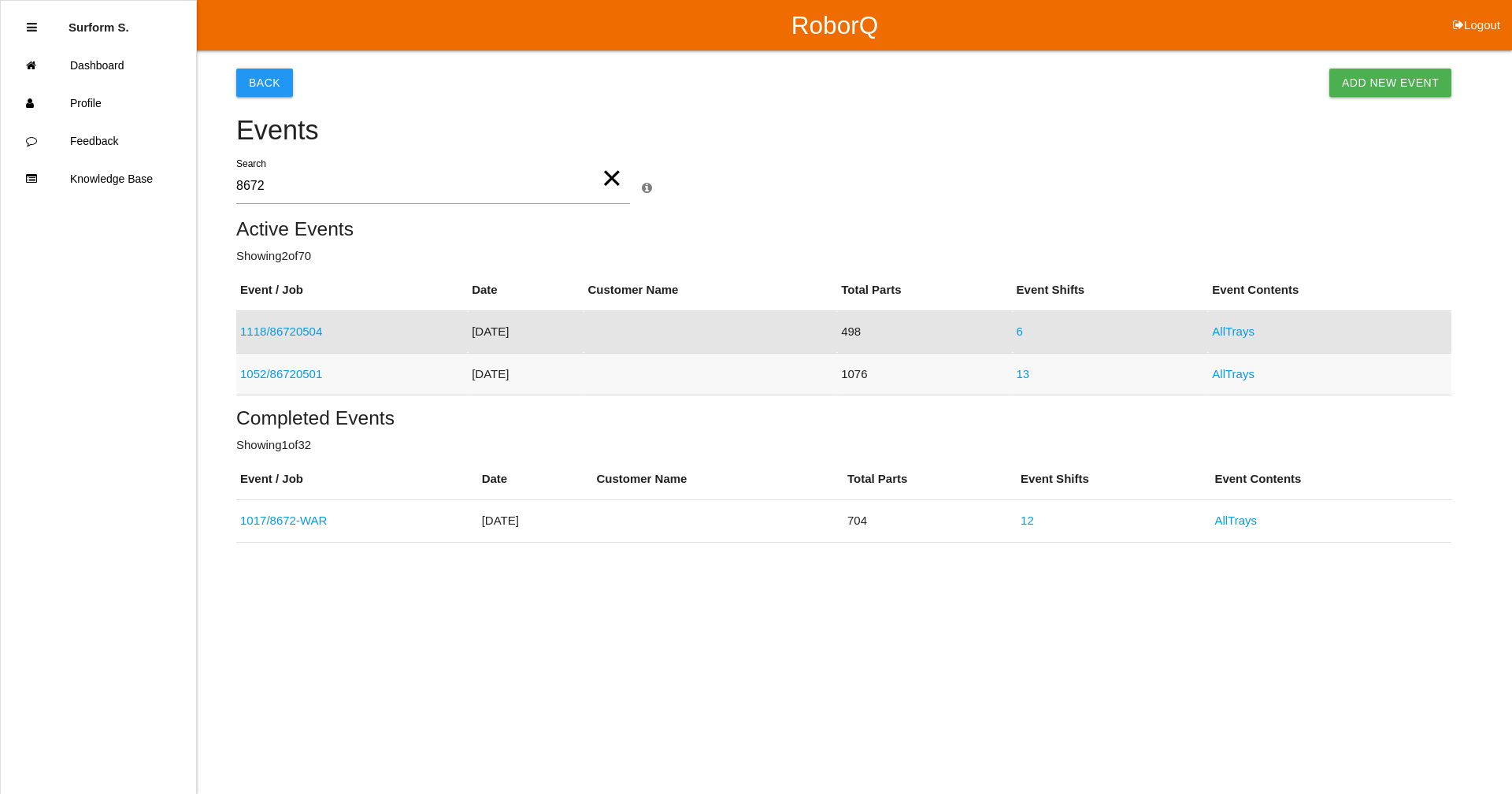
click at [305, 377] on link "1052 / 86720501" at bounding box center [280, 374] width 82 height 14
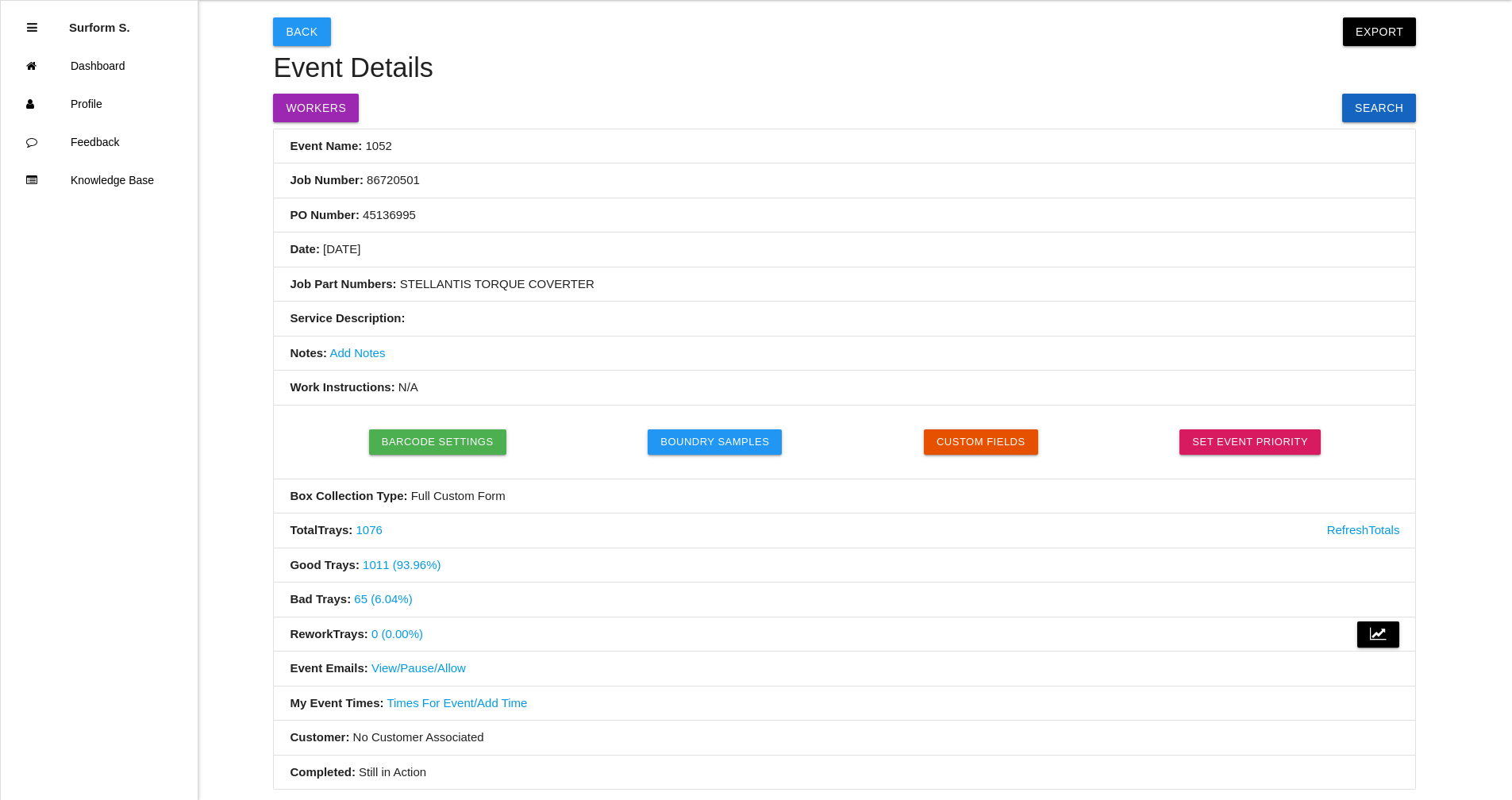
scroll to position [80, 0]
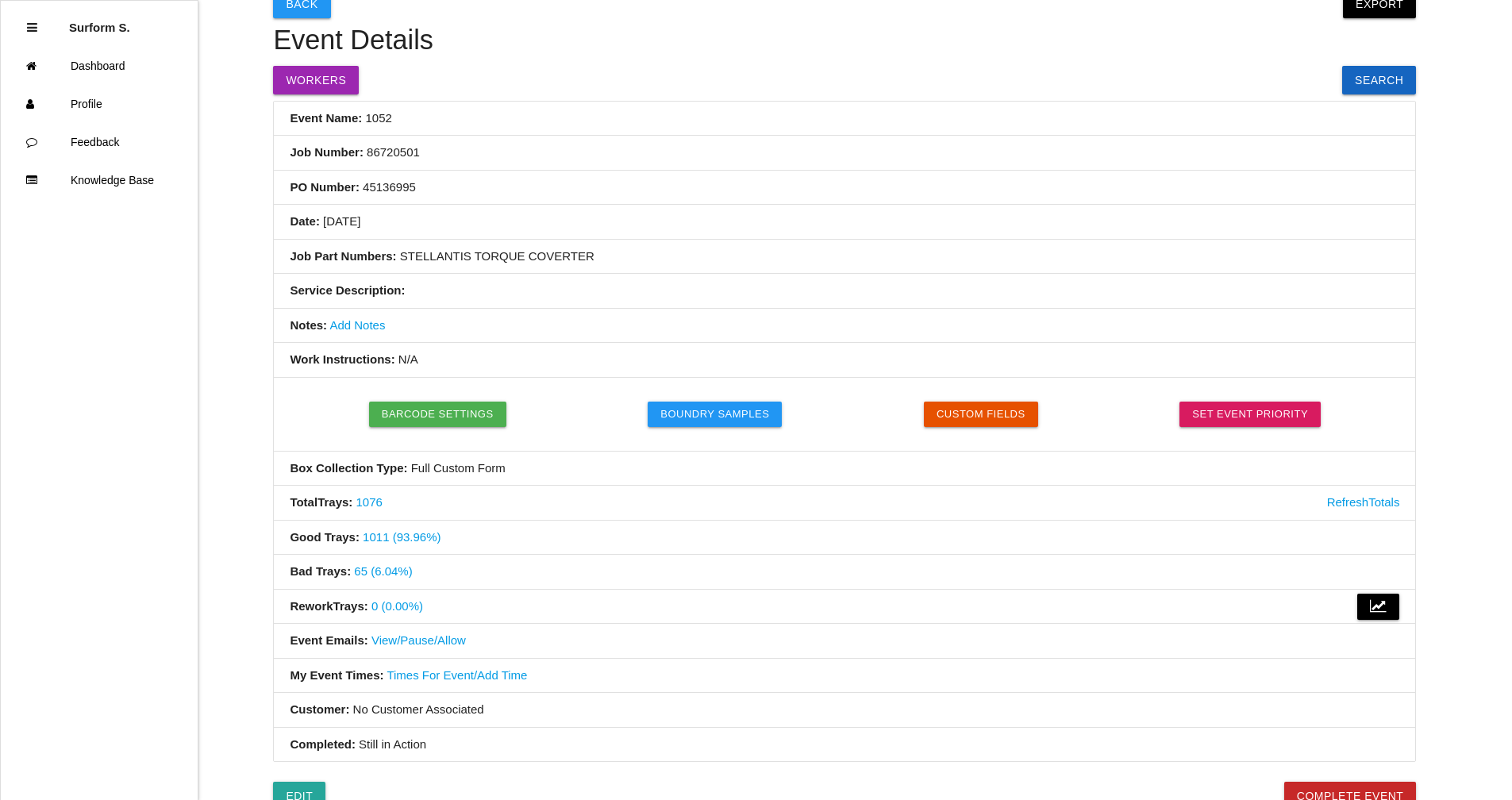
click at [368, 505] on link "1076" at bounding box center [369, 502] width 26 height 14
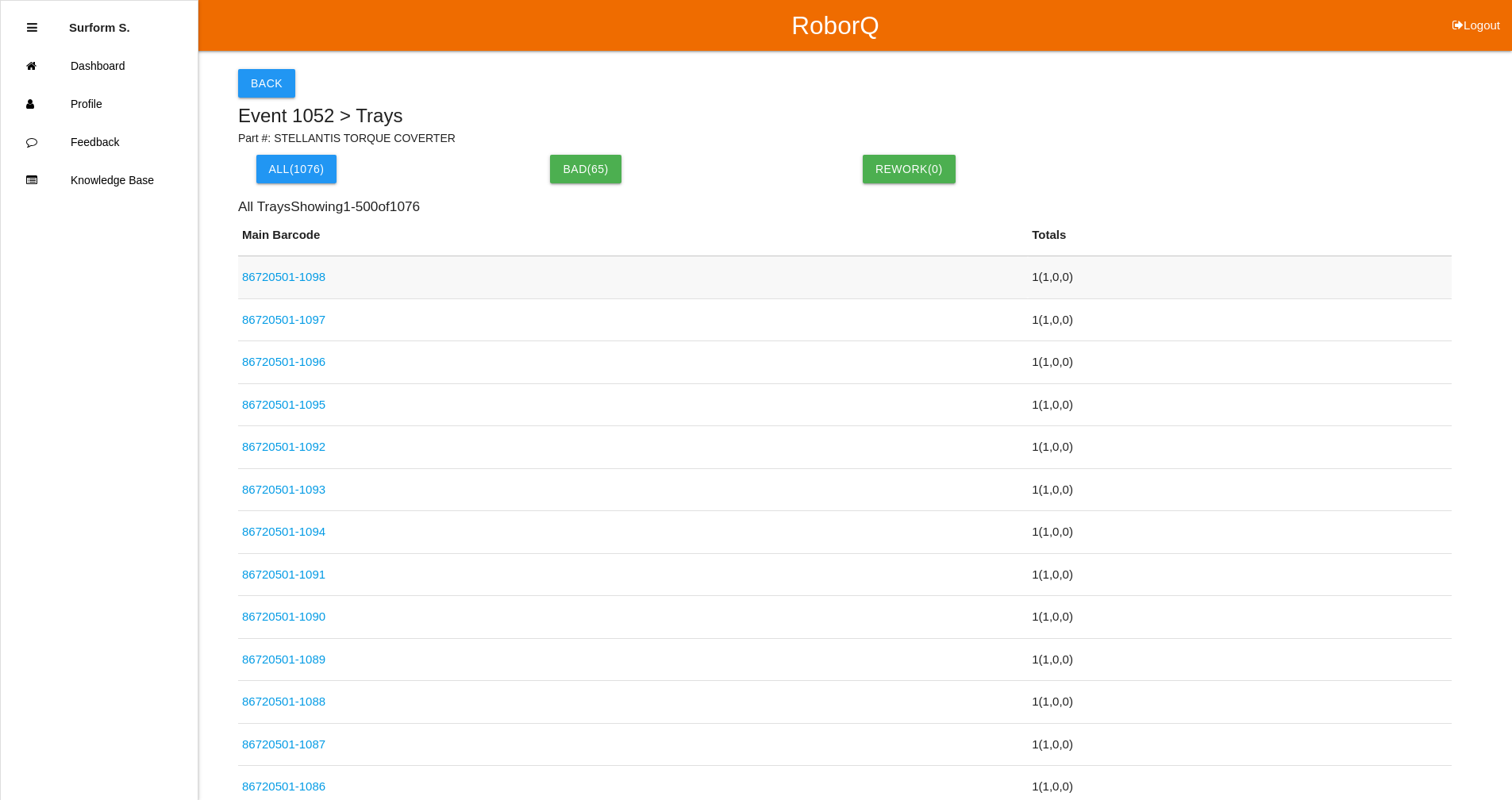
click at [267, 275] on link "86720501-1098" at bounding box center [284, 277] width 84 height 14
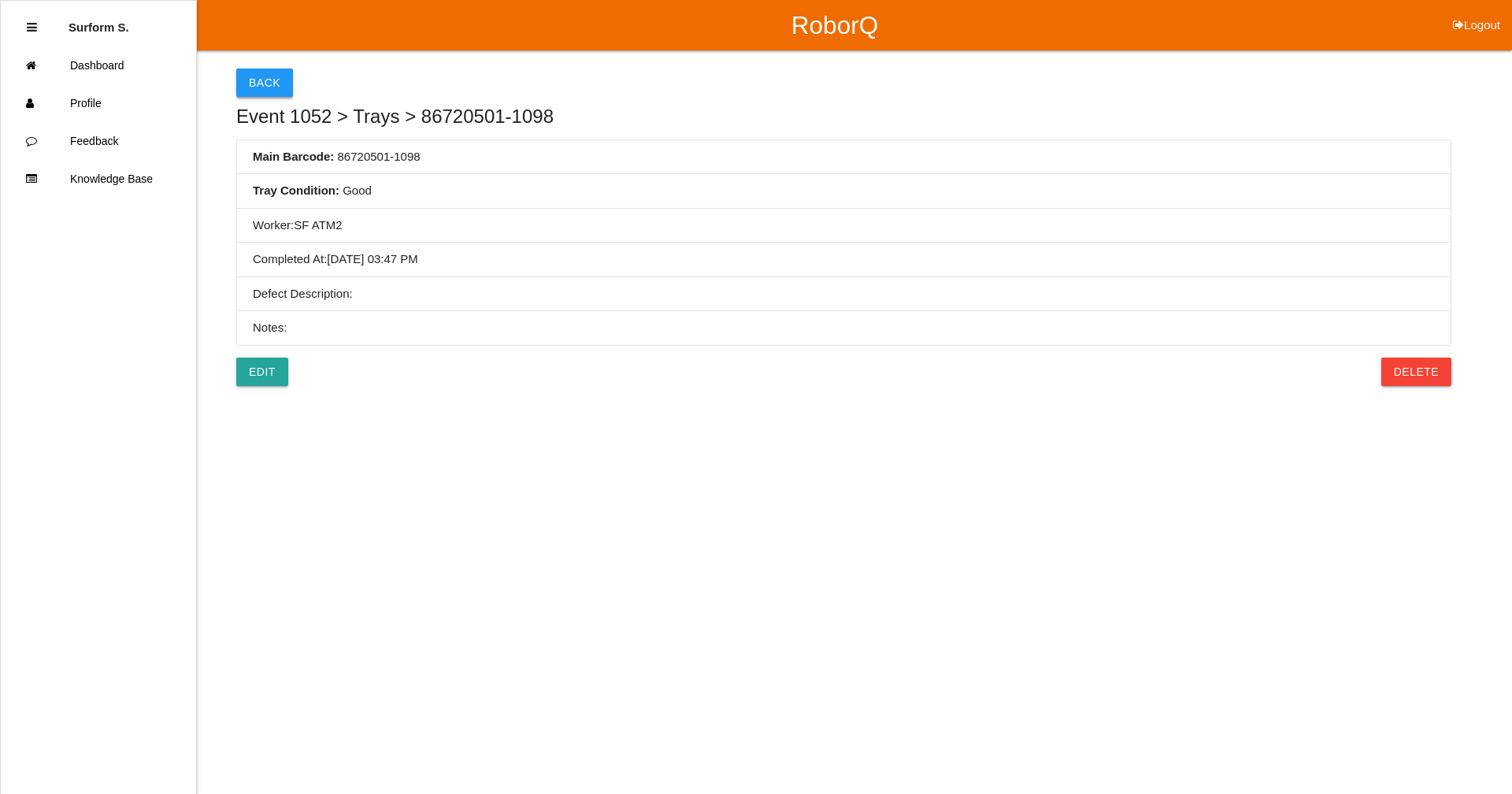
click at [266, 83] on button "Back" at bounding box center [264, 82] width 56 height 29
